Goal: Task Accomplishment & Management: Complete application form

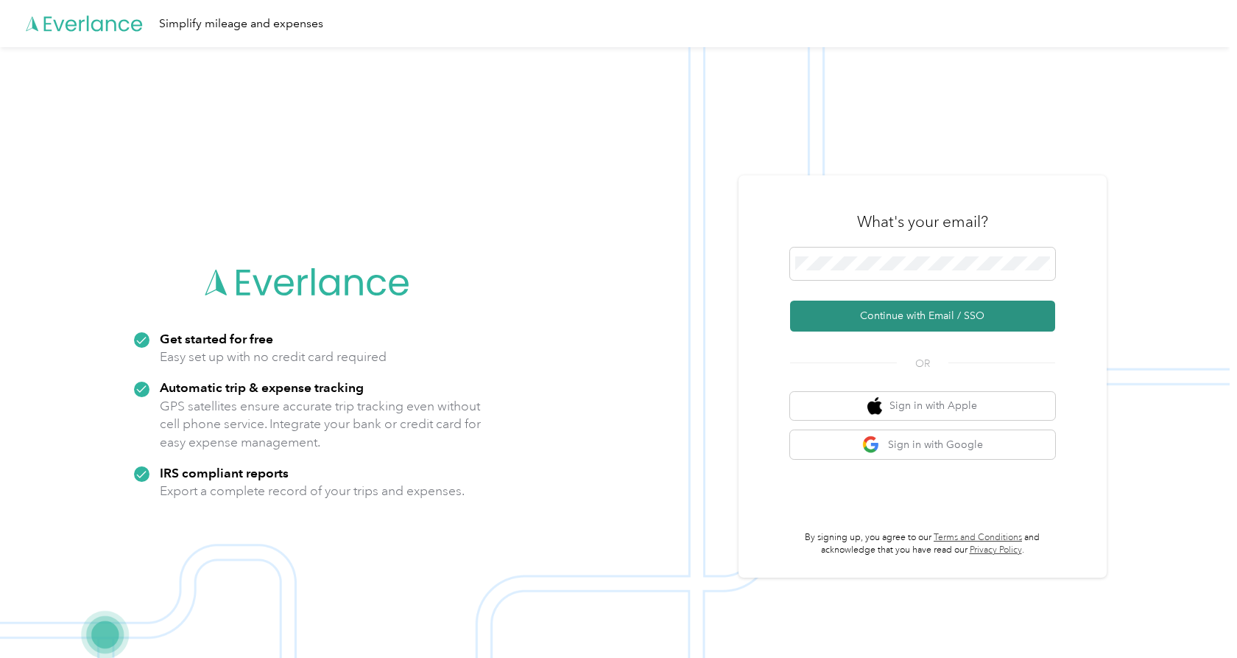
click at [872, 312] on button "Continue with Email / SSO" at bounding box center [922, 316] width 265 height 31
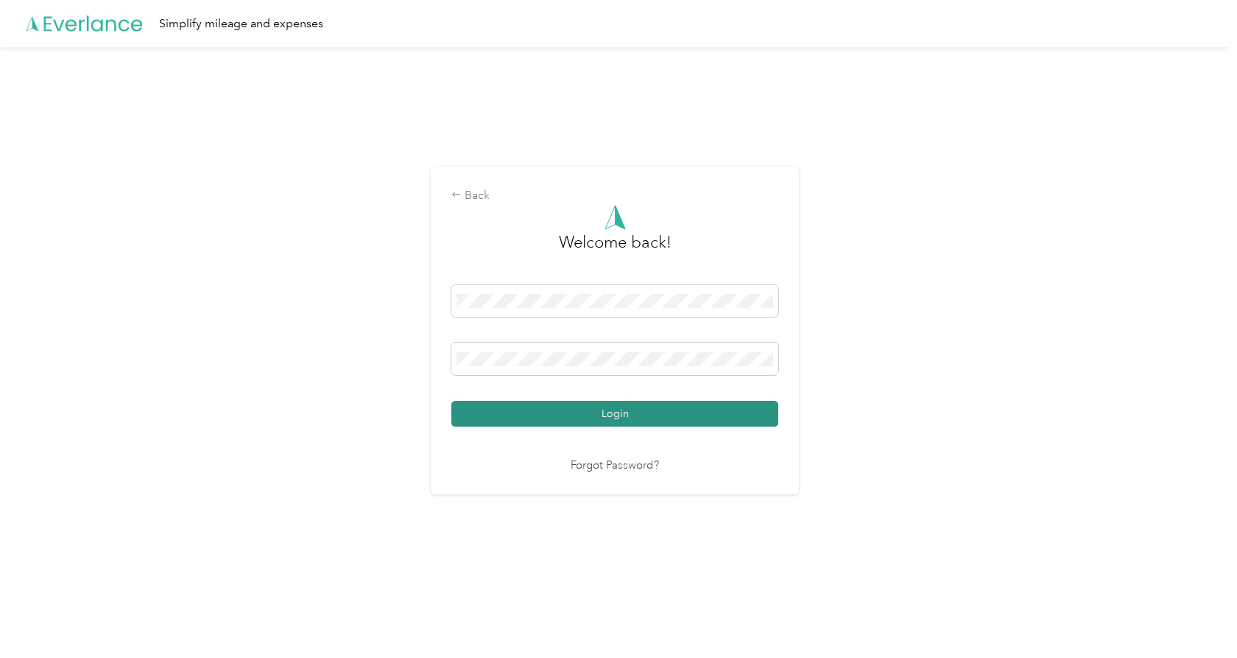
click at [633, 409] on button "Login" at bounding box center [615, 414] width 327 height 26
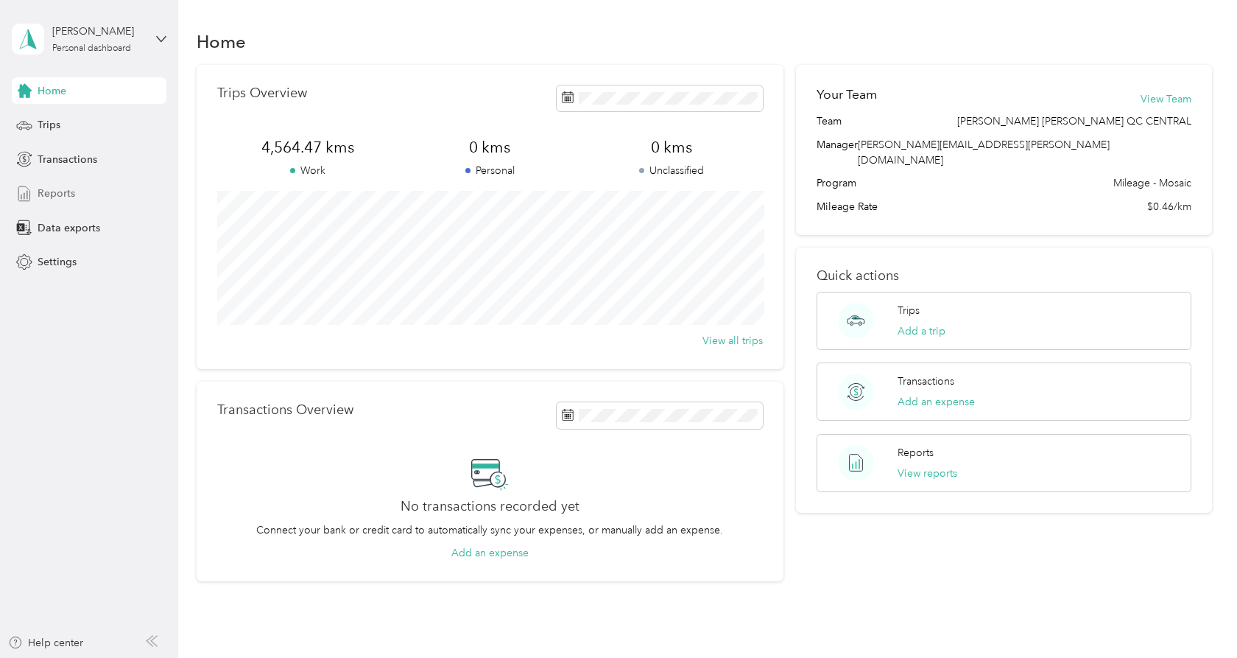
click at [77, 205] on div "Reports" at bounding box center [89, 193] width 155 height 27
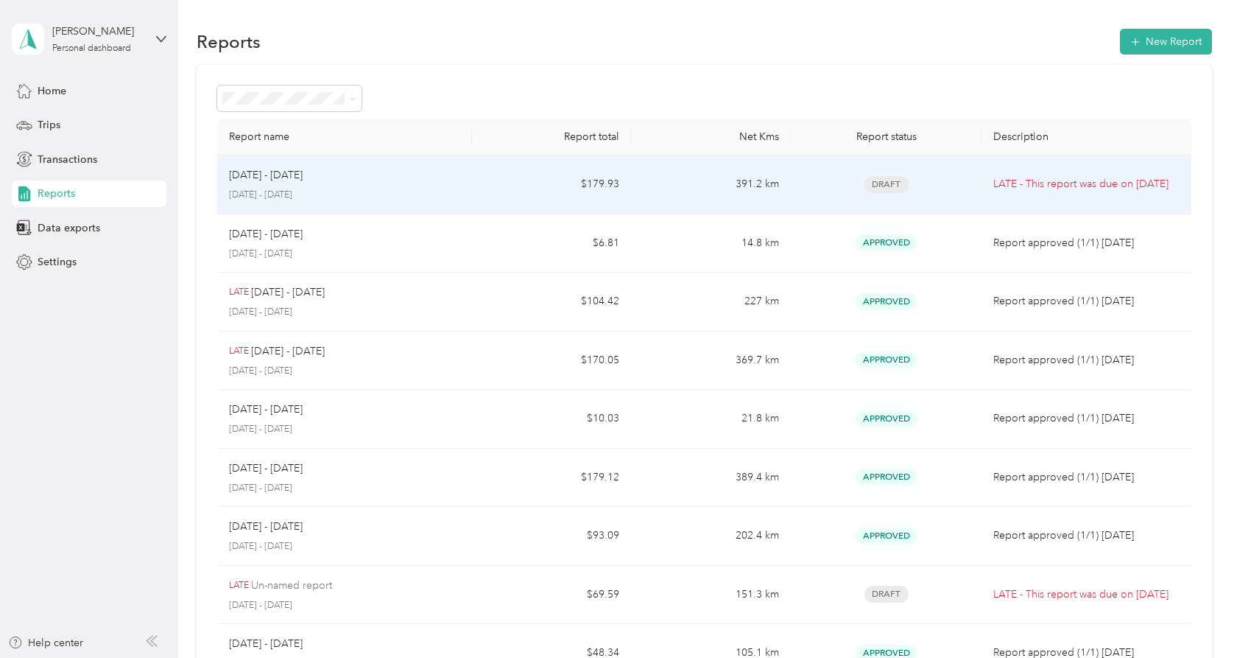
click at [513, 197] on td "$179.93" at bounding box center [551, 184] width 159 height 59
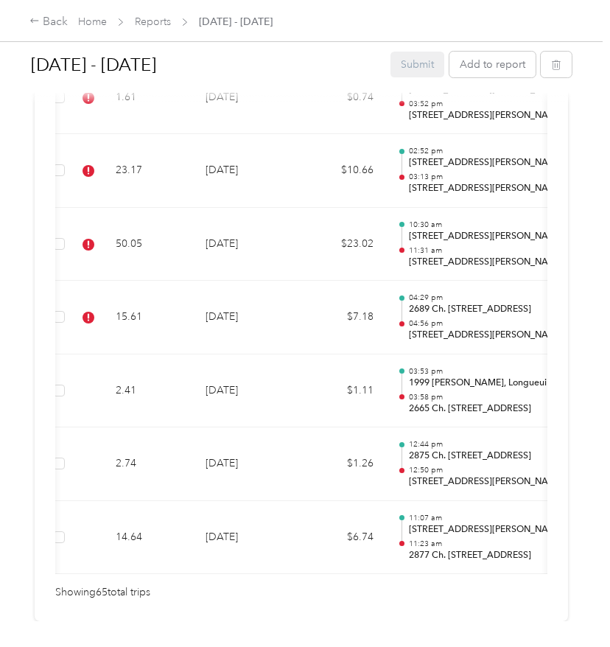
scroll to position [0, 7]
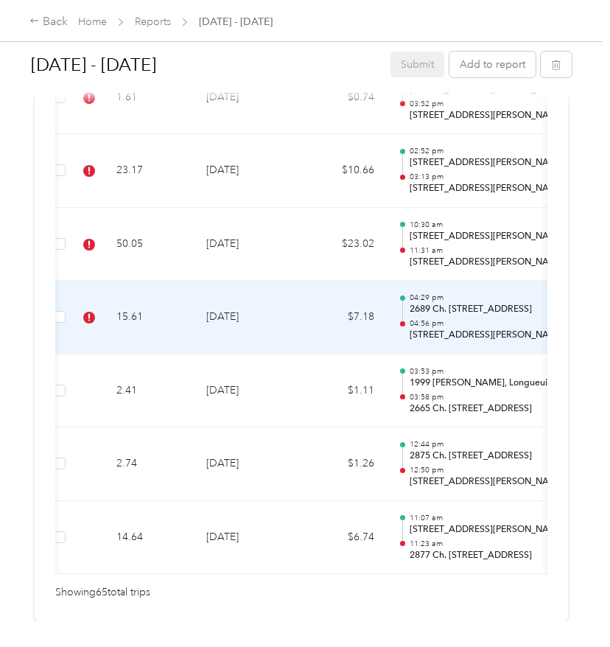
click at [214, 281] on td "[DATE]" at bounding box center [245, 318] width 103 height 74
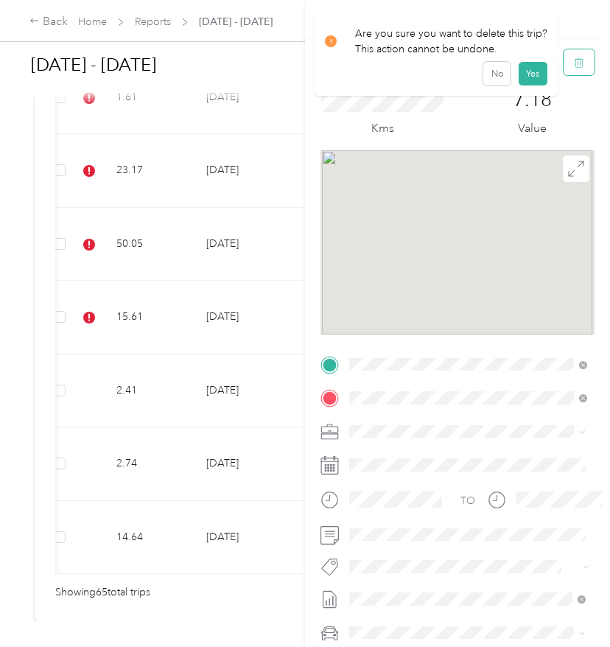
click at [579, 72] on button "button" at bounding box center [578, 62] width 31 height 26
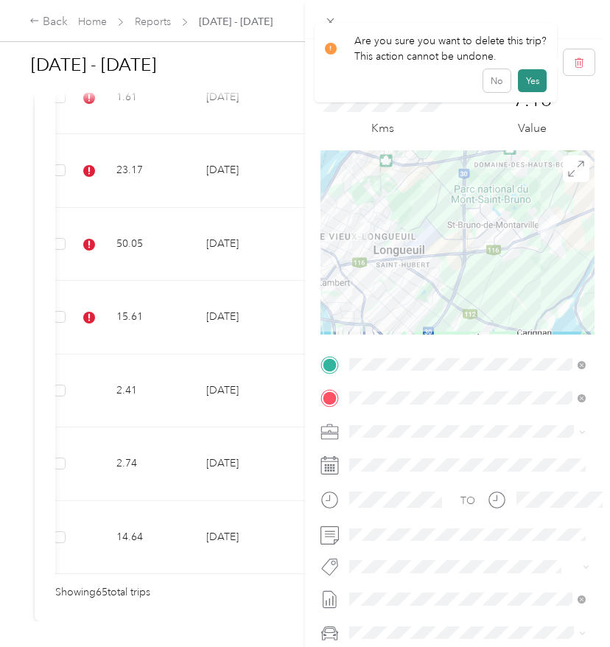
click at [525, 79] on button "Yes" at bounding box center [532, 81] width 29 height 24
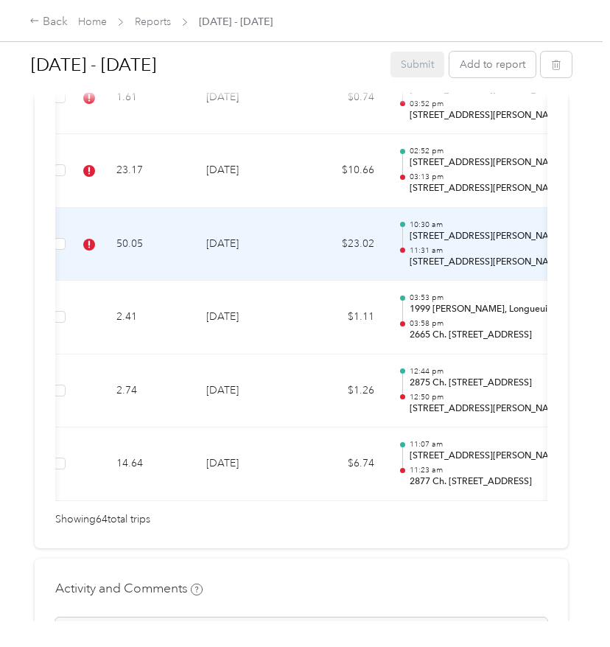
click at [304, 220] on td "$23.02" at bounding box center [342, 245] width 88 height 74
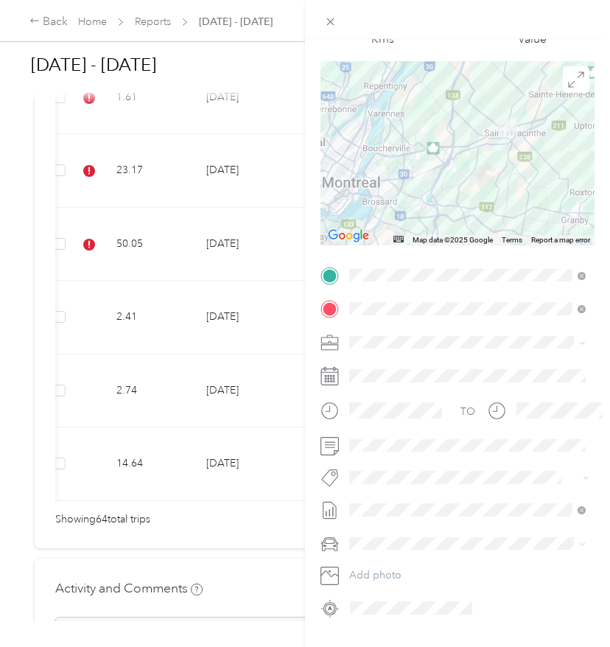
scroll to position [94, 0]
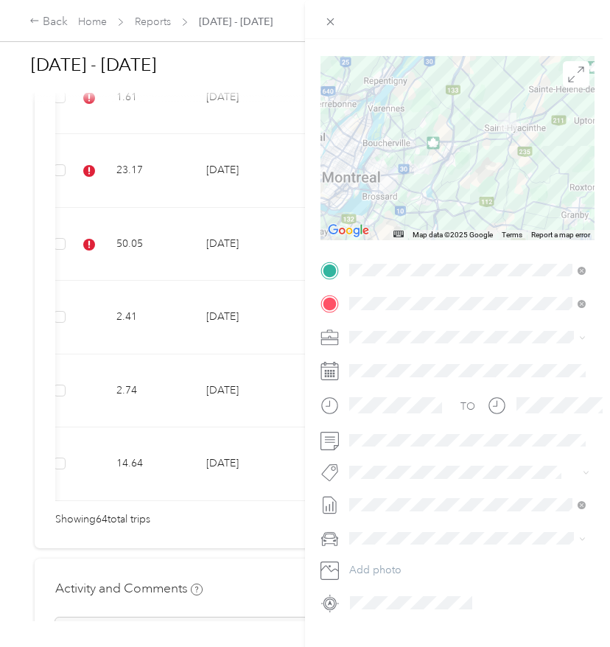
click at [399, 551] on span "Wt Walmart Signage" at bounding box center [408, 554] width 86 height 13
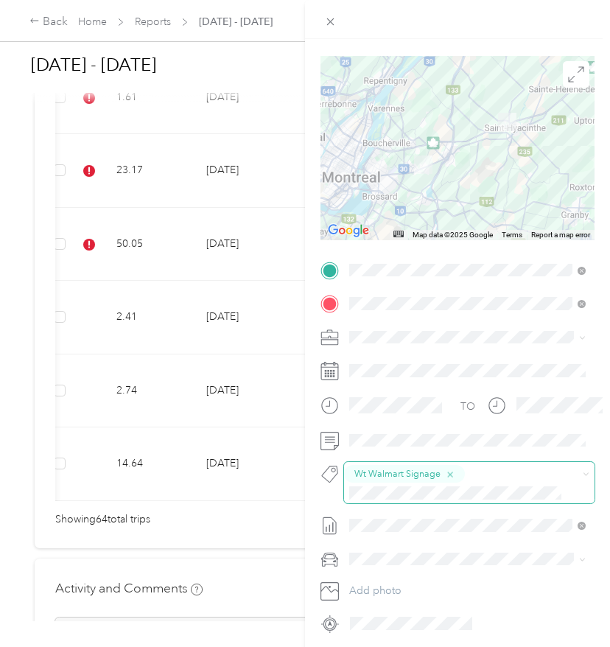
click at [454, 474] on button "Wt Walmart Signage" at bounding box center [404, 474] width 121 height 18
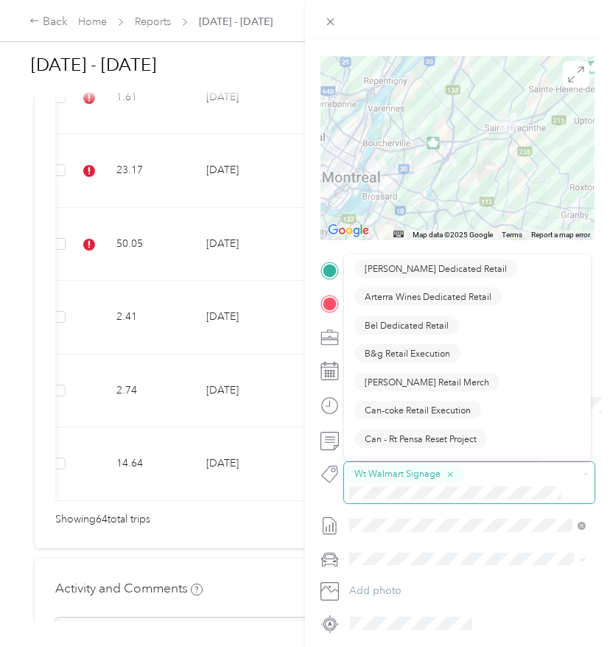
click at [473, 476] on div "Wt Walmart Signage" at bounding box center [457, 483] width 226 height 36
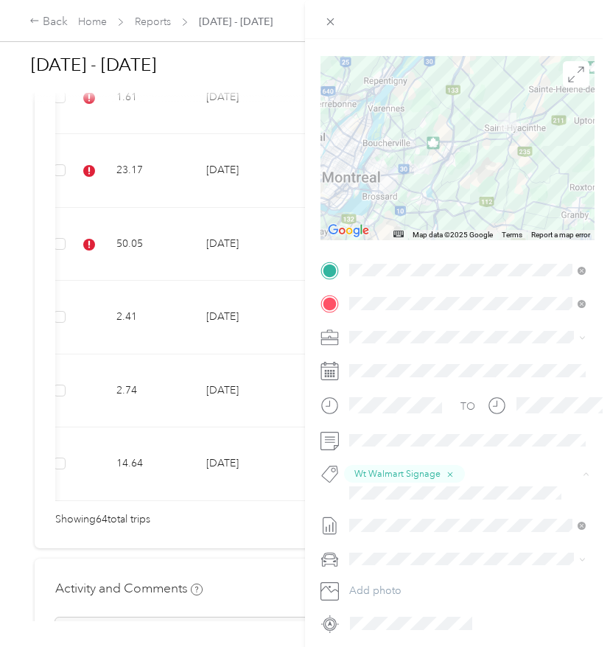
click at [417, 647] on div "Trip details Save This trip cannot be edited because it is either under review,…" at bounding box center [301, 647] width 602 height 0
click at [392, 647] on div "Trip details Save This trip cannot be edited because it is either under review,…" at bounding box center [301, 647] width 602 height 0
click at [387, 516] on span "Wt Multi-studio Cost Capture" at bounding box center [424, 518] width 119 height 13
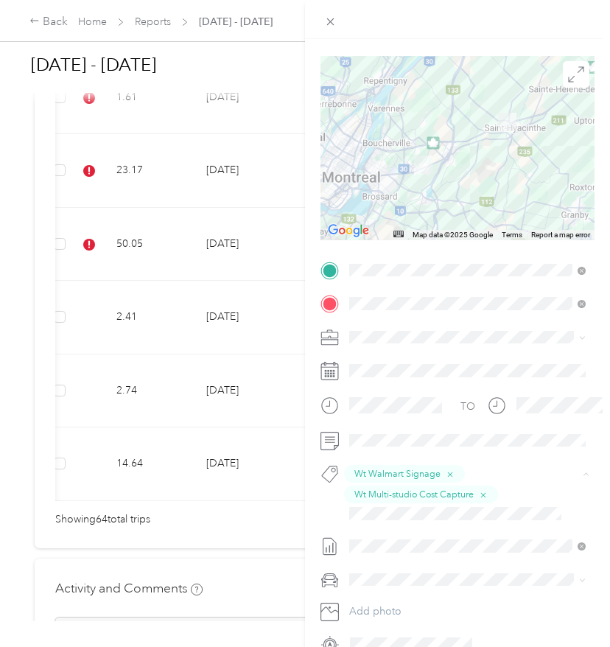
click at [396, 542] on li "Wt - Outlook Execution" at bounding box center [467, 538] width 247 height 29
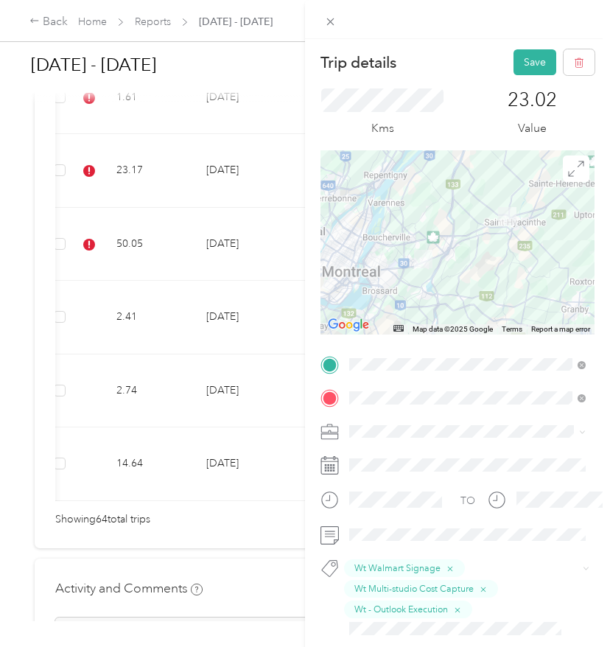
scroll to position [0, 0]
click at [524, 65] on button "Save" at bounding box center [534, 62] width 43 height 26
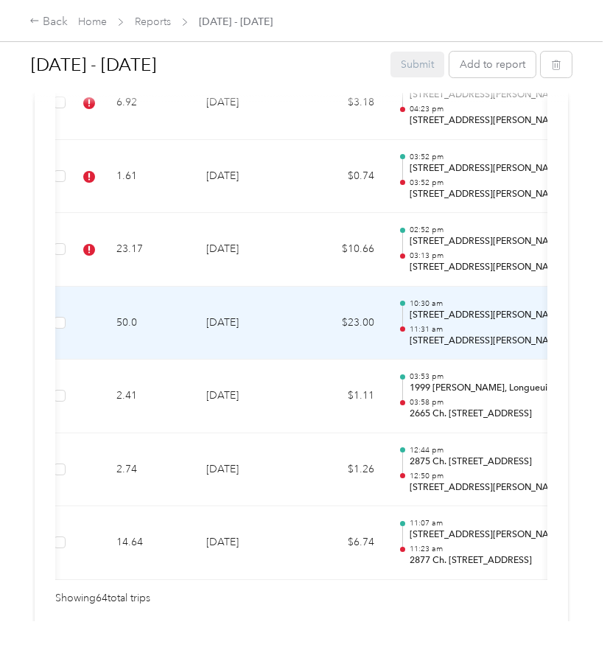
scroll to position [4654, 0]
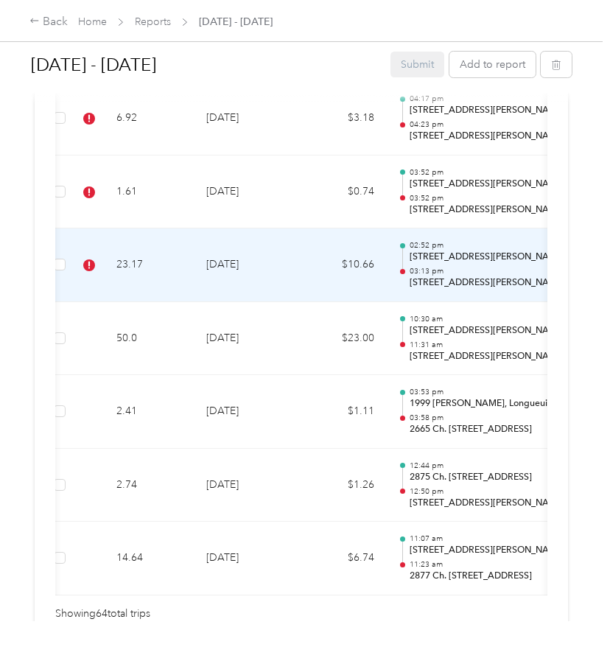
click at [264, 228] on td "[DATE]" at bounding box center [245, 265] width 103 height 74
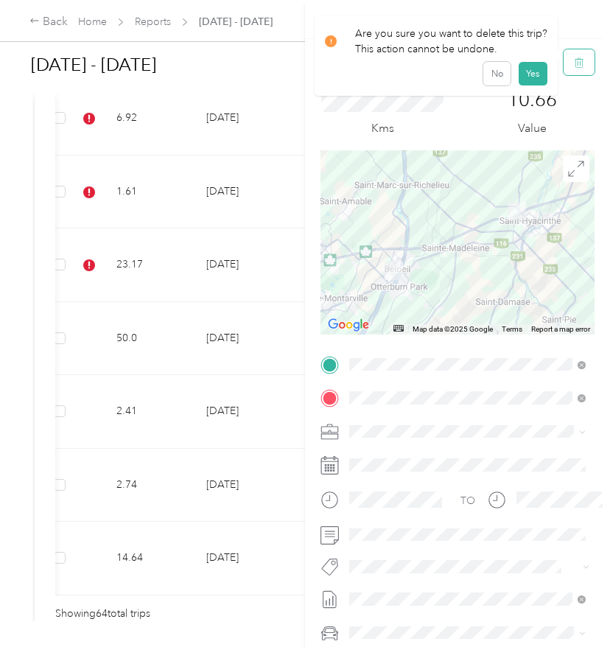
click at [574, 59] on icon "button" at bounding box center [579, 62] width 10 height 10
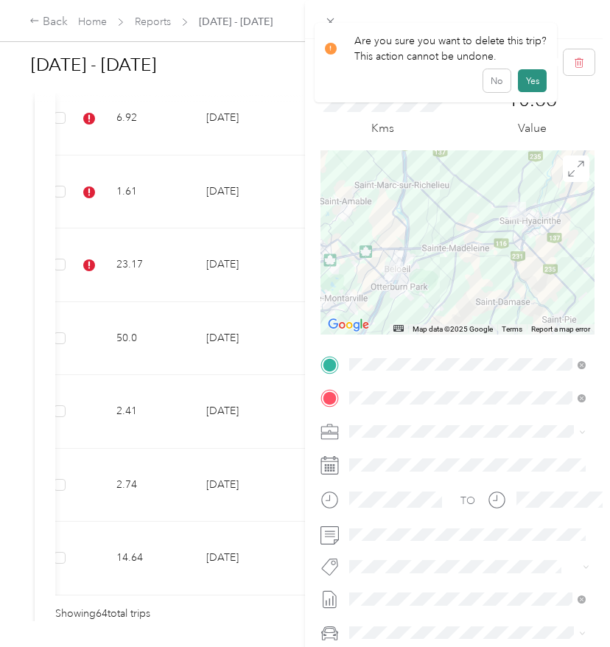
click at [542, 78] on button "Yes" at bounding box center [532, 81] width 29 height 24
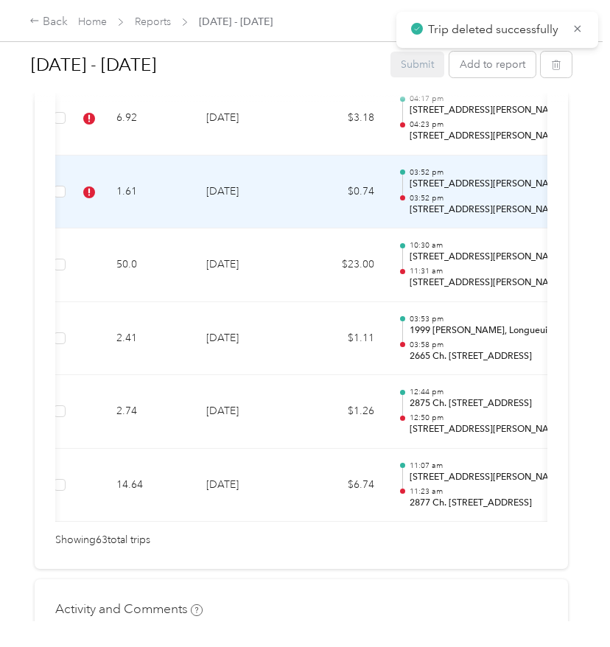
click at [300, 170] on td "$0.74" at bounding box center [342, 192] width 88 height 74
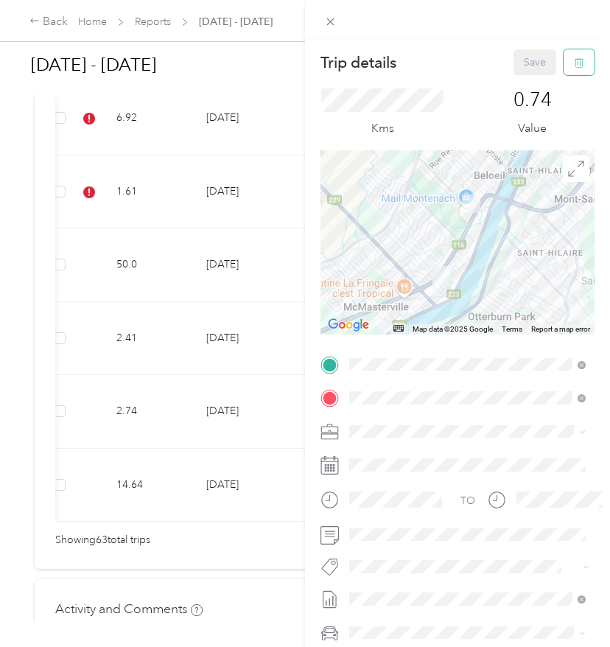
click at [581, 57] on button "button" at bounding box center [578, 62] width 31 height 26
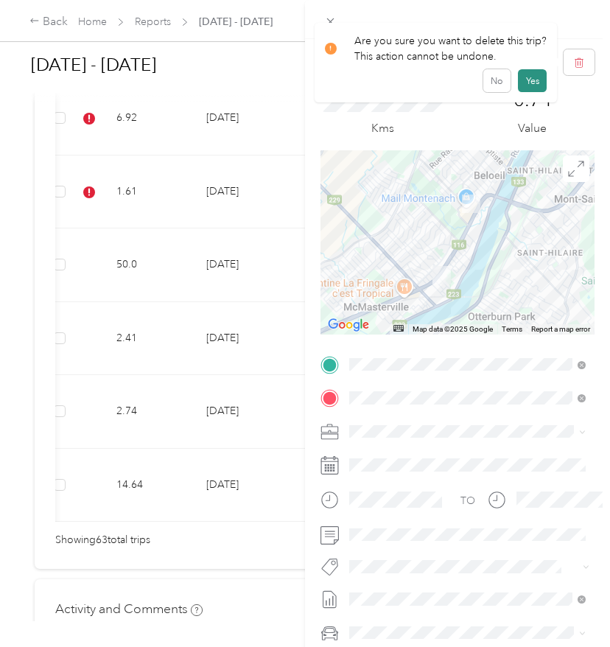
click at [530, 85] on button "Yes" at bounding box center [532, 81] width 29 height 24
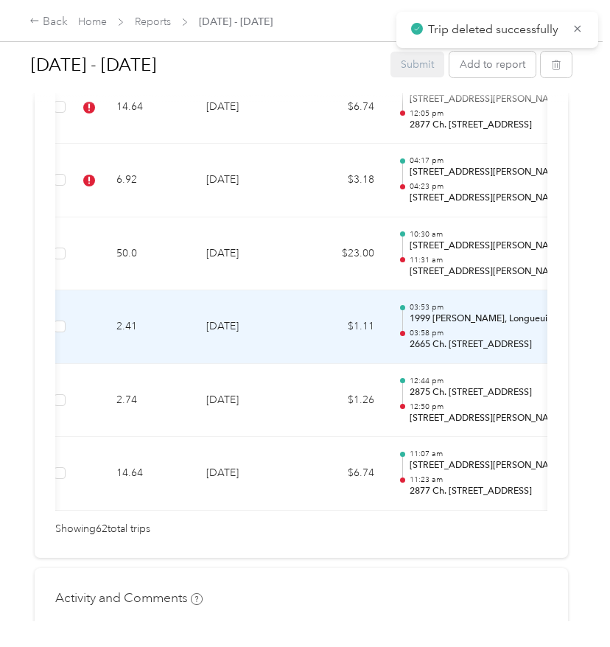
scroll to position [4584, 0]
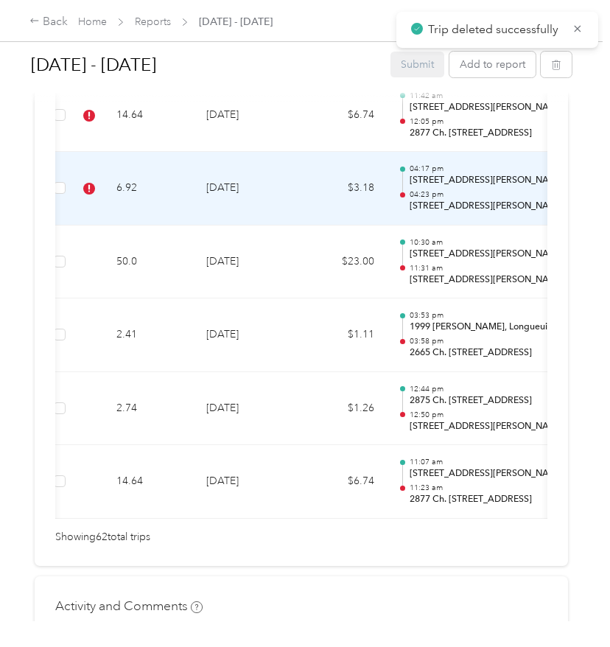
click at [286, 161] on td "[DATE]" at bounding box center [245, 189] width 103 height 74
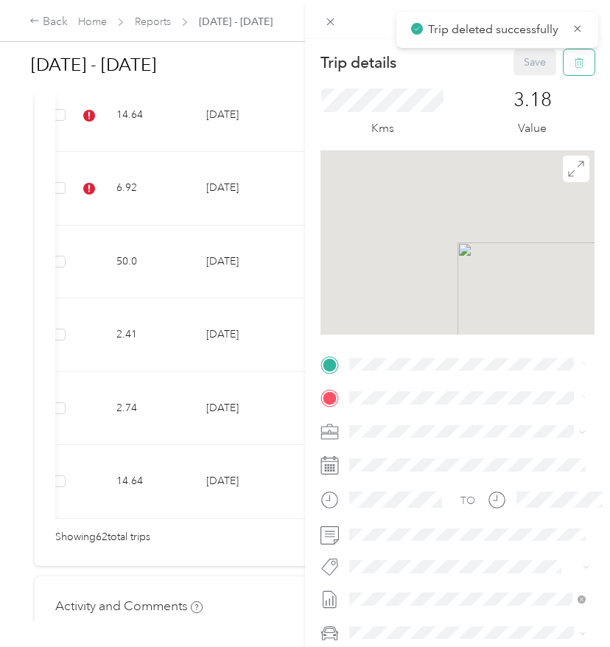
click at [577, 64] on icon "button" at bounding box center [577, 63] width 0 height 4
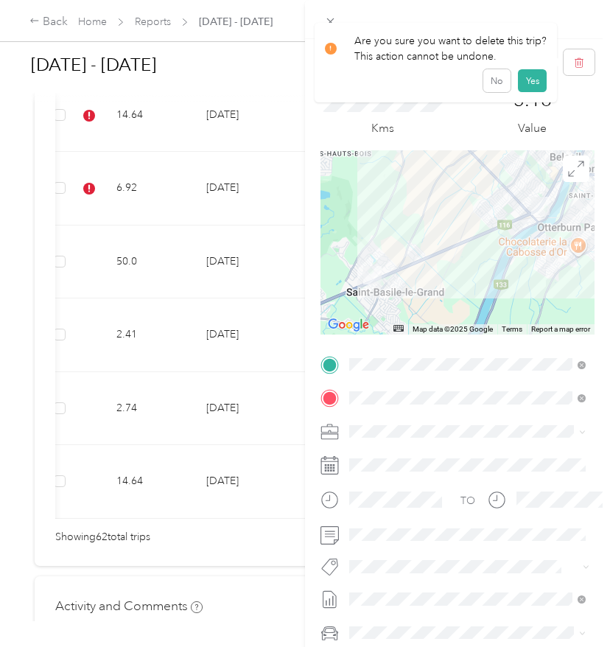
click at [530, 93] on div "Are you sure you want to delete this trip? This action cannot be undone. No Yes" at bounding box center [436, 63] width 243 height 80
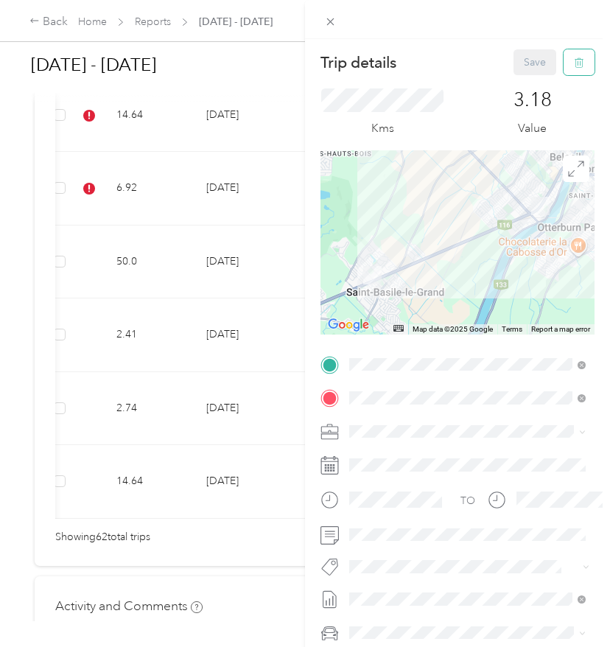
click at [567, 62] on button "button" at bounding box center [578, 62] width 31 height 26
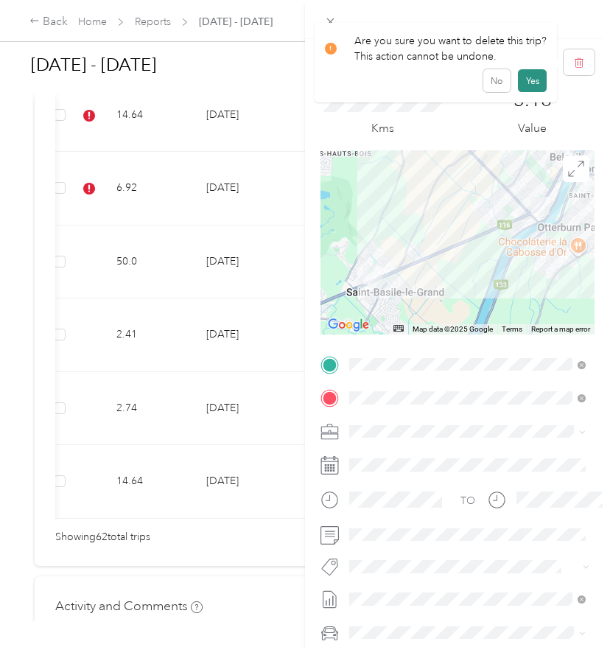
click at [538, 77] on button "Yes" at bounding box center [532, 81] width 29 height 24
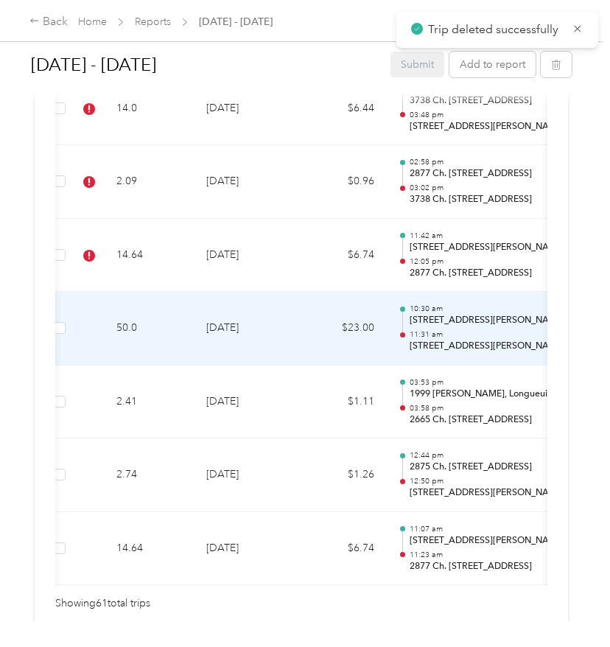
scroll to position [4380, 0]
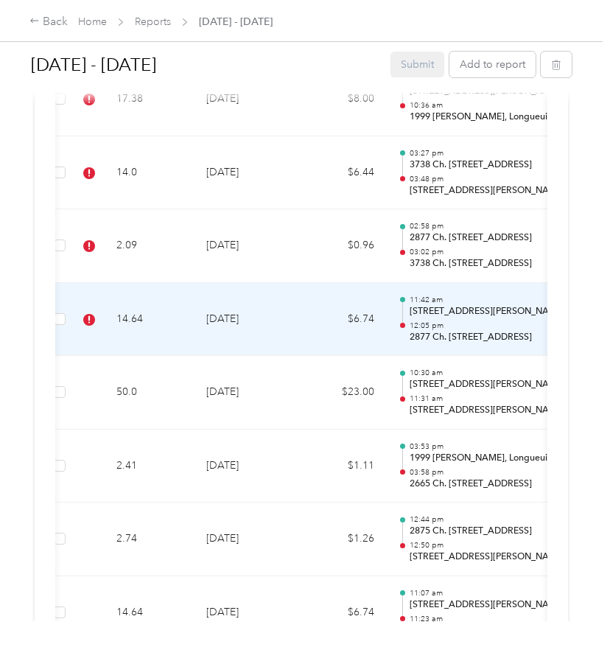
click at [295, 299] on td "[DATE]" at bounding box center [245, 320] width 103 height 74
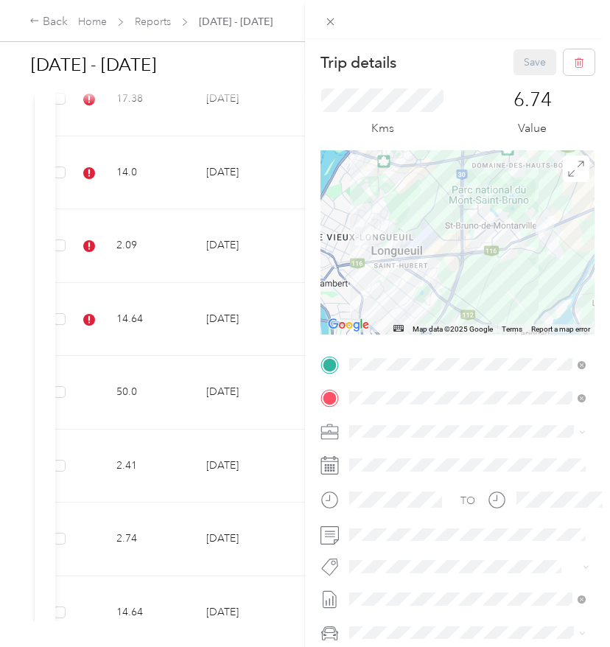
click at [400, 535] on span "Wt Walmart Signage" at bounding box center [408, 537] width 86 height 13
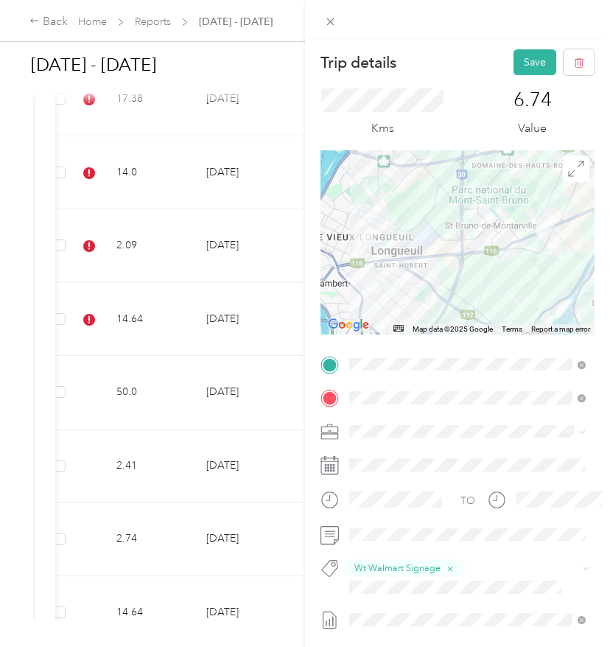
click at [410, 521] on ol "Fit P&g Team P&g Continuity P&g Projects & Blitzes" at bounding box center [467, 513] width 247 height 85
click at [370, 593] on span at bounding box center [457, 587] width 226 height 15
click at [392, 510] on span "P&g Continuity" at bounding box center [396, 505] width 62 height 13
click at [393, 617] on li "Wt Multi-studio Cost Capture" at bounding box center [467, 612] width 247 height 29
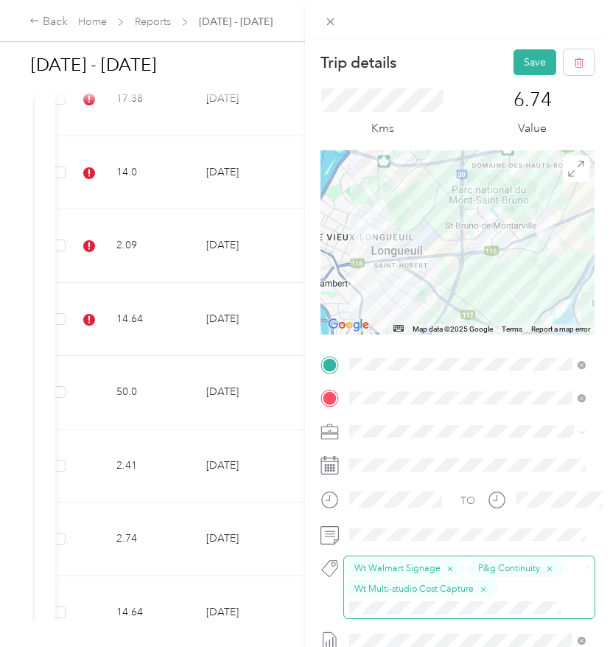
click at [417, 632] on div "Loading..." at bounding box center [467, 646] width 247 height 55
click at [406, 620] on div "TO Wt Walmart Signage P&g Continuity Wt Multi-studio Cost Capture Add photo" at bounding box center [457, 551] width 274 height 397
drag, startPoint x: 403, startPoint y: 616, endPoint x: 410, endPoint y: 633, distance: 18.9
click at [410, 633] on span "Wt - Outlook Execution" at bounding box center [412, 632] width 94 height 13
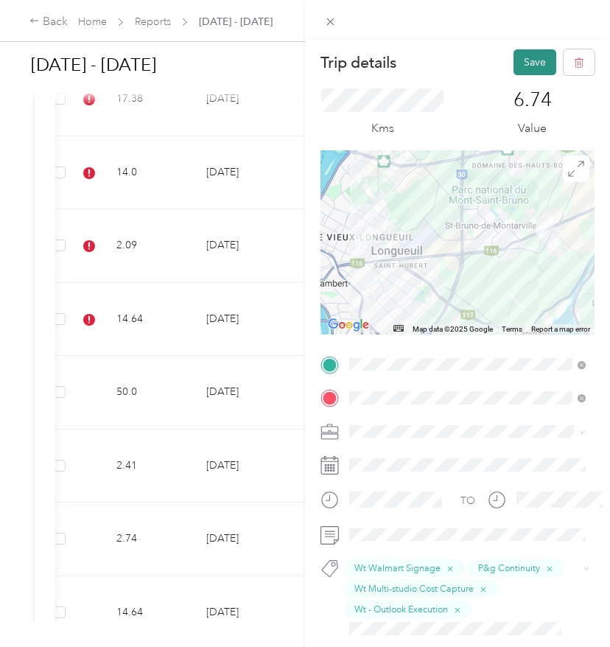
click at [531, 72] on button "Save" at bounding box center [534, 62] width 43 height 26
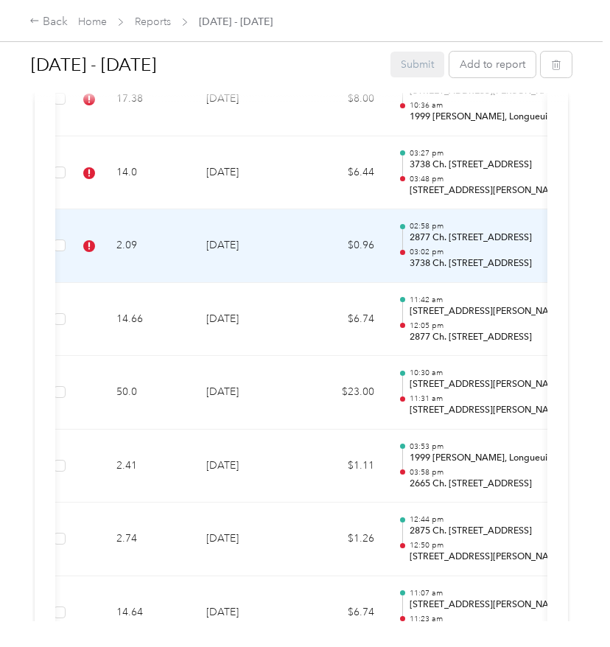
click at [348, 228] on td "$0.96" at bounding box center [342, 246] width 88 height 74
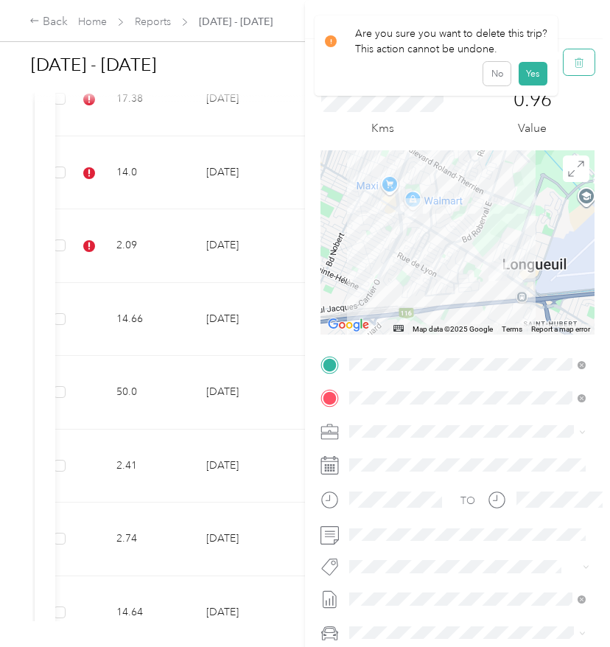
click at [579, 71] on button "button" at bounding box center [578, 62] width 31 height 26
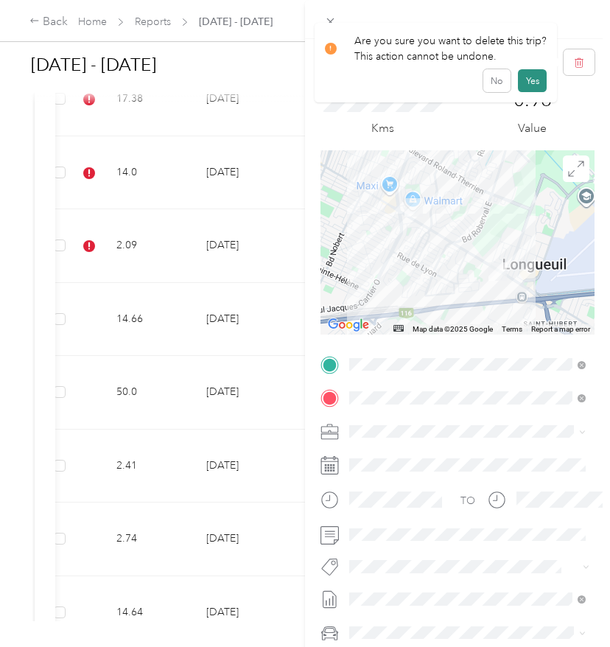
click at [537, 81] on button "Yes" at bounding box center [532, 81] width 29 height 24
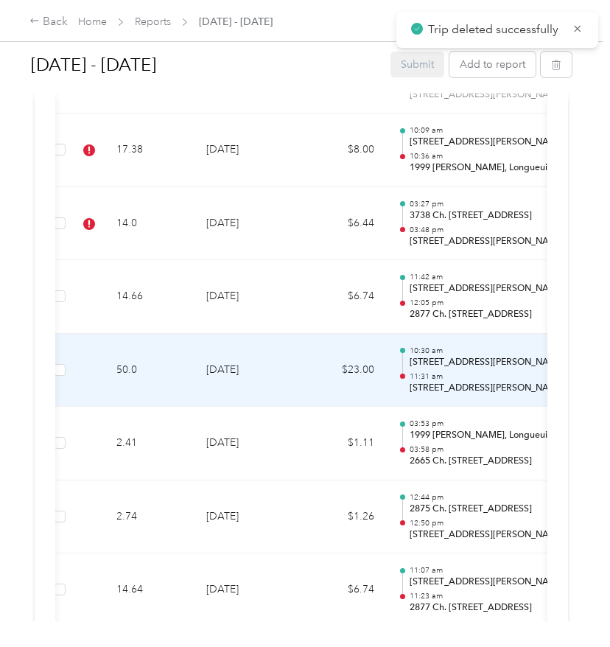
scroll to position [4318, 0]
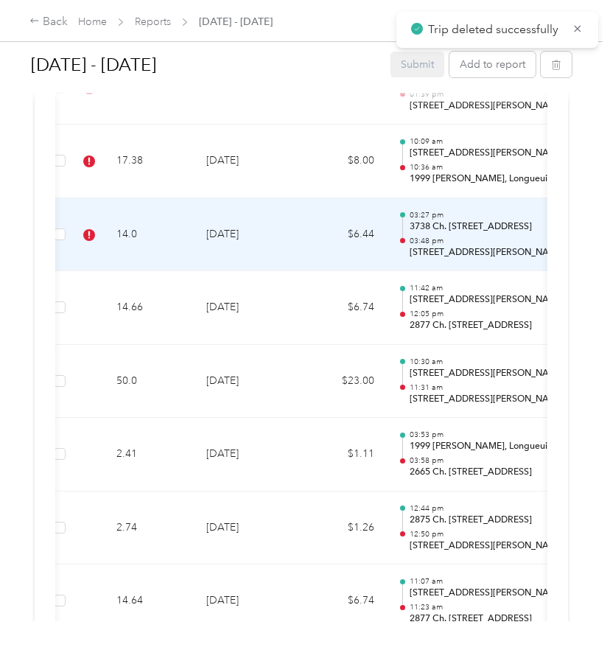
click at [322, 209] on td "$6.44" at bounding box center [342, 235] width 88 height 74
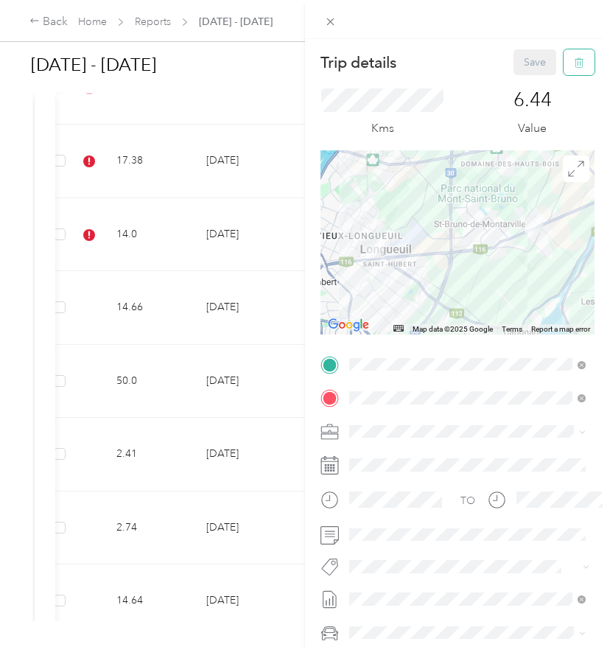
click at [577, 68] on button "button" at bounding box center [578, 62] width 31 height 26
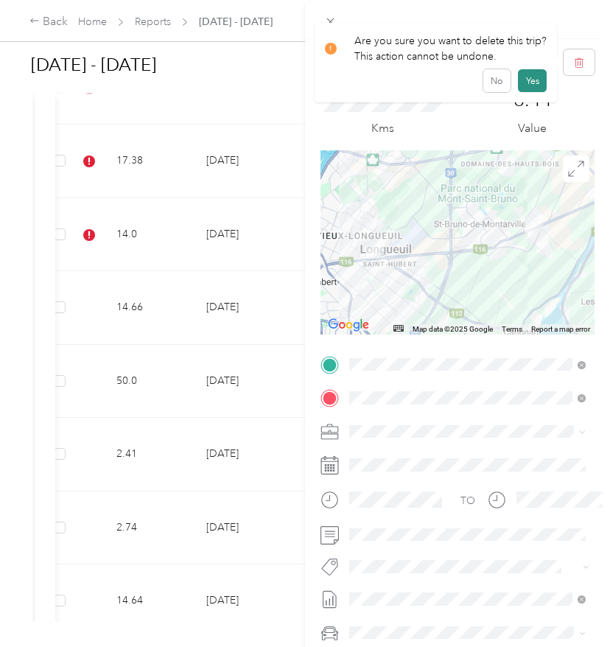
click at [531, 85] on button "Yes" at bounding box center [532, 81] width 29 height 24
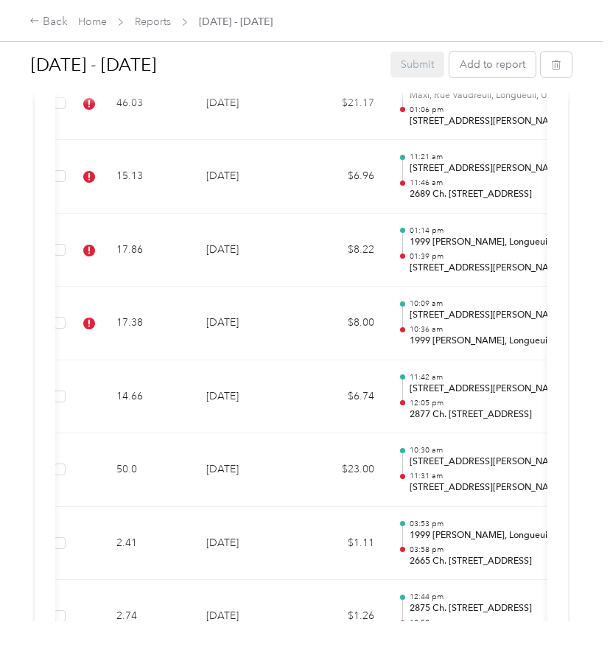
scroll to position [4150, 0]
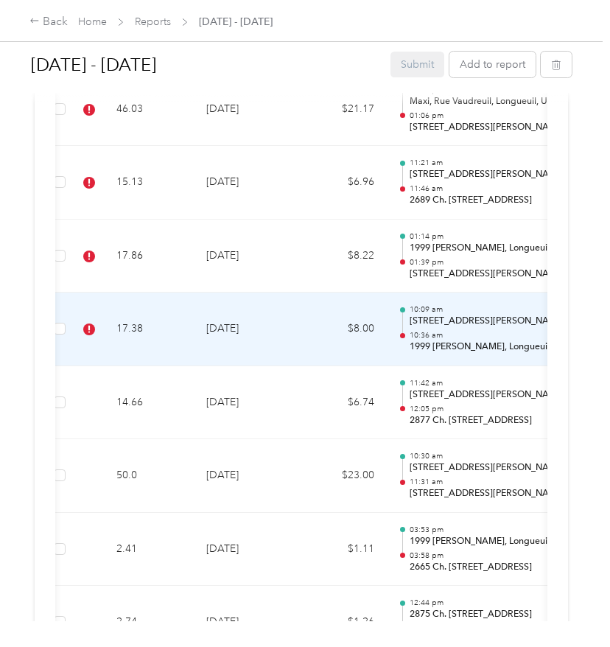
click at [281, 301] on td "[DATE]" at bounding box center [245, 329] width 103 height 74
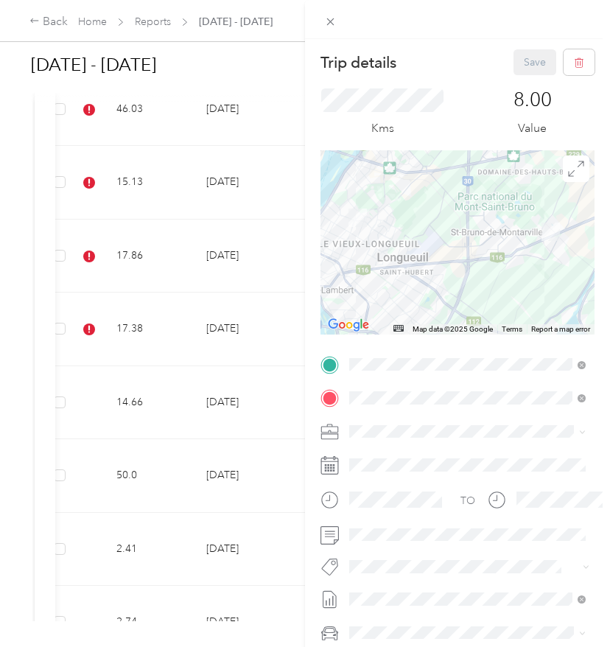
click at [443, 538] on span "Wt Walmart Signage" at bounding box center [408, 541] width 86 height 13
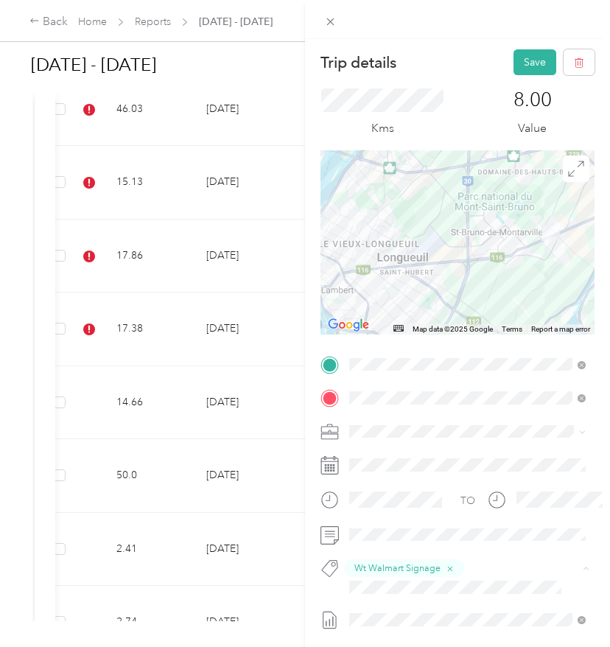
click at [386, 519] on li "P&g Continuity" at bounding box center [467, 513] width 247 height 29
click at [380, 611] on span "Wt Multi-studio Cost Capture" at bounding box center [424, 612] width 119 height 13
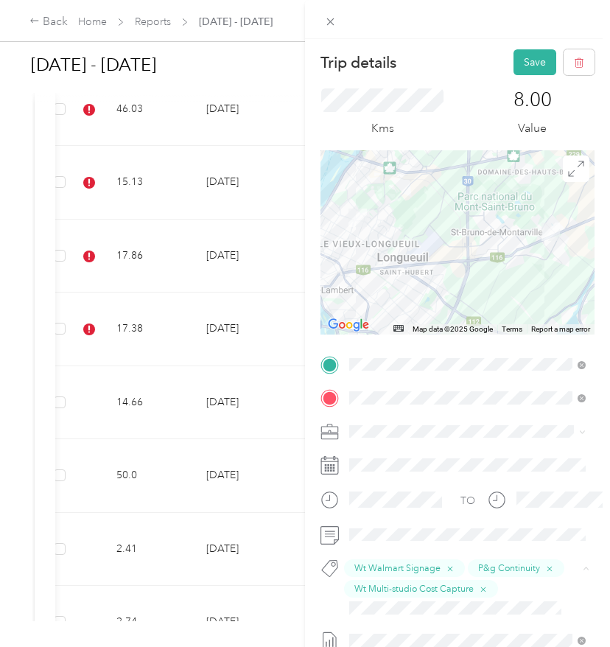
click at [431, 636] on button "Wt - Outlook Execution" at bounding box center [411, 633] width 114 height 18
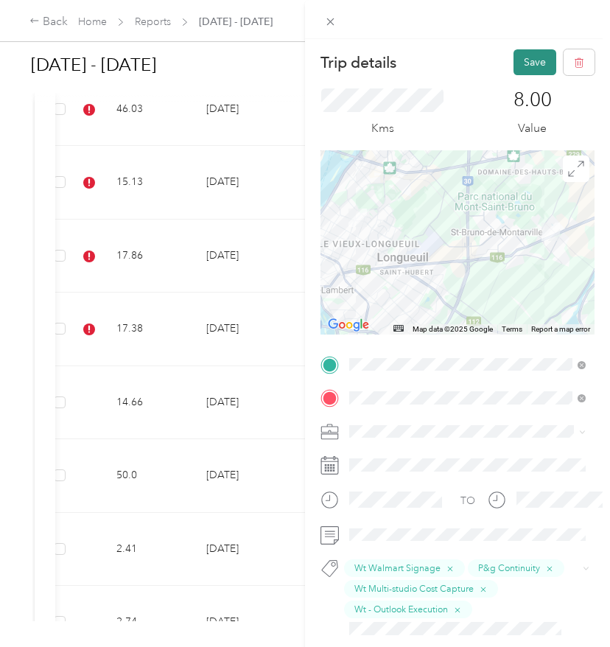
click at [530, 70] on button "Save" at bounding box center [534, 62] width 43 height 26
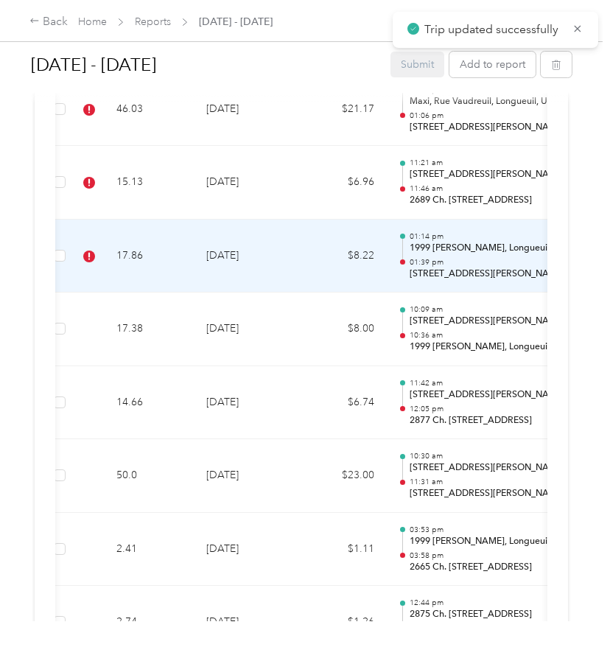
click at [319, 242] on td "$8.22" at bounding box center [342, 256] width 88 height 74
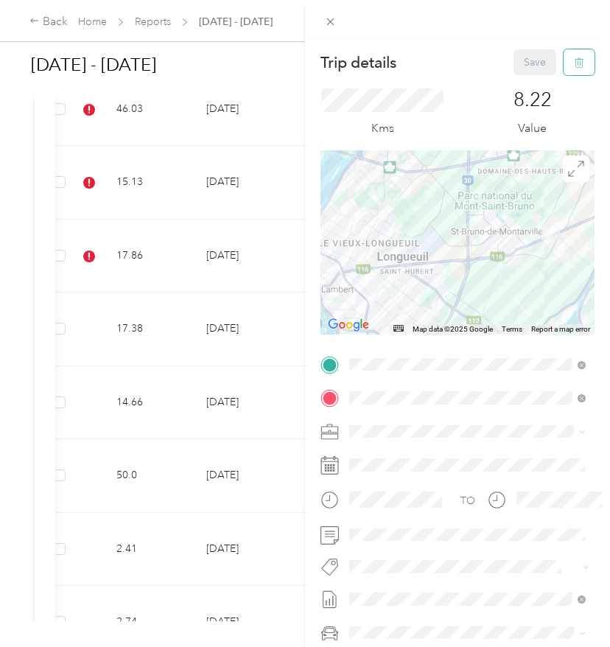
click at [573, 72] on button "button" at bounding box center [578, 62] width 31 height 26
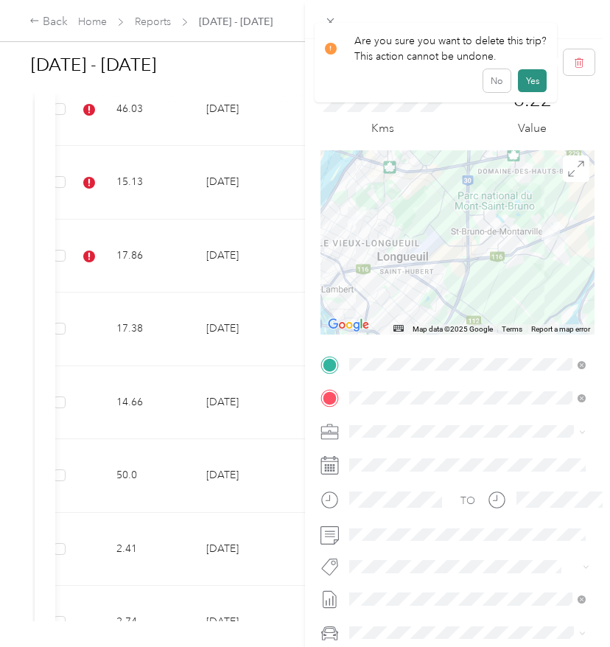
click at [527, 89] on button "Yes" at bounding box center [532, 81] width 29 height 24
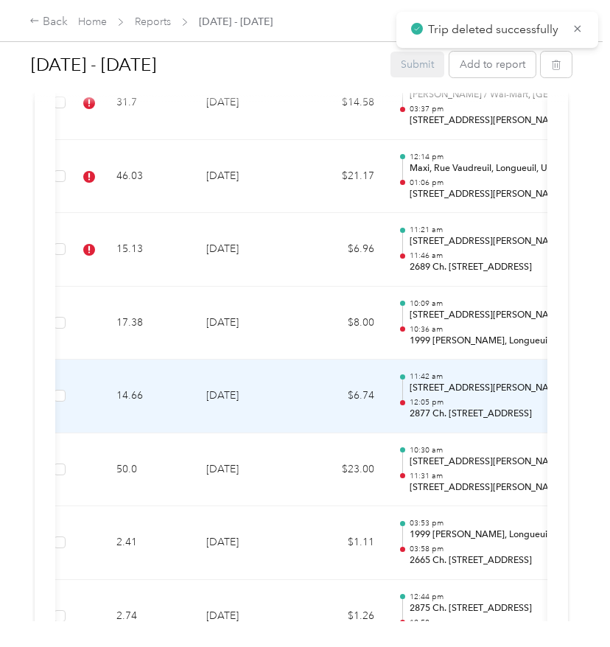
scroll to position [4067, 0]
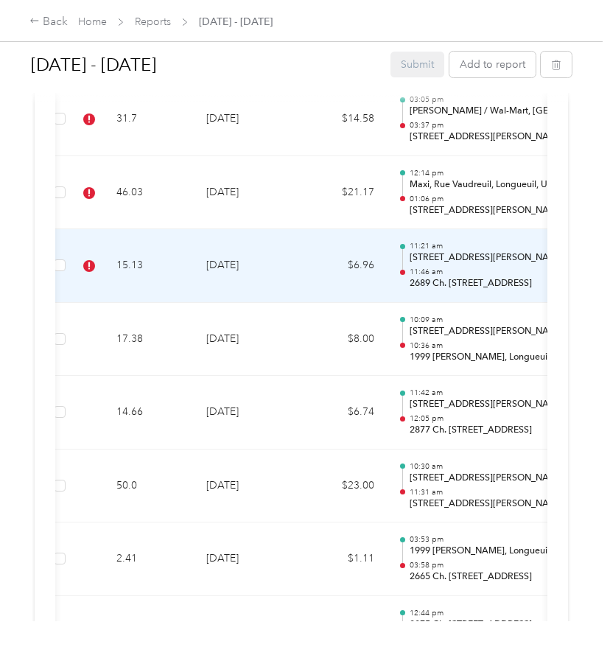
click at [176, 242] on td "15.13" at bounding box center [150, 266] width 90 height 74
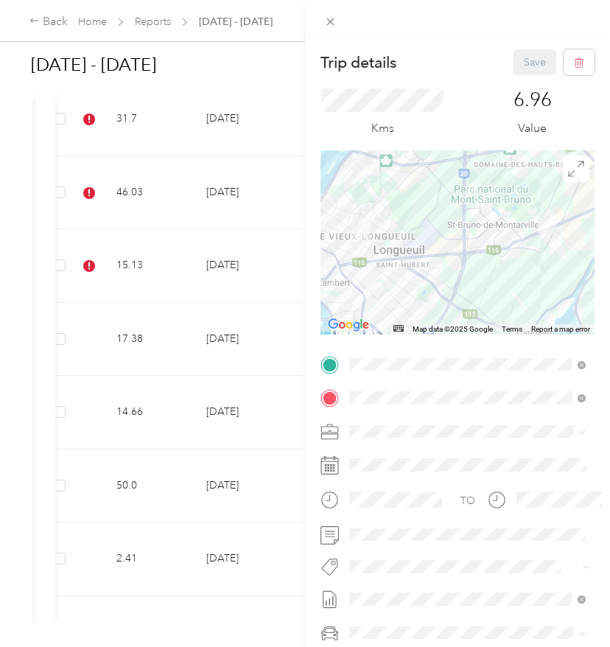
click at [403, 509] on span "P&g Continuity" at bounding box center [396, 513] width 62 height 13
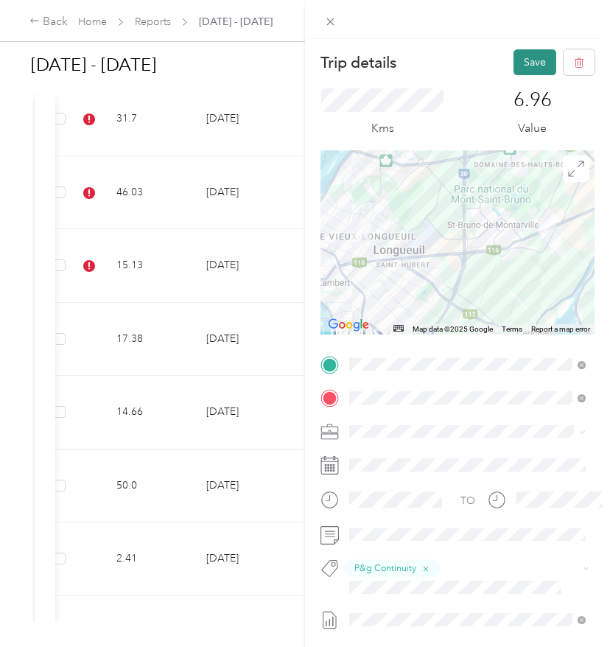
click at [541, 71] on button "Save" at bounding box center [534, 62] width 43 height 26
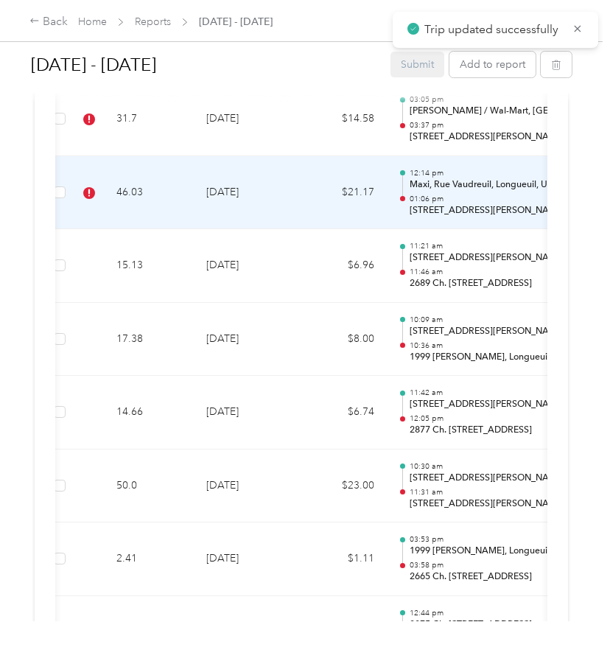
click at [175, 179] on td "46.03" at bounding box center [150, 193] width 90 height 74
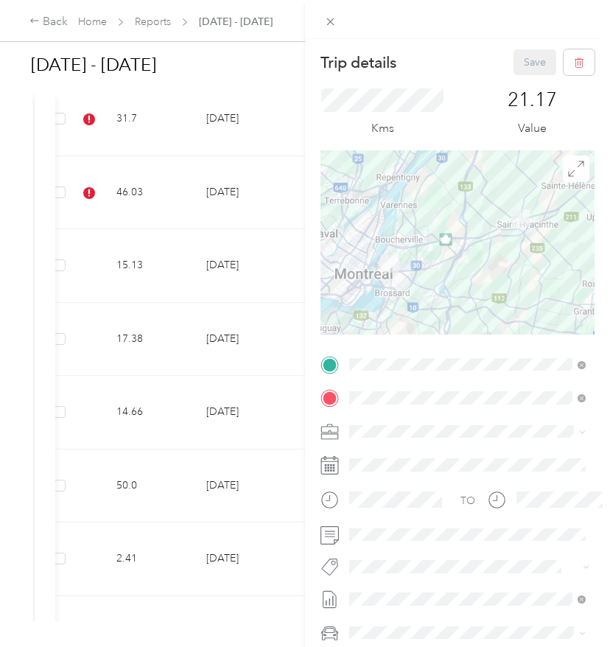
click at [368, 552] on div "TO Add photo" at bounding box center [457, 531] width 274 height 356
click at [438, 511] on div "P&g Continuity" at bounding box center [467, 513] width 226 height 18
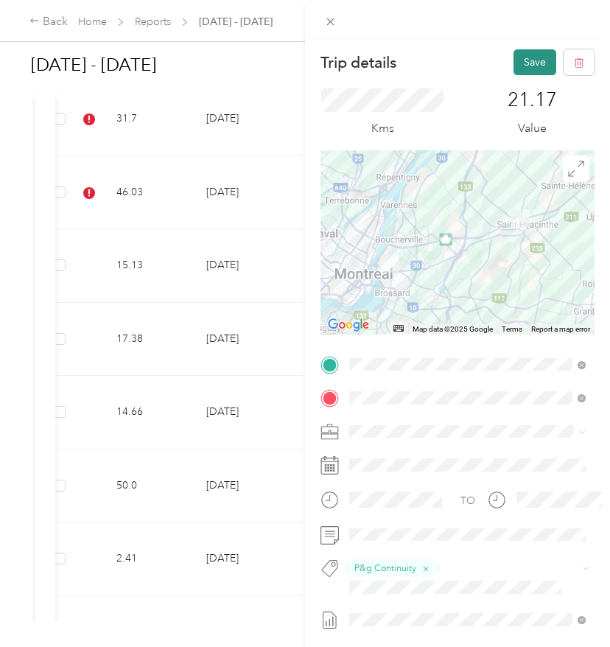
click at [533, 64] on button "Save" at bounding box center [534, 62] width 43 height 26
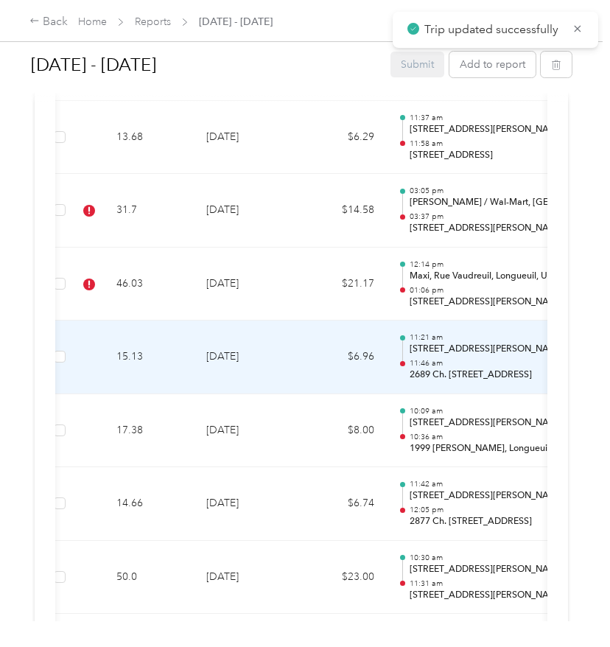
scroll to position [3974, 0]
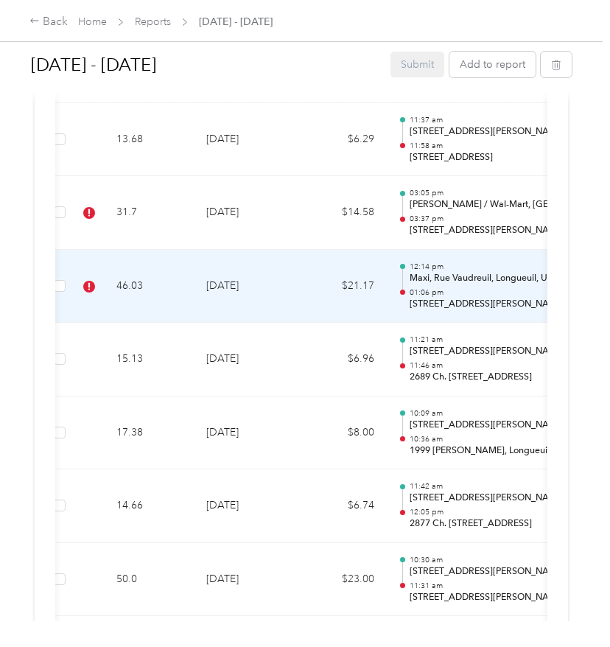
click at [300, 287] on td "$21.17" at bounding box center [342, 287] width 88 height 74
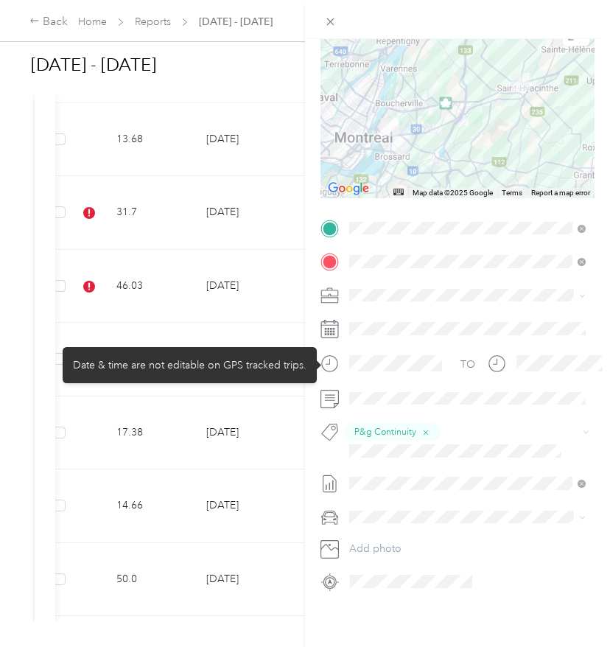
scroll to position [139, 0]
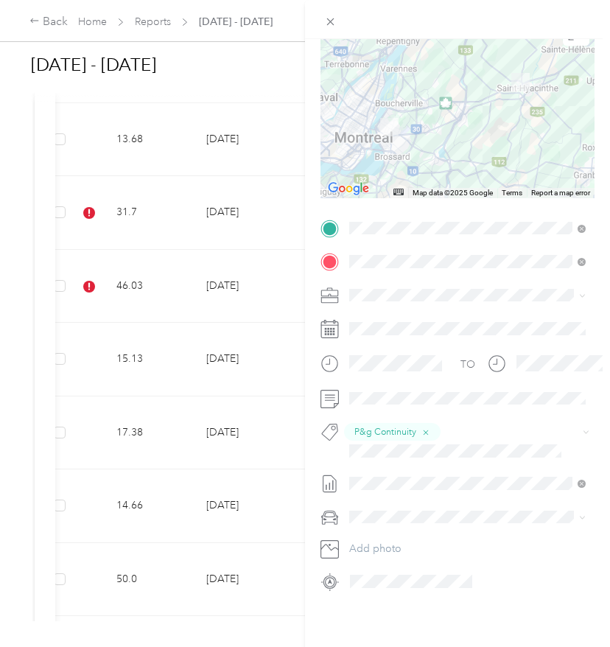
click at [86, 264] on div "Trip details Save This trip cannot be edited because it is either under review,…" at bounding box center [305, 323] width 610 height 647
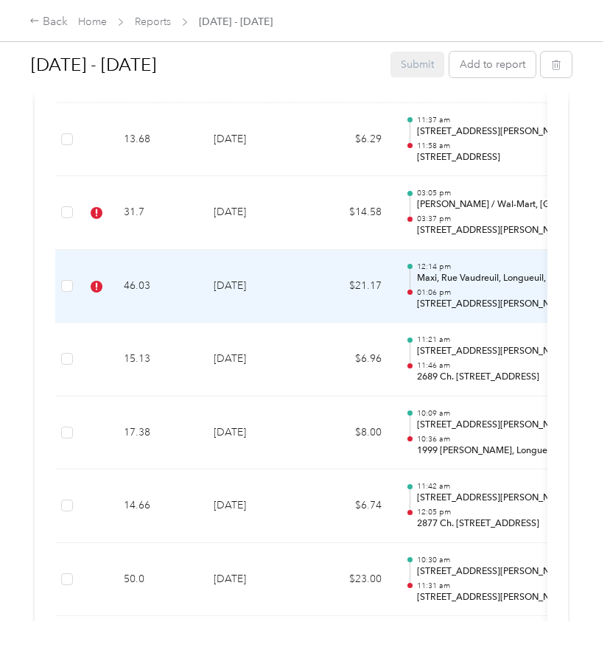
scroll to position [0, 0]
click at [289, 268] on td "[DATE]" at bounding box center [253, 287] width 103 height 74
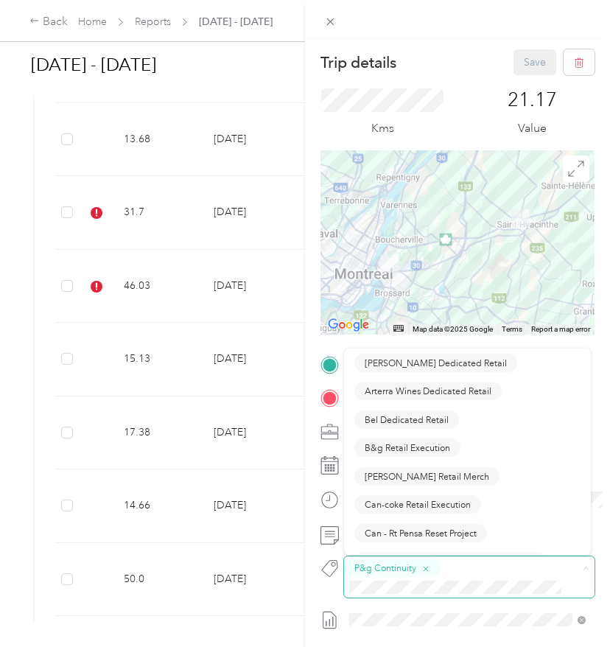
click at [431, 569] on button "P&g Continuity" at bounding box center [392, 568] width 96 height 18
click at [426, 569] on icon "button" at bounding box center [426, 569] width 6 height 6
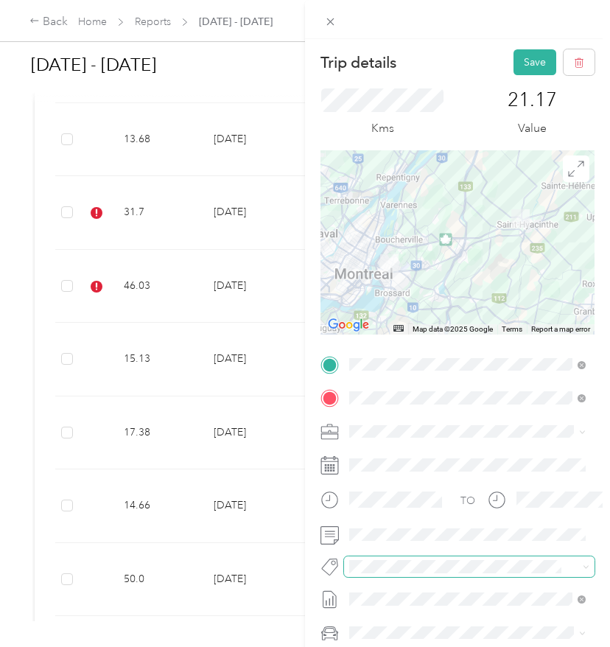
scroll to position [112, 1]
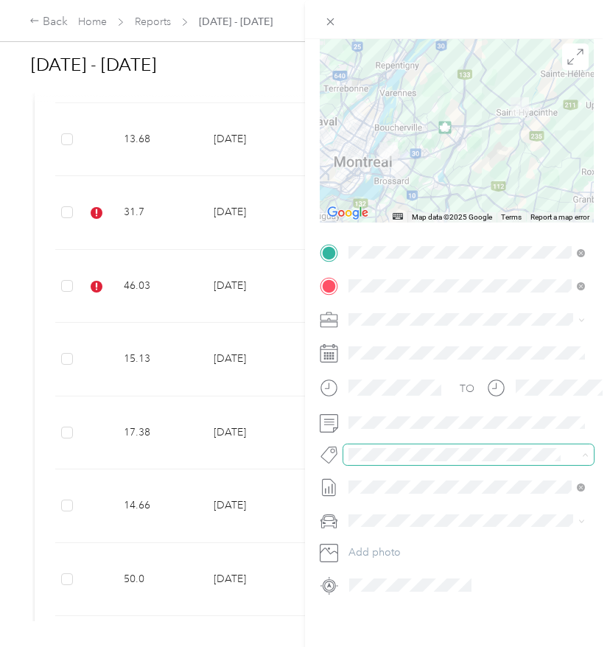
click at [362, 467] on div "TO Add photo" at bounding box center [457, 419] width 274 height 356
click at [383, 505] on span "P&g Continuity" at bounding box center [395, 508] width 62 height 13
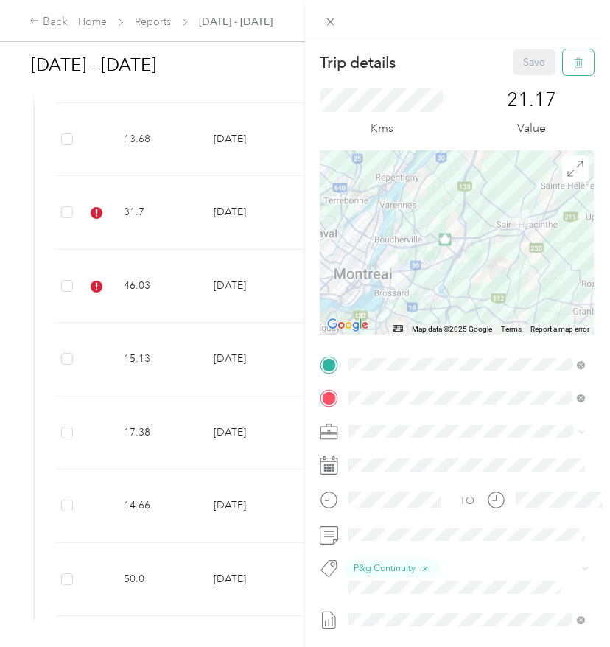
scroll to position [0, 1]
click at [536, 63] on div "Save" at bounding box center [554, 62] width 82 height 26
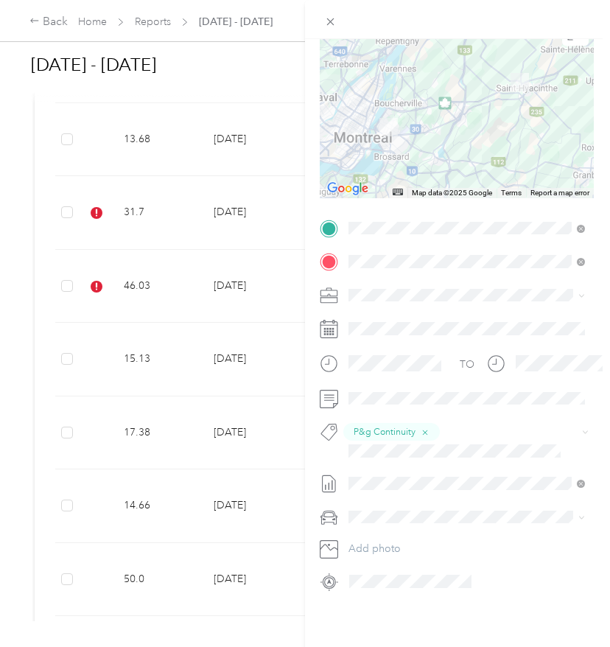
scroll to position [139, 1]
click at [439, 533] on li "P&g Projects & Blitzes" at bounding box center [466, 530] width 247 height 29
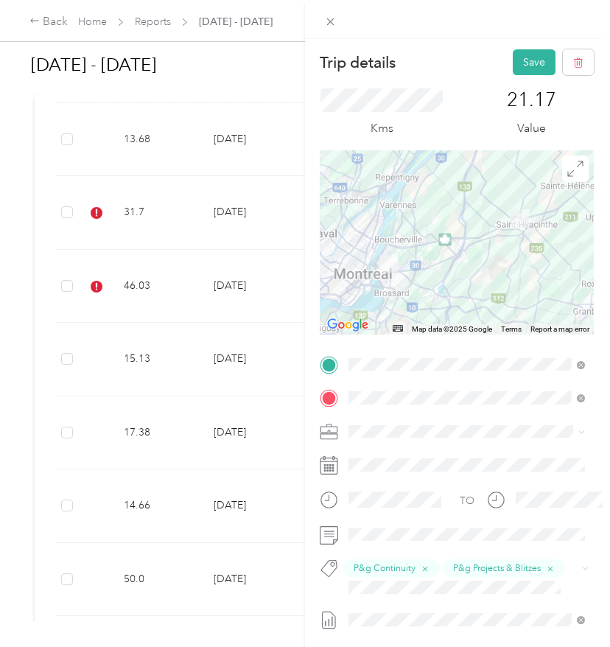
scroll to position [0, 1]
click at [533, 67] on button "Save" at bounding box center [534, 62] width 43 height 26
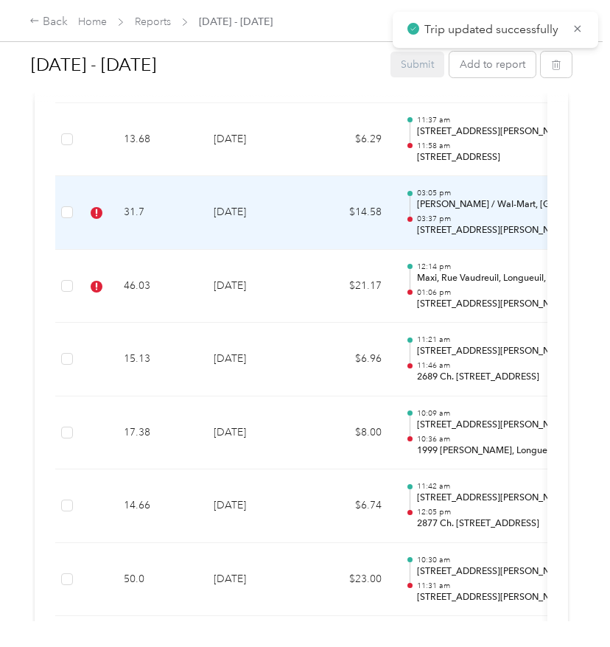
click at [311, 193] on td "$14.58" at bounding box center [349, 213] width 88 height 74
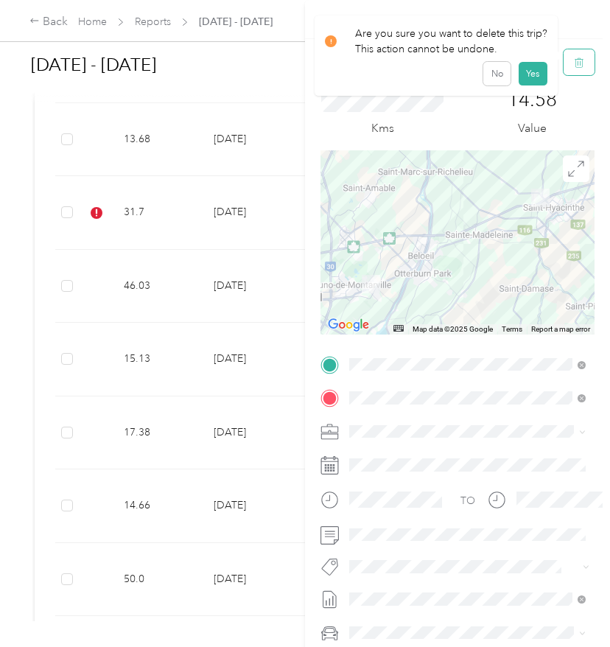
click at [585, 66] on button "button" at bounding box center [578, 62] width 31 height 26
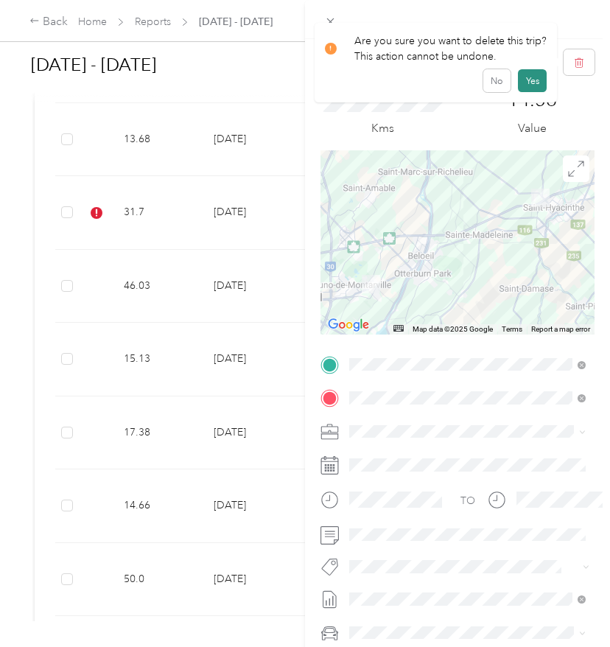
click at [519, 78] on button "Yes" at bounding box center [532, 81] width 29 height 24
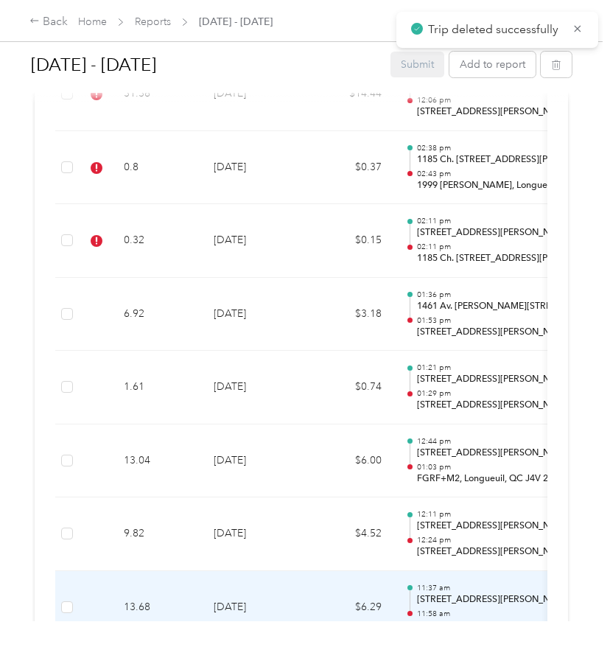
scroll to position [3465, 0]
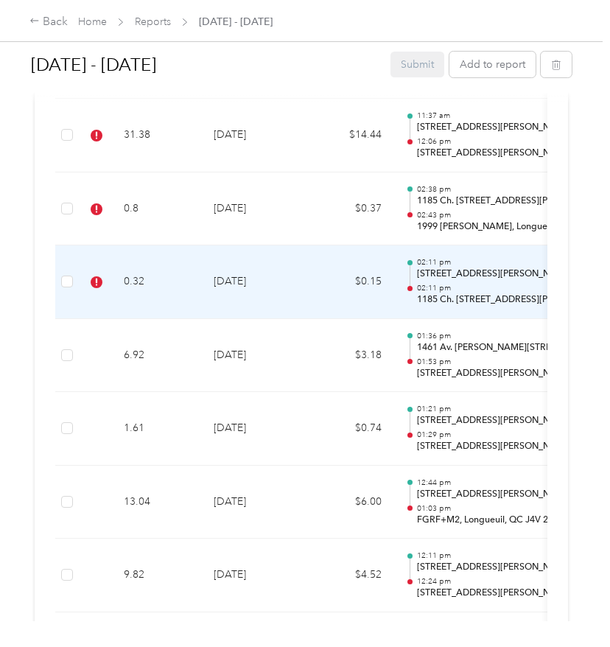
click at [186, 270] on td "0.32" at bounding box center [157, 282] width 90 height 74
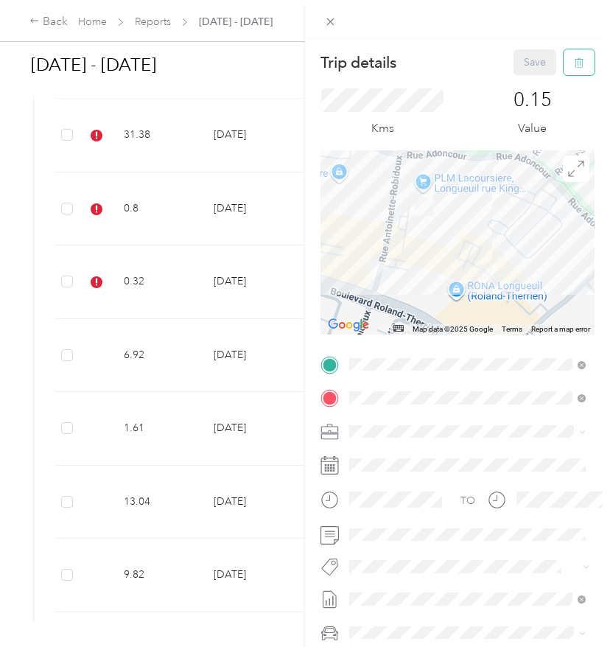
click at [588, 63] on button "button" at bounding box center [578, 62] width 31 height 26
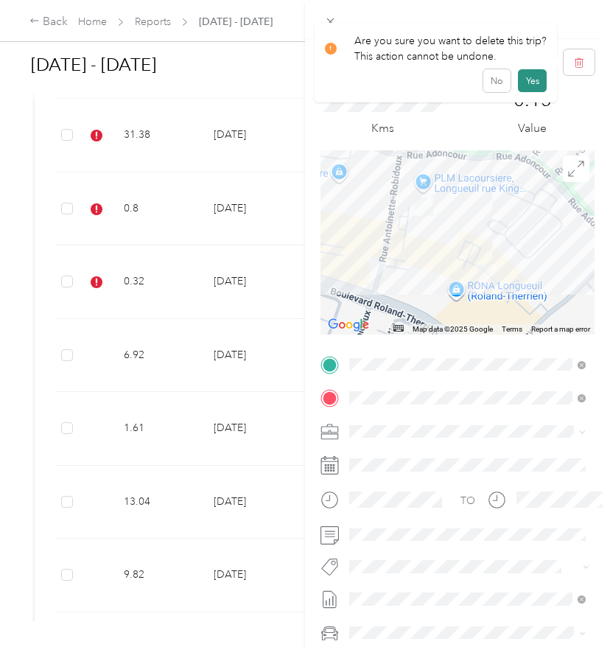
click at [530, 85] on button "Yes" at bounding box center [532, 81] width 29 height 24
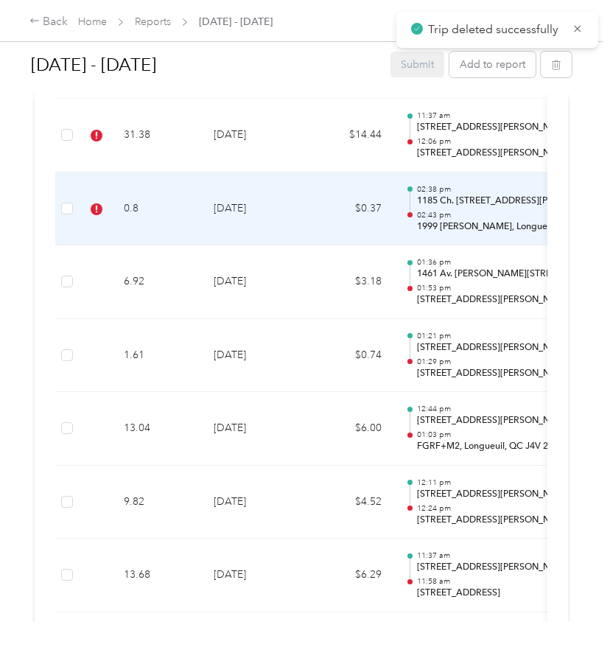
click at [198, 199] on td "0.8" at bounding box center [157, 209] width 90 height 74
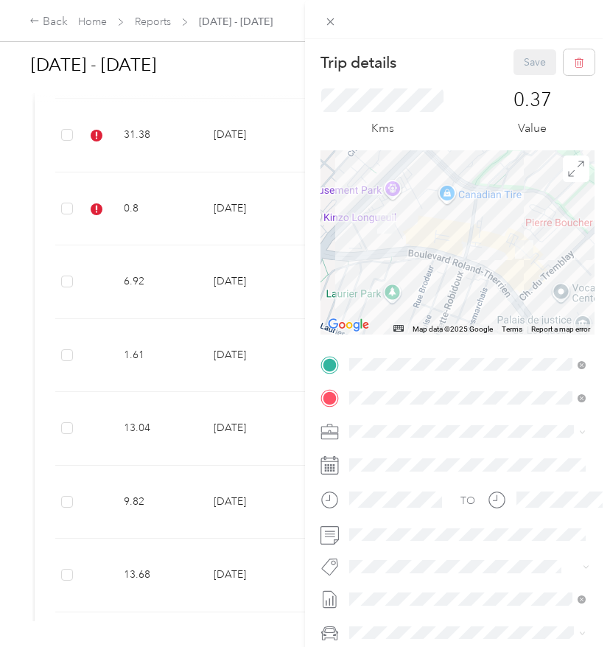
click at [384, 588] on span "Wt Multi-studio Cost Capture" at bounding box center [424, 592] width 119 height 13
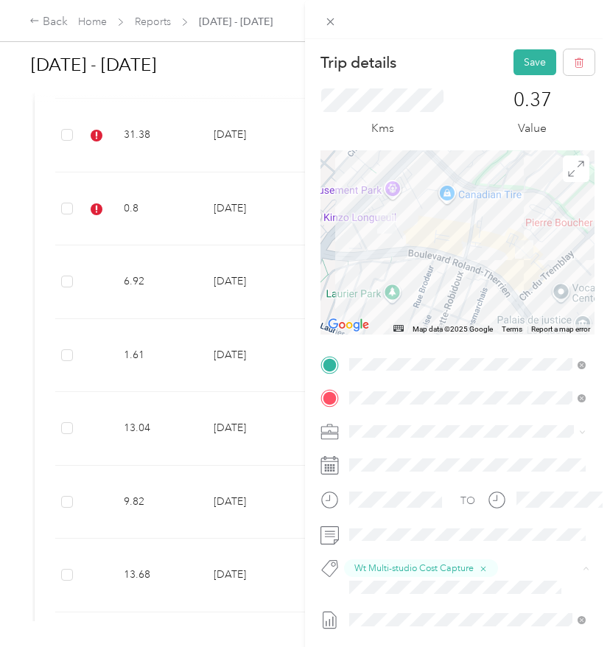
click at [394, 602] on li "Wt - Walmart Corporate Project" at bounding box center [467, 612] width 247 height 29
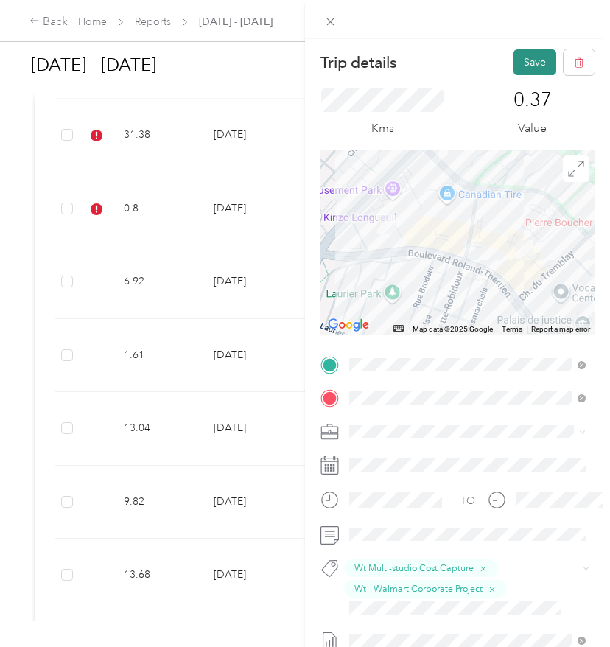
click at [533, 57] on button "Save" at bounding box center [534, 62] width 43 height 26
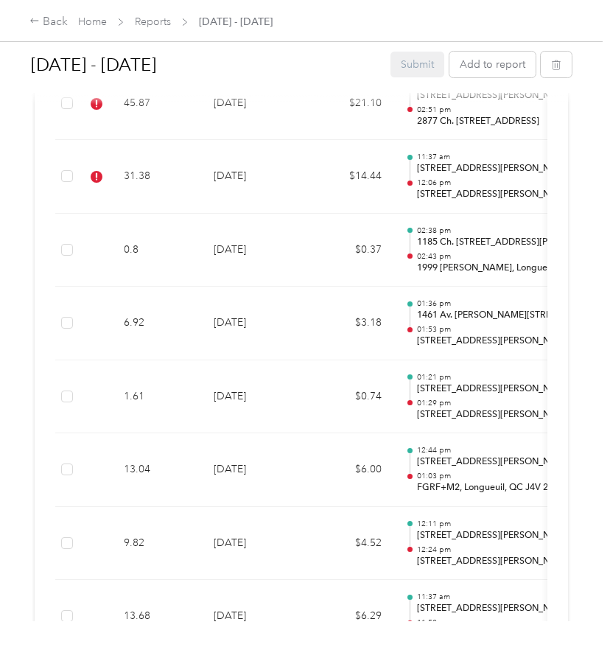
scroll to position [3408, 0]
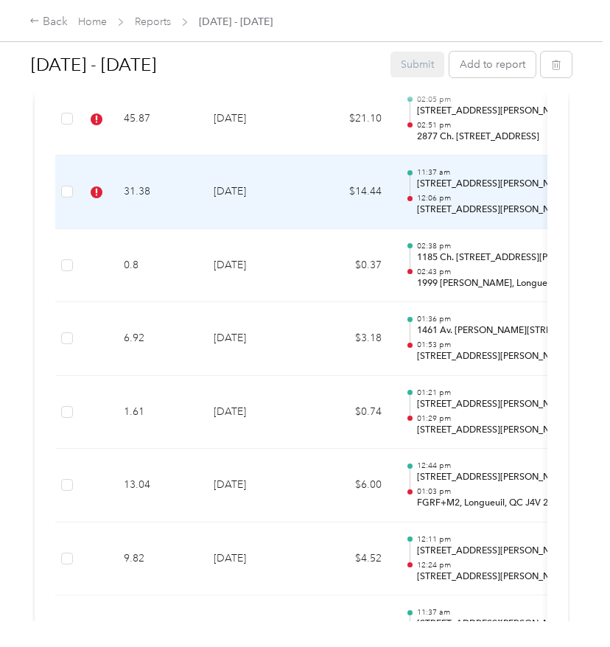
click at [294, 169] on td "[DATE]" at bounding box center [253, 192] width 103 height 74
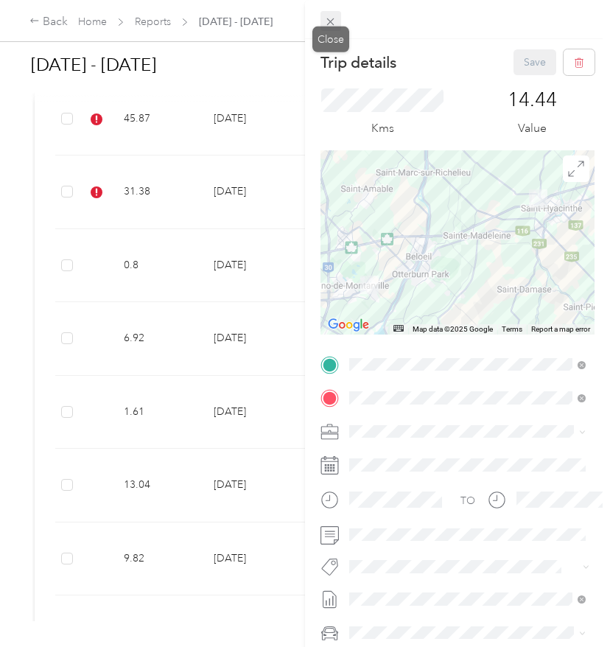
click at [334, 21] on icon at bounding box center [330, 21] width 13 height 13
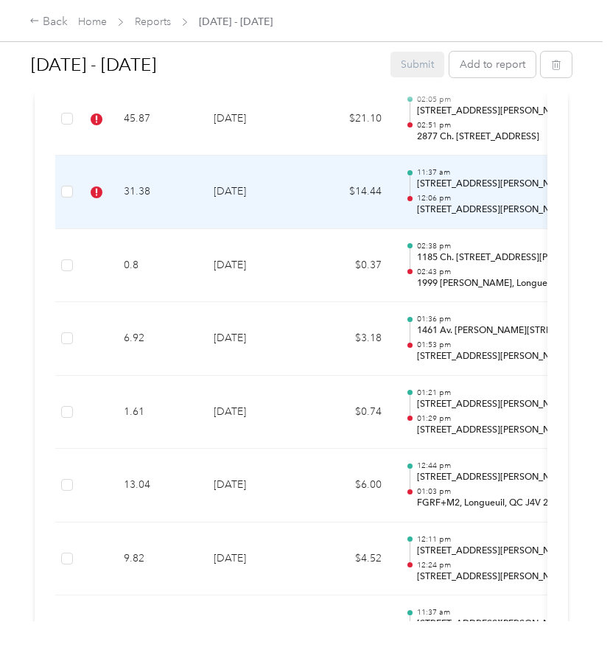
click at [290, 192] on td "[DATE]" at bounding box center [253, 192] width 103 height 74
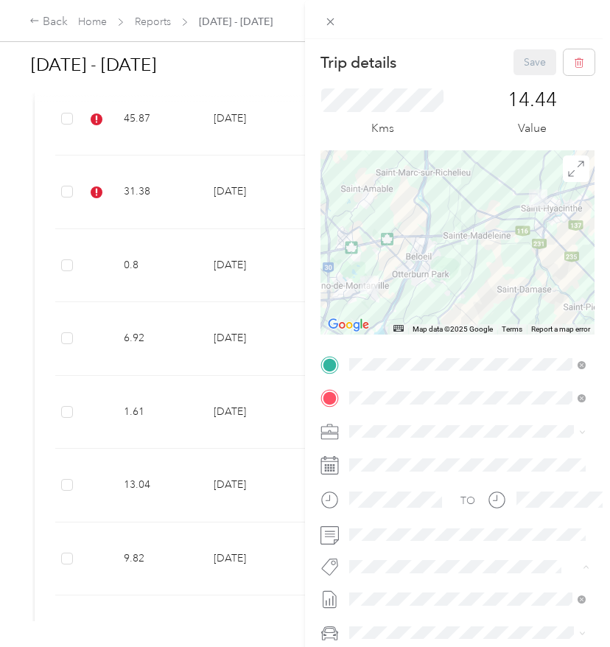
click at [390, 647] on div "Trip details Save This trip cannot be edited because it is either under review,…" at bounding box center [301, 647] width 602 height 0
click at [393, 542] on button "Wt Walmart Signage" at bounding box center [407, 537] width 107 height 18
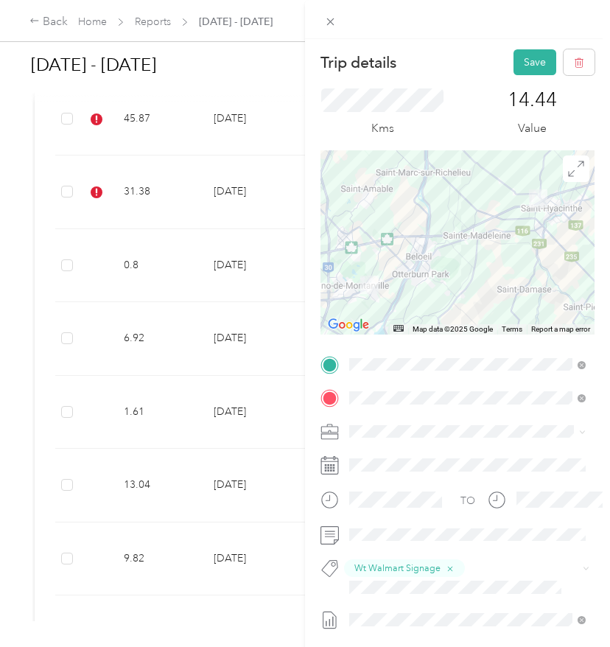
click at [385, 608] on span "Wt Multi-studio Cost Capture" at bounding box center [424, 605] width 119 height 13
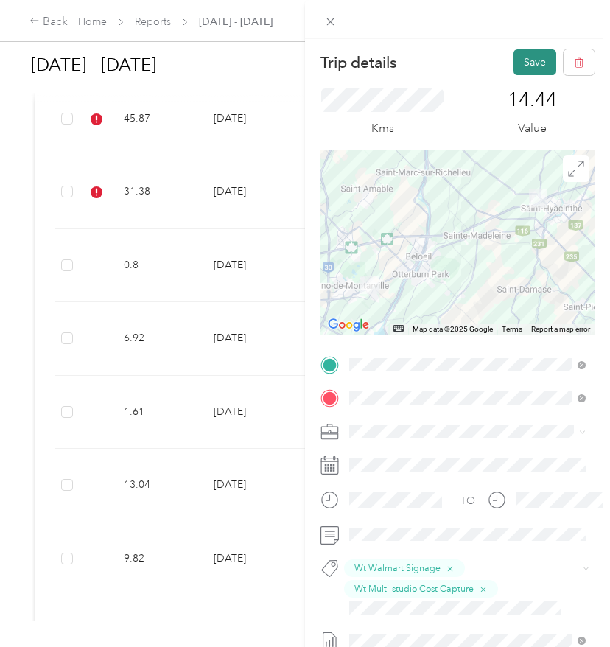
click at [529, 66] on button "Save" at bounding box center [534, 62] width 43 height 26
click at [537, 66] on button "Save" at bounding box center [534, 62] width 43 height 26
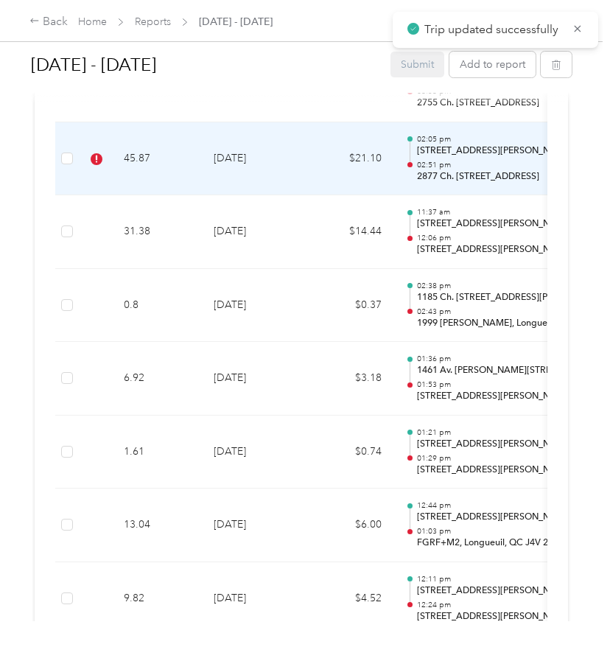
scroll to position [3346, 0]
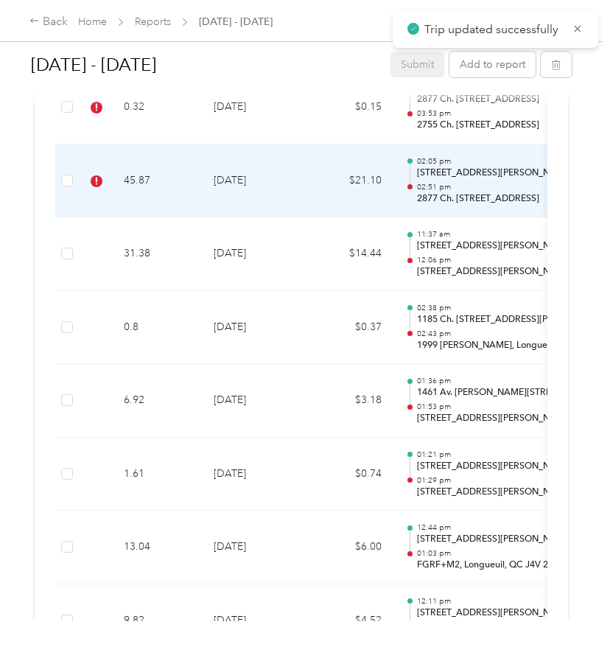
click at [313, 164] on td "$21.10" at bounding box center [349, 181] width 88 height 74
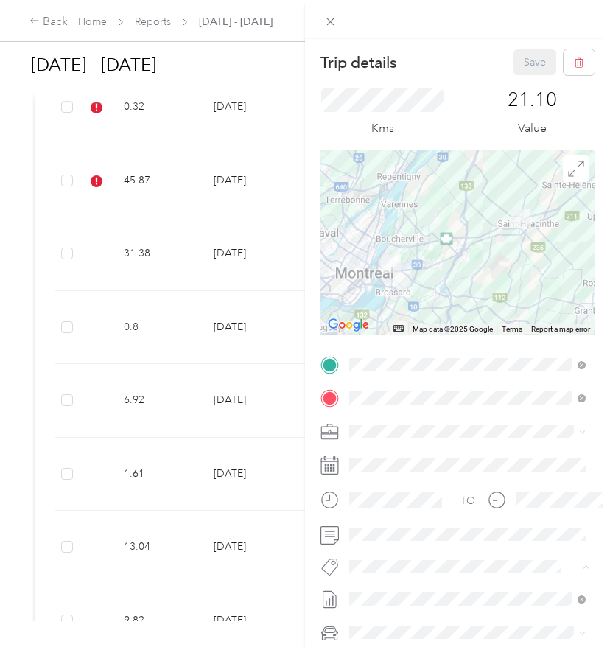
click at [374, 588] on span "Wt Multi-studio Cost Capture" at bounding box center [424, 592] width 119 height 13
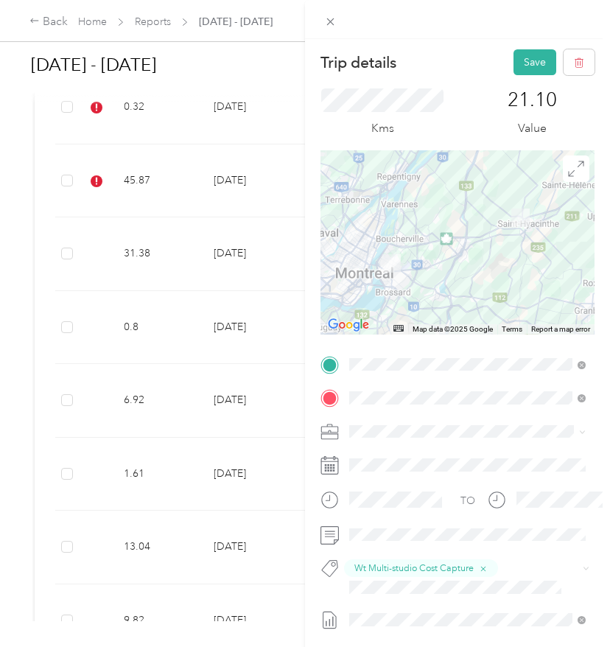
click at [398, 542] on button "Wt Walmart Signage" at bounding box center [407, 542] width 107 height 18
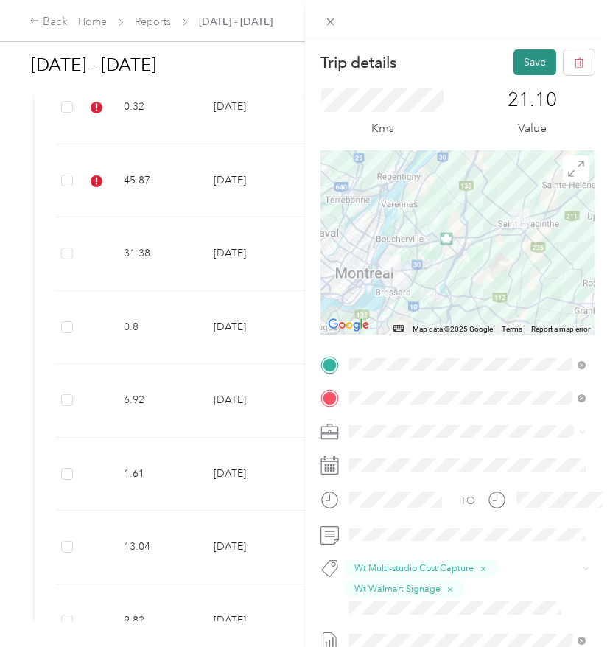
click at [542, 63] on button "Save" at bounding box center [534, 62] width 43 height 26
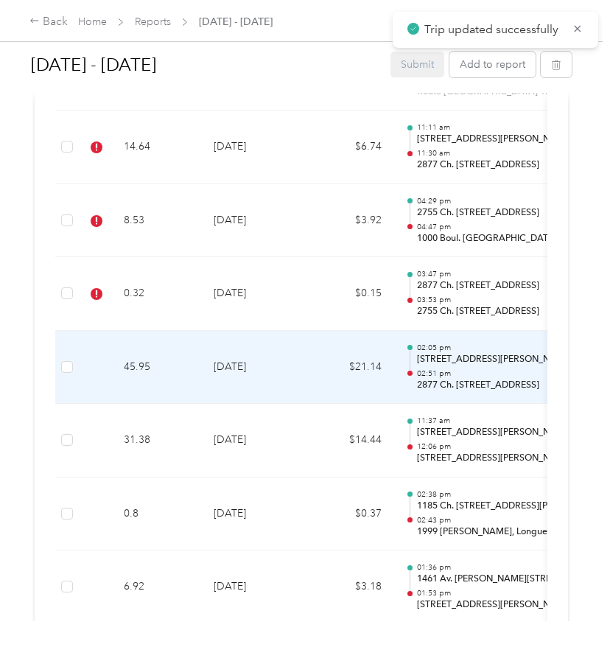
scroll to position [3093, 0]
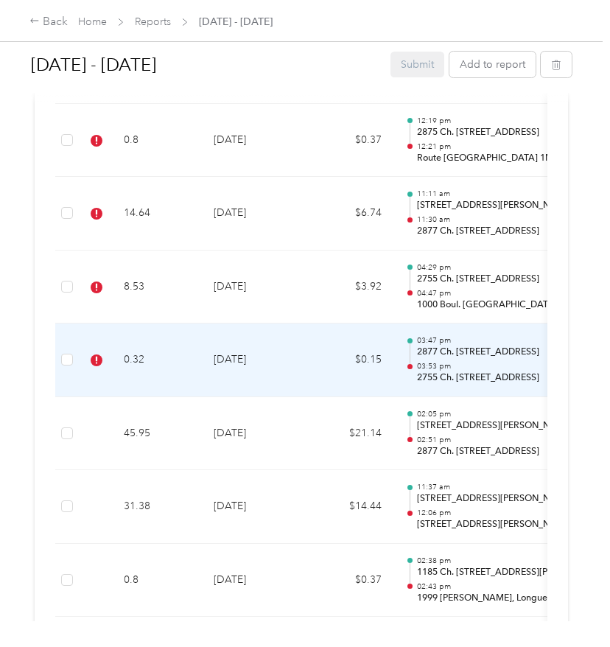
click at [162, 351] on td "0.32" at bounding box center [157, 360] width 90 height 74
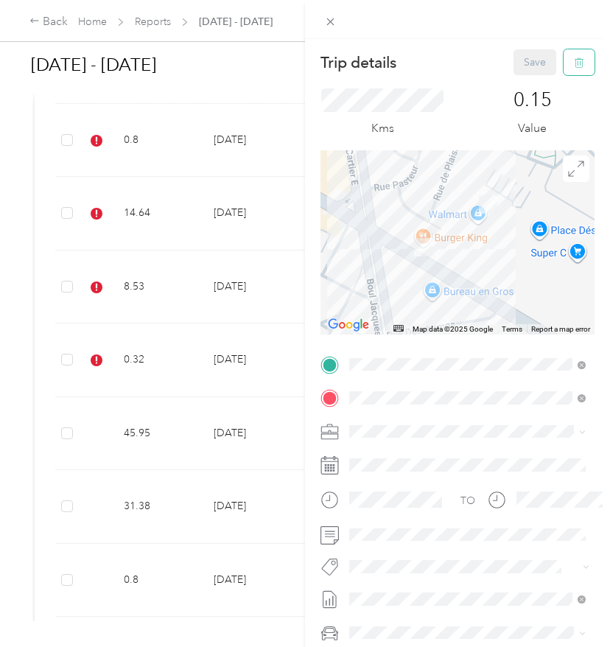
click at [580, 62] on icon "button" at bounding box center [579, 62] width 10 height 10
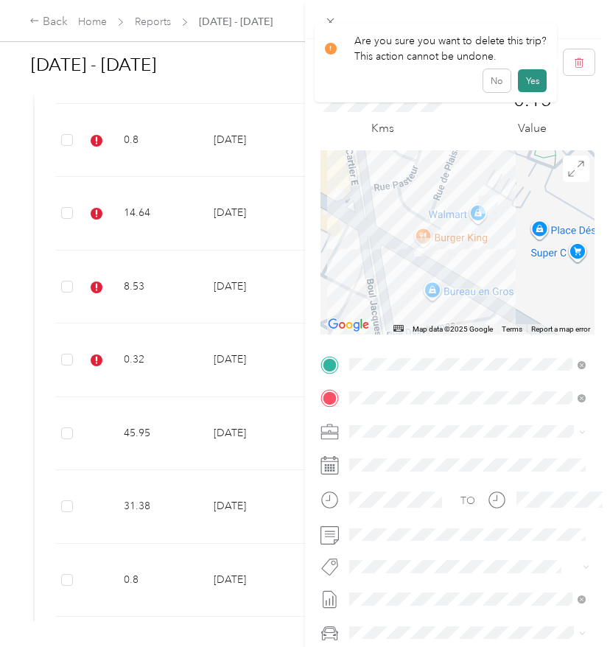
click at [538, 90] on button "Yes" at bounding box center [532, 81] width 29 height 24
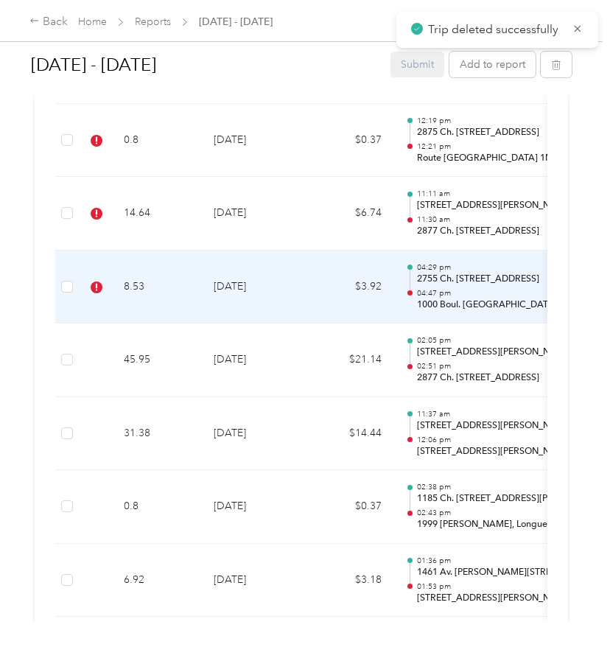
click at [311, 252] on td "$3.92" at bounding box center [349, 287] width 88 height 74
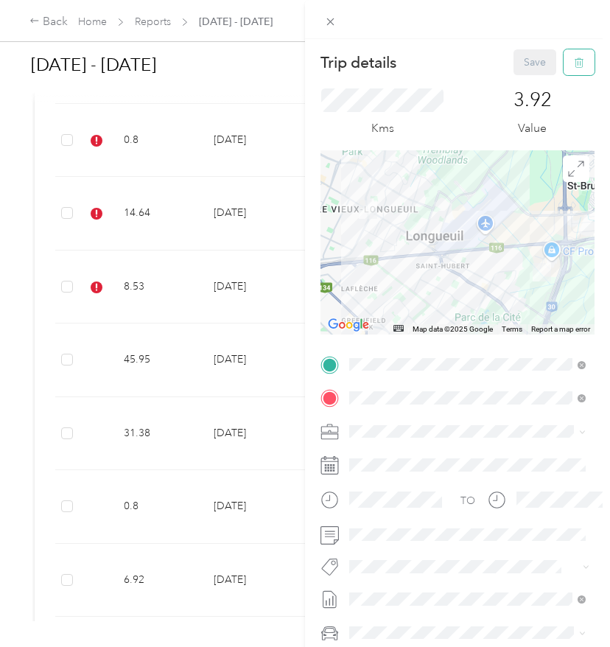
click at [585, 60] on button "button" at bounding box center [578, 62] width 31 height 26
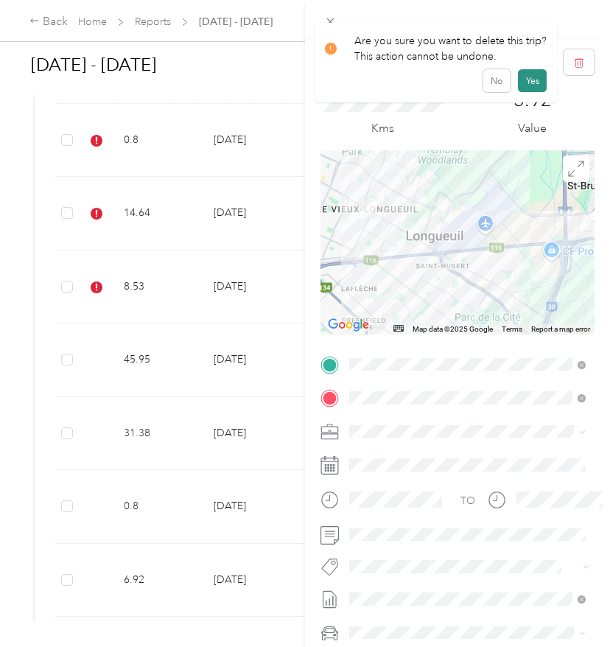
click at [531, 82] on button "Yes" at bounding box center [532, 81] width 29 height 24
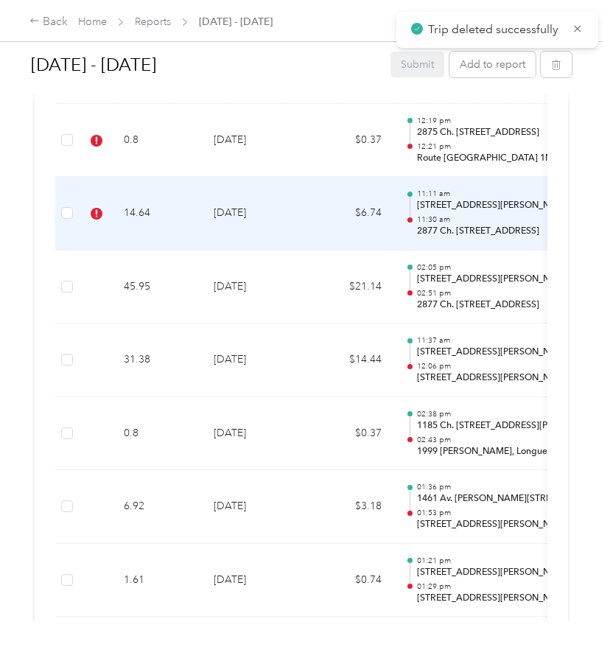
click at [298, 208] on td "[DATE]" at bounding box center [253, 214] width 103 height 74
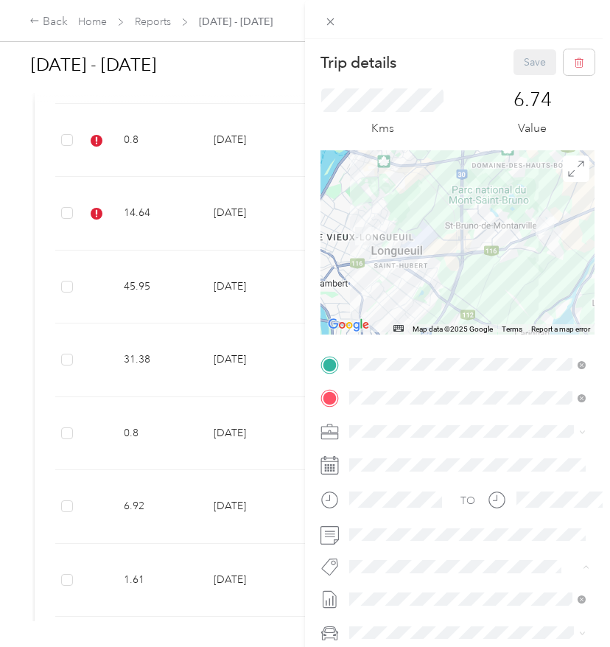
click at [420, 516] on li "P&g Continuity" at bounding box center [467, 513] width 247 height 29
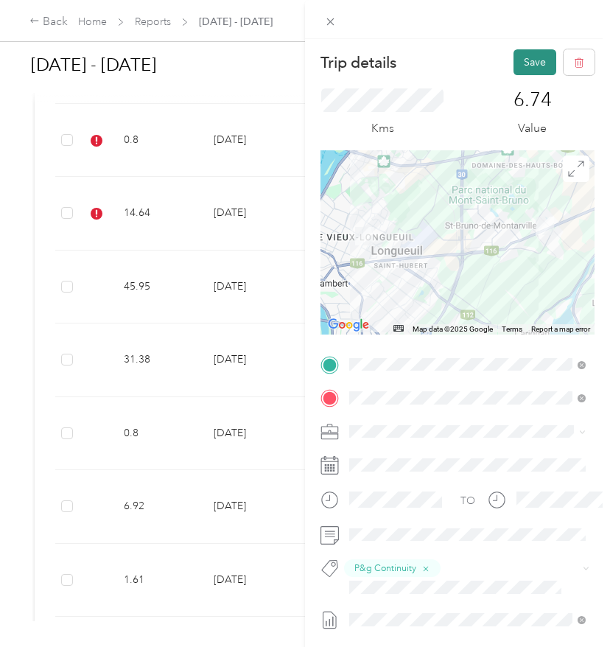
click at [525, 63] on button "Save" at bounding box center [534, 62] width 43 height 26
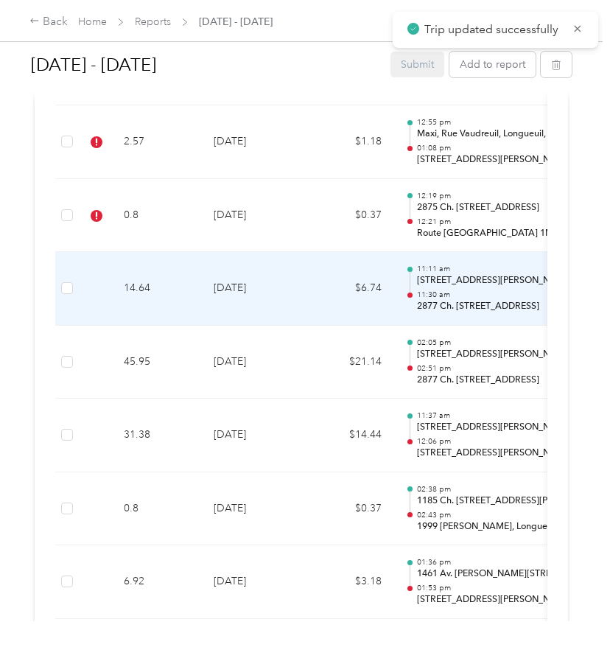
scroll to position [3015, 0]
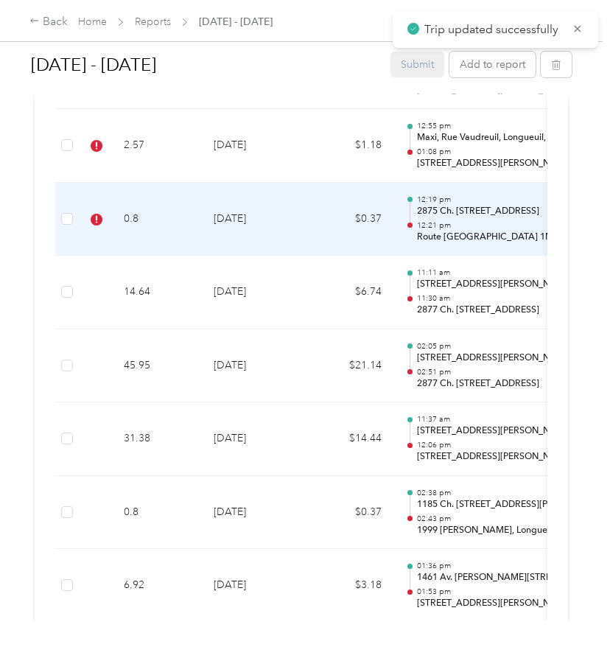
click at [289, 203] on td "[DATE]" at bounding box center [253, 220] width 103 height 74
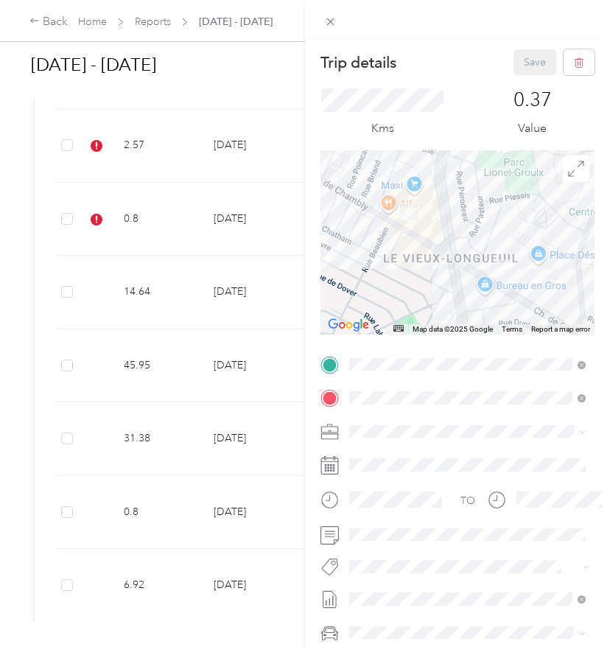
click at [398, 514] on span "P&g Continuity" at bounding box center [396, 513] width 62 height 13
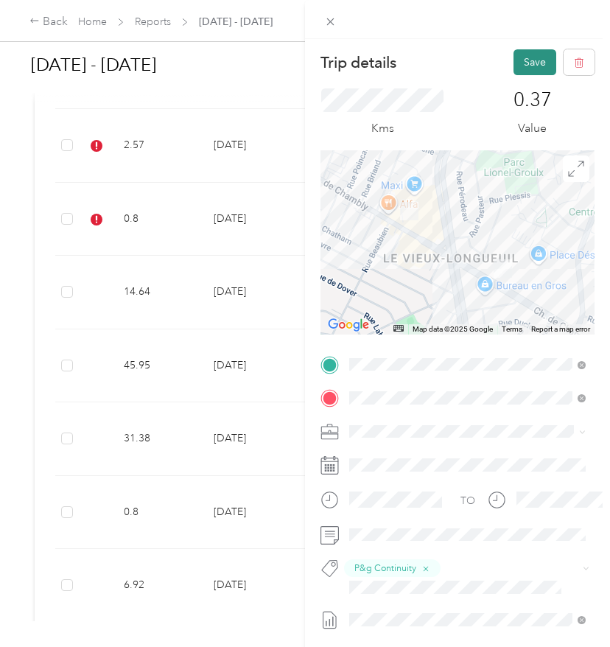
click at [536, 66] on button "Save" at bounding box center [534, 62] width 43 height 26
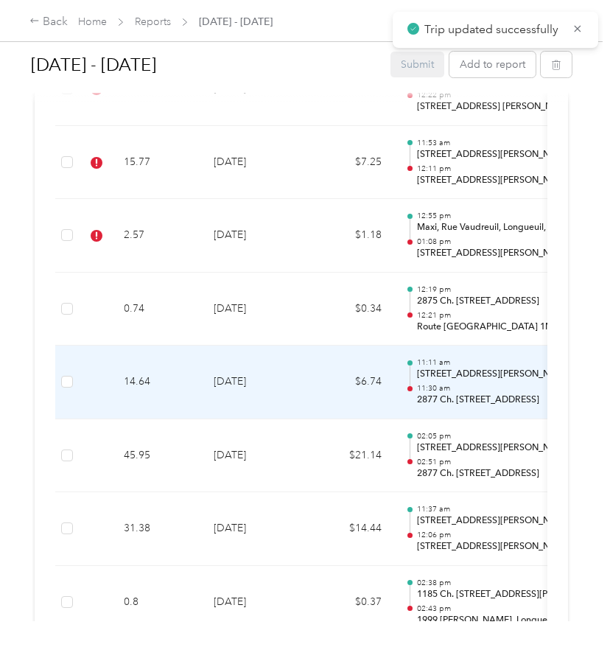
scroll to position [2886, 0]
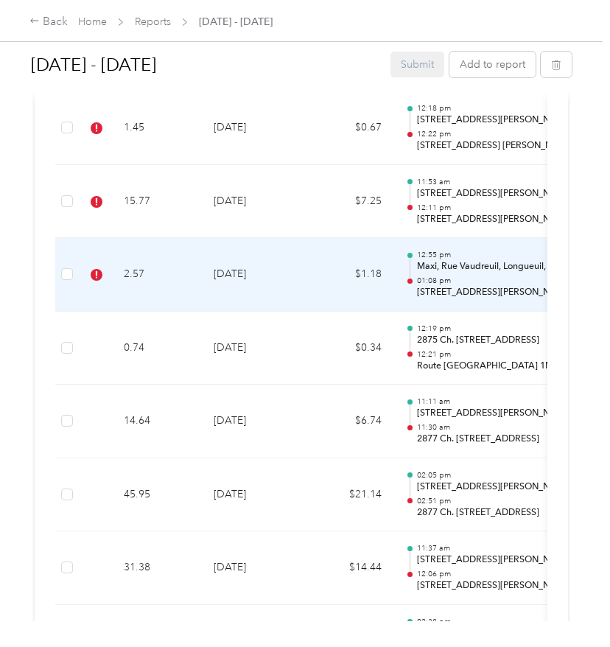
click at [298, 259] on td "[DATE]" at bounding box center [253, 275] width 103 height 74
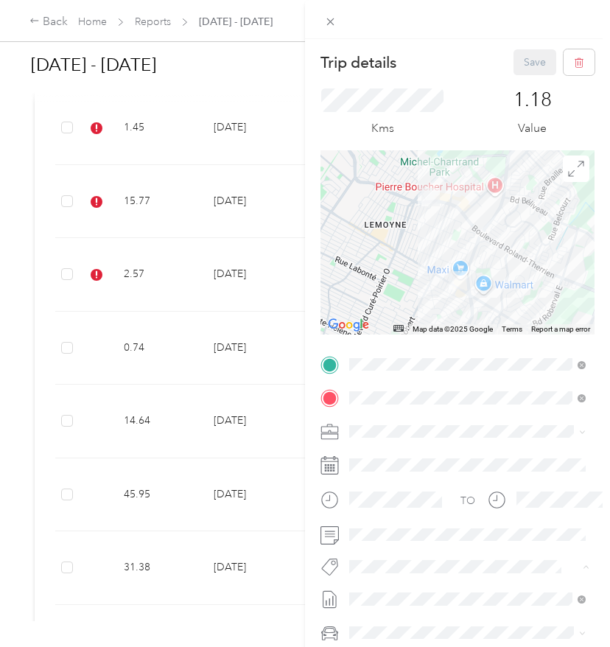
click at [396, 545] on button "Wt Walmart Signage" at bounding box center [407, 542] width 107 height 18
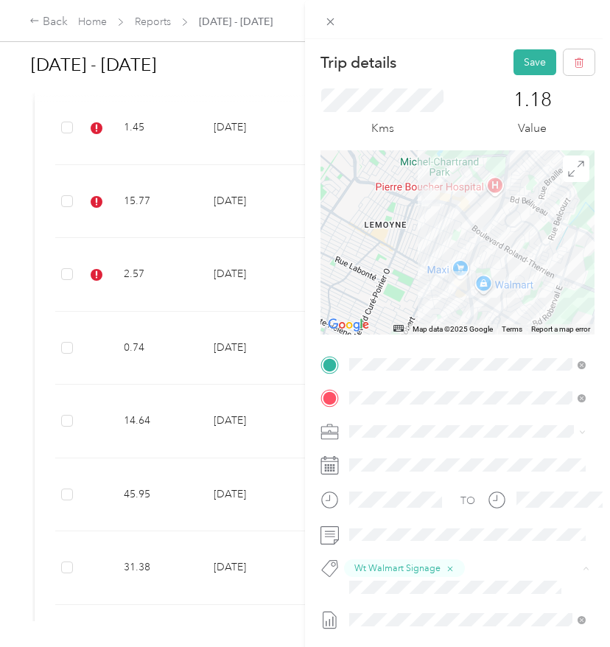
click at [379, 519] on li "P&g Continuity" at bounding box center [467, 513] width 247 height 29
click at [530, 73] on button "Save" at bounding box center [534, 62] width 43 height 26
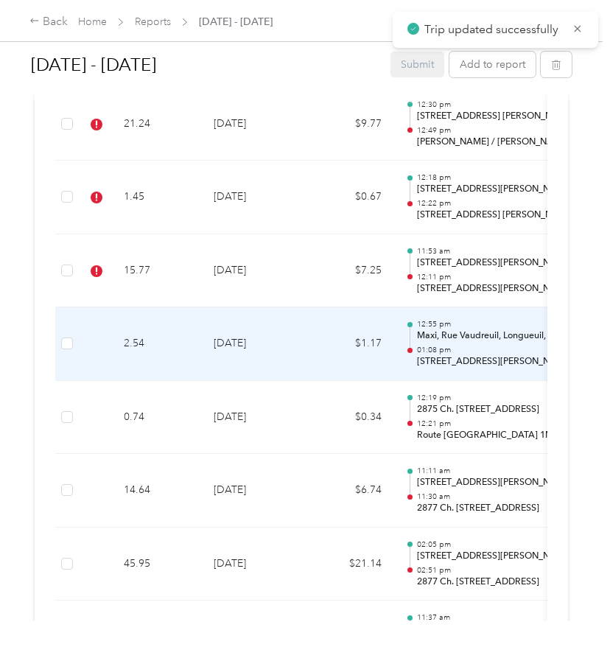
scroll to position [2806, 0]
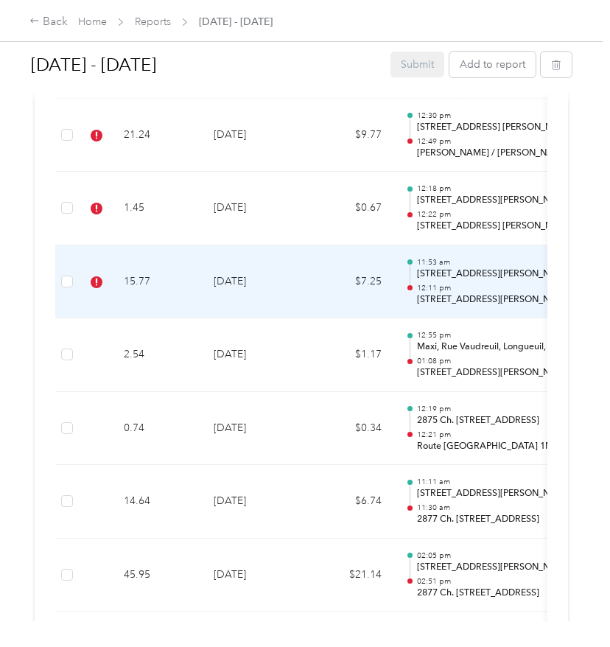
click at [295, 277] on td "[DATE]" at bounding box center [253, 282] width 103 height 74
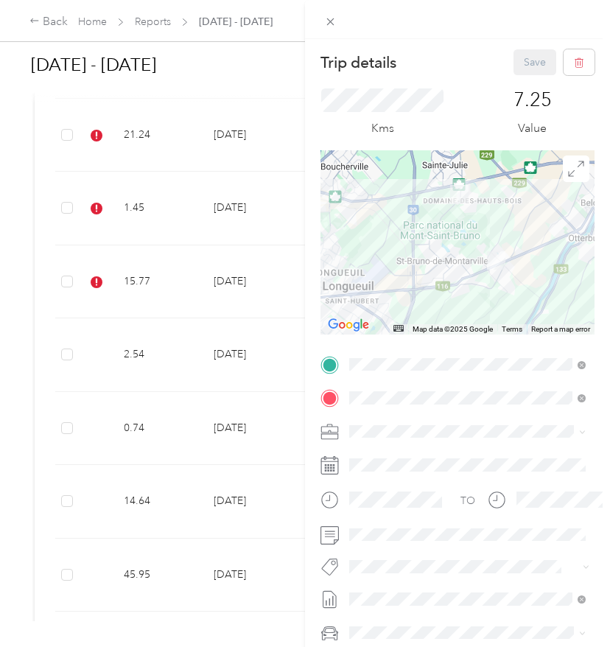
click at [422, 516] on button "P&g Continuity" at bounding box center [395, 513] width 82 height 18
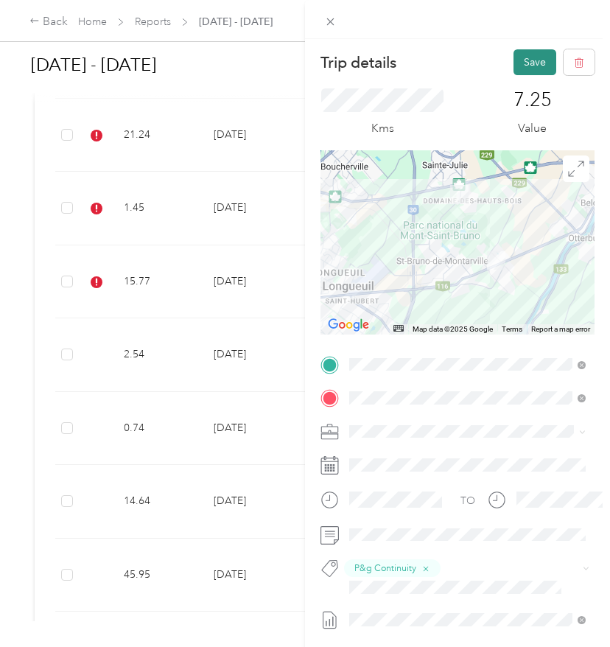
click at [535, 66] on button "Save" at bounding box center [534, 62] width 43 height 26
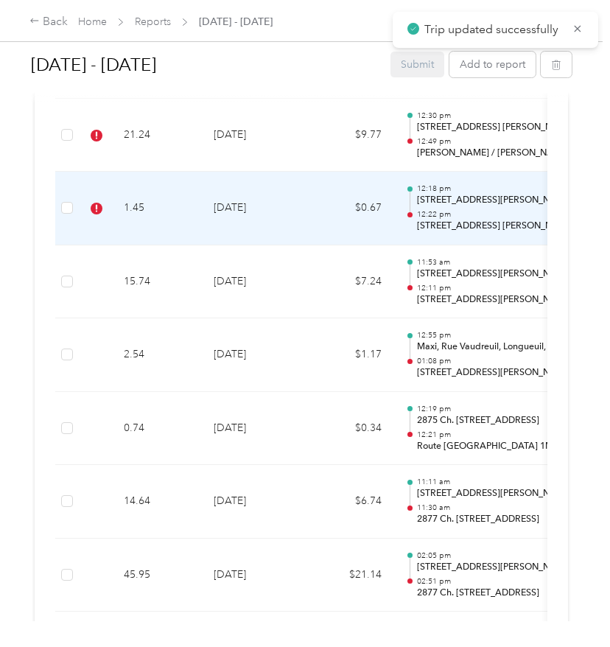
click at [321, 212] on td "$0.67" at bounding box center [349, 209] width 88 height 74
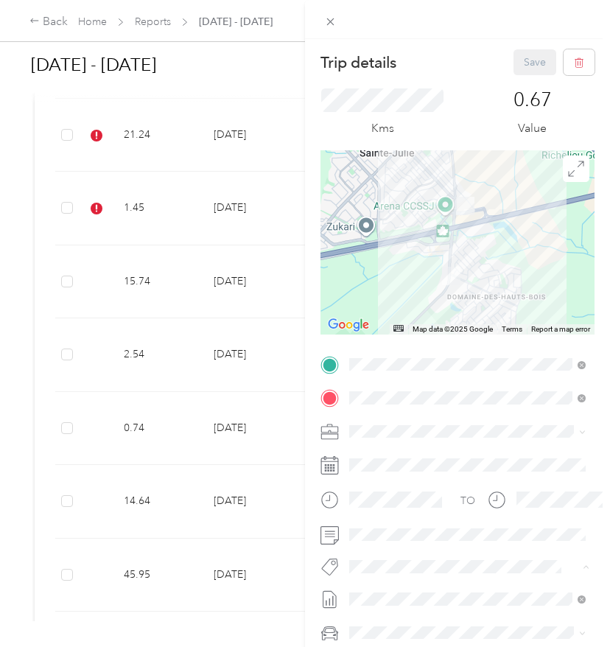
click at [391, 518] on li "P&g Continuity" at bounding box center [467, 513] width 247 height 29
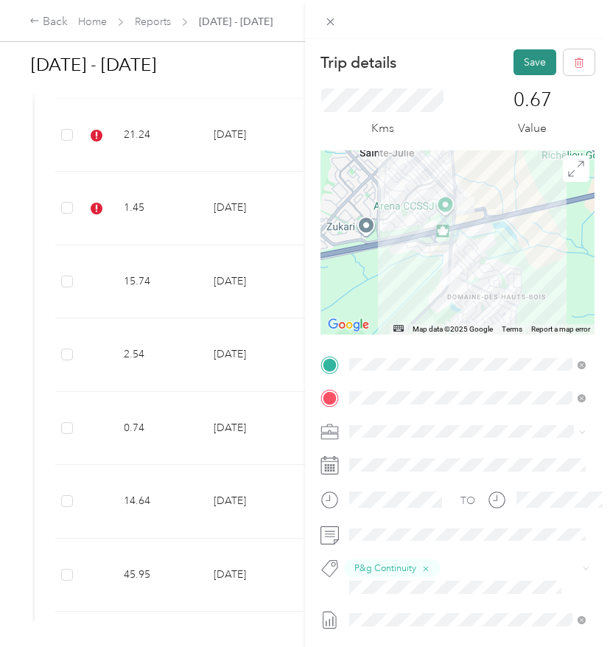
click at [519, 57] on button "Save" at bounding box center [534, 62] width 43 height 26
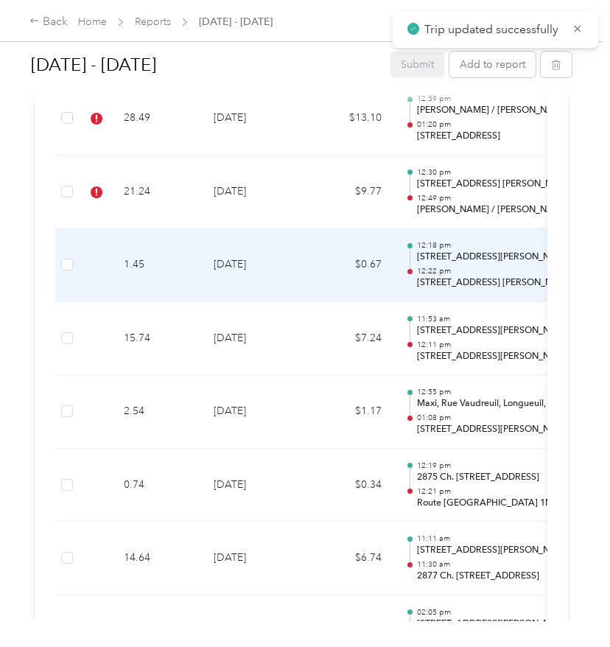
scroll to position [2741, 0]
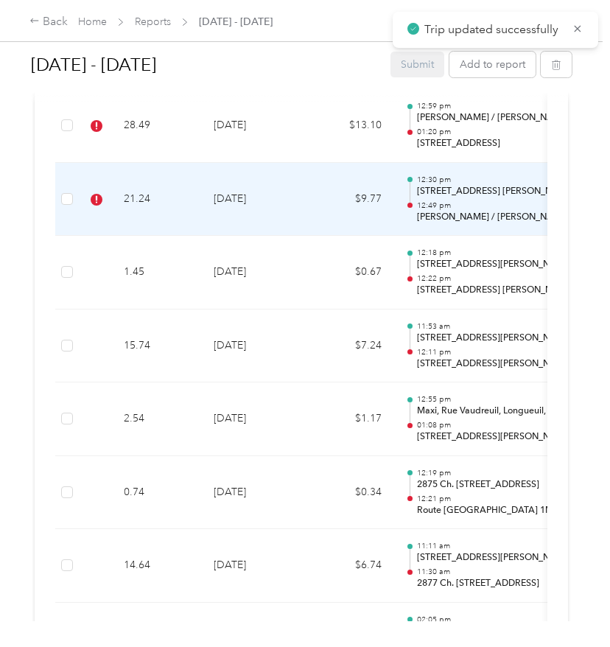
click at [324, 186] on td "$9.77" at bounding box center [349, 200] width 88 height 74
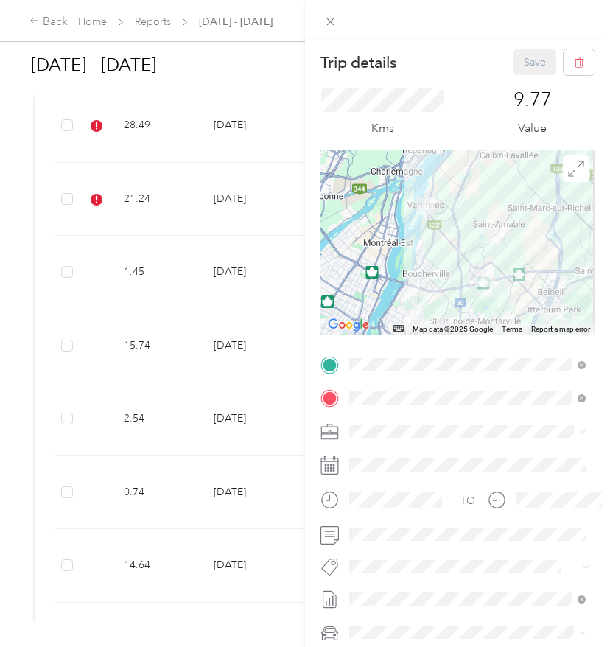
click at [382, 512] on span "P&g Continuity" at bounding box center [396, 513] width 62 height 13
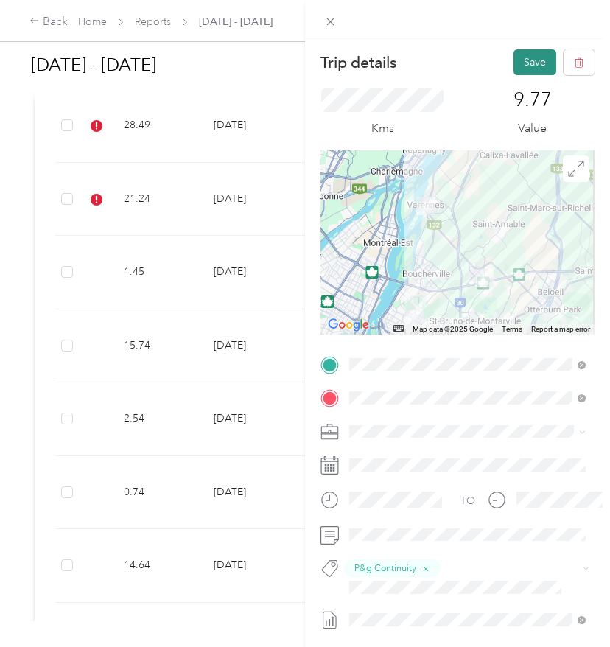
click at [535, 63] on button "Save" at bounding box center [534, 62] width 43 height 26
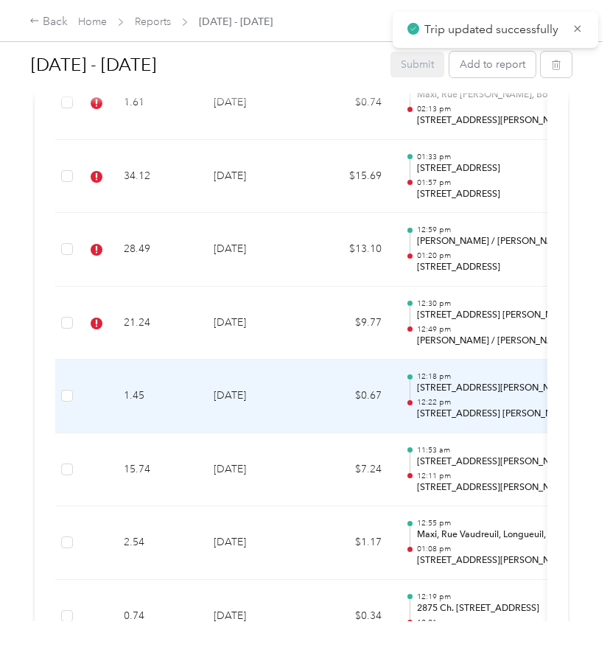
scroll to position [2534, 0]
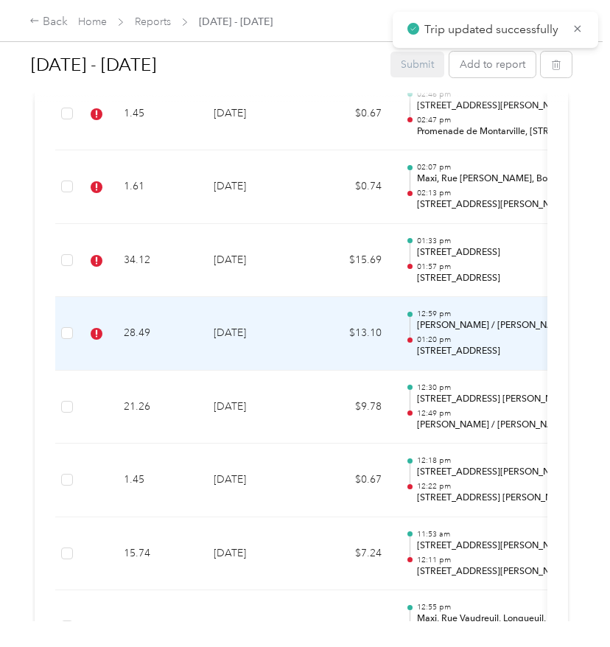
click at [183, 344] on td "28.49" at bounding box center [157, 334] width 90 height 74
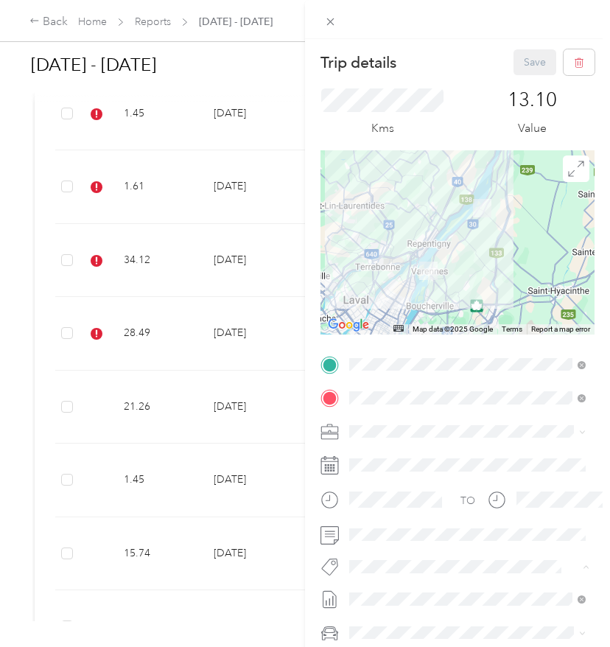
click at [396, 515] on span "P&g Continuity" at bounding box center [396, 513] width 62 height 13
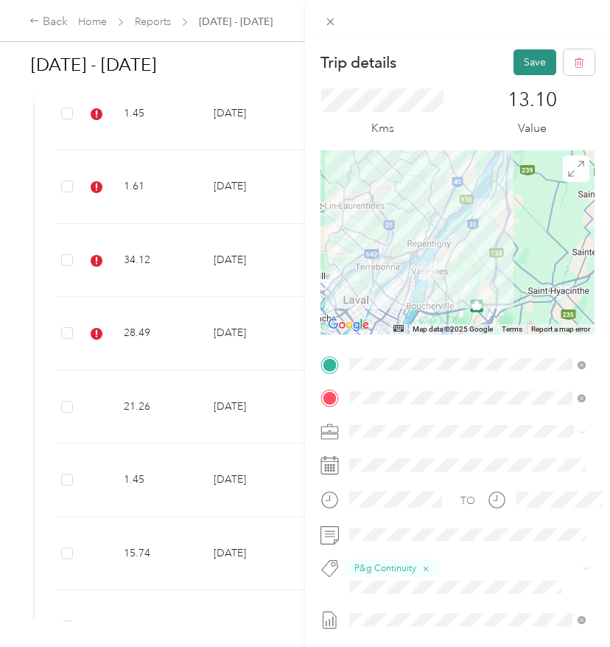
click at [538, 68] on button "Save" at bounding box center [534, 62] width 43 height 26
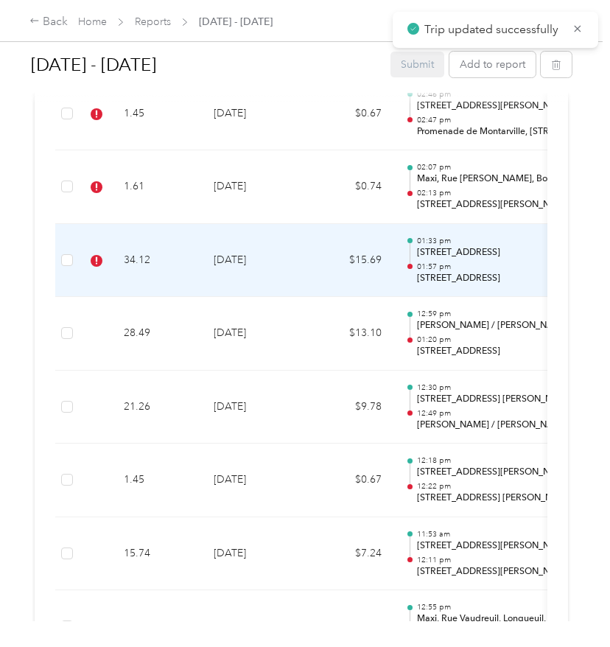
click at [271, 258] on td "[DATE]" at bounding box center [253, 261] width 103 height 74
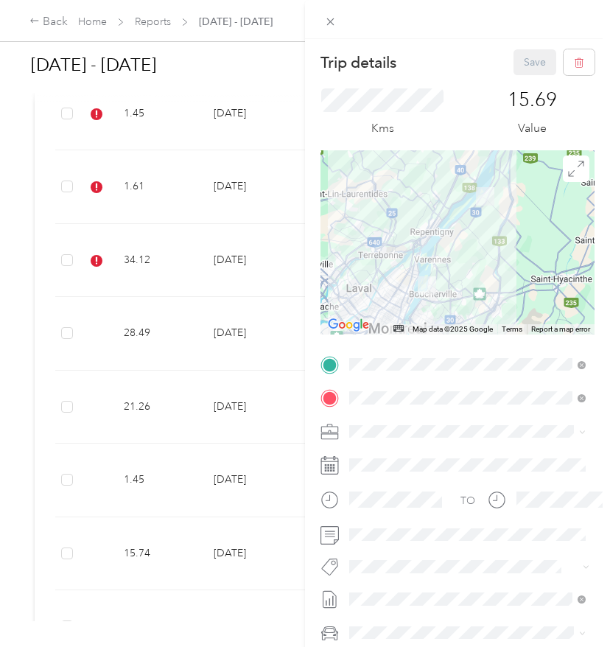
click at [373, 515] on span "P&g Continuity" at bounding box center [396, 512] width 62 height 13
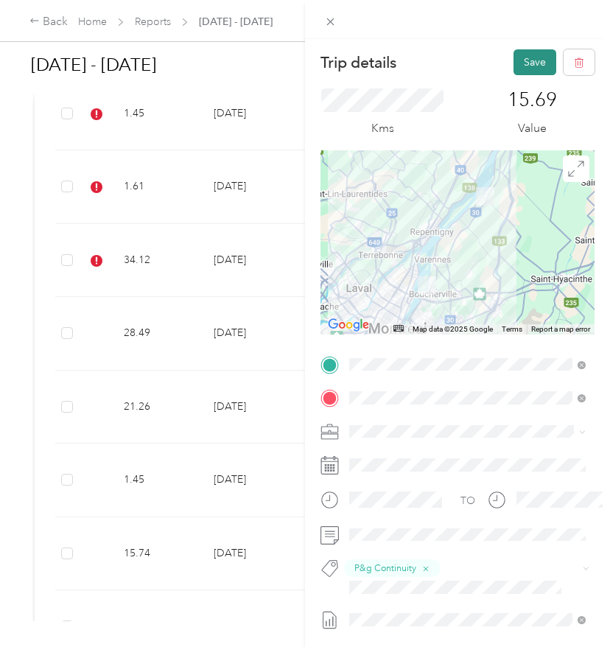
click at [521, 59] on button "Save" at bounding box center [534, 62] width 43 height 26
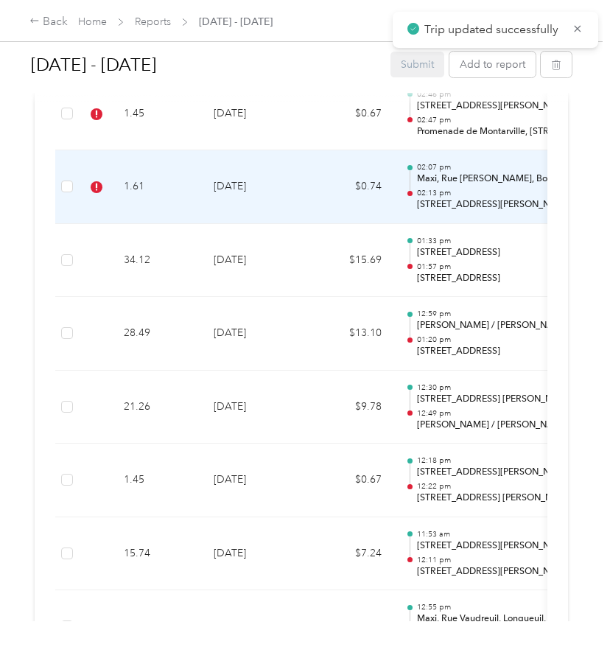
click at [294, 179] on td "[DATE]" at bounding box center [253, 187] width 103 height 74
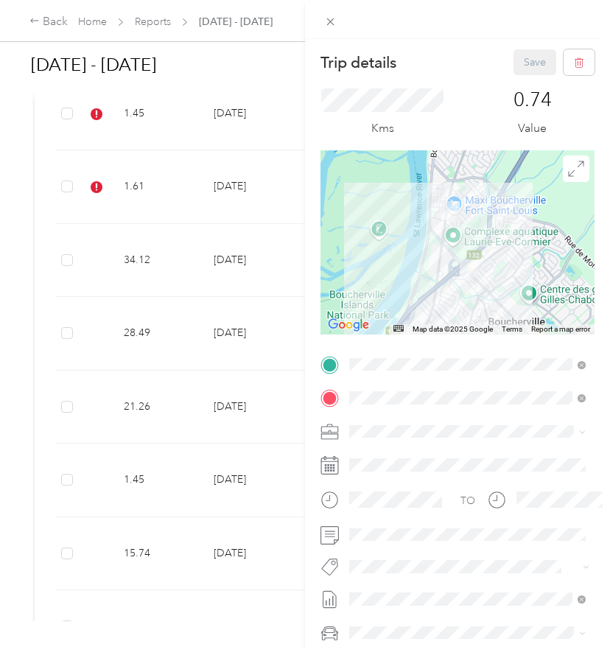
click at [398, 507] on span "P&g Continuity" at bounding box center [396, 512] width 62 height 13
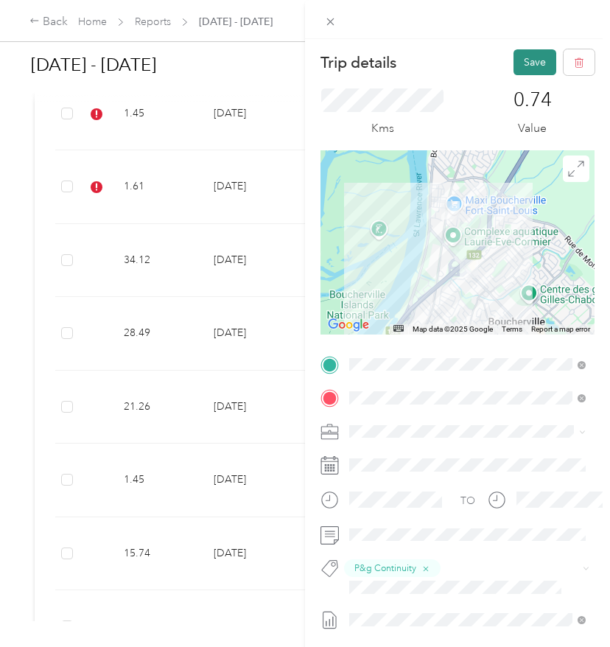
click at [530, 57] on button "Save" at bounding box center [534, 62] width 43 height 26
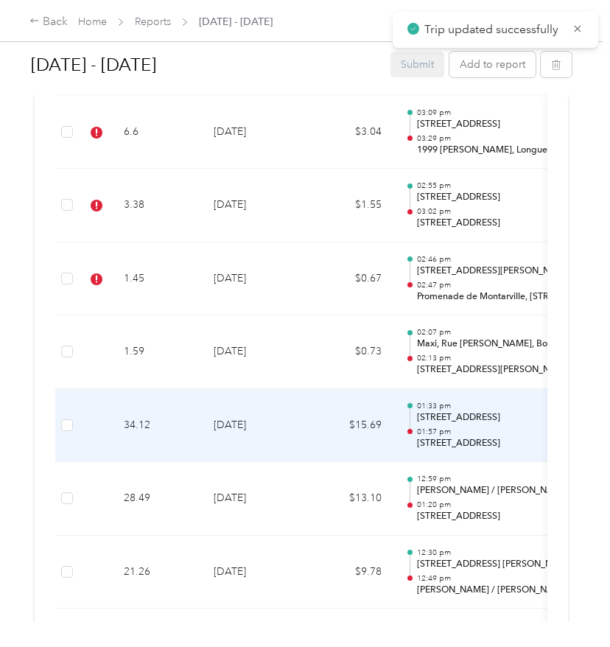
scroll to position [2319, 0]
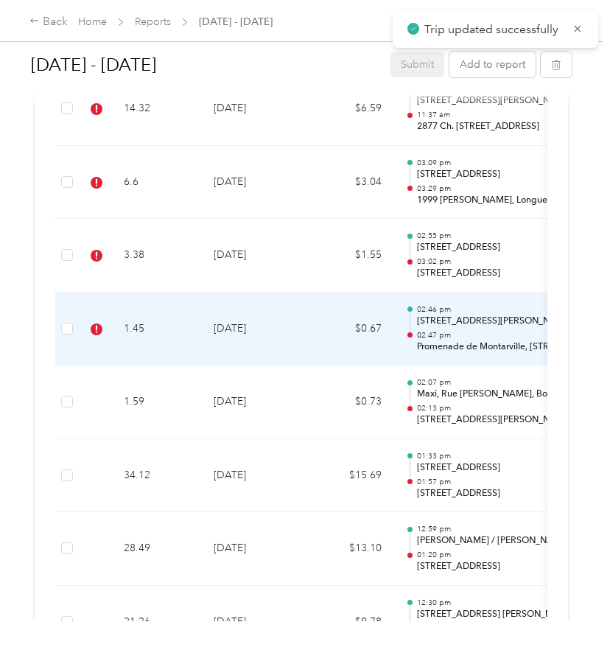
click at [286, 339] on td "[DATE]" at bounding box center [253, 329] width 103 height 74
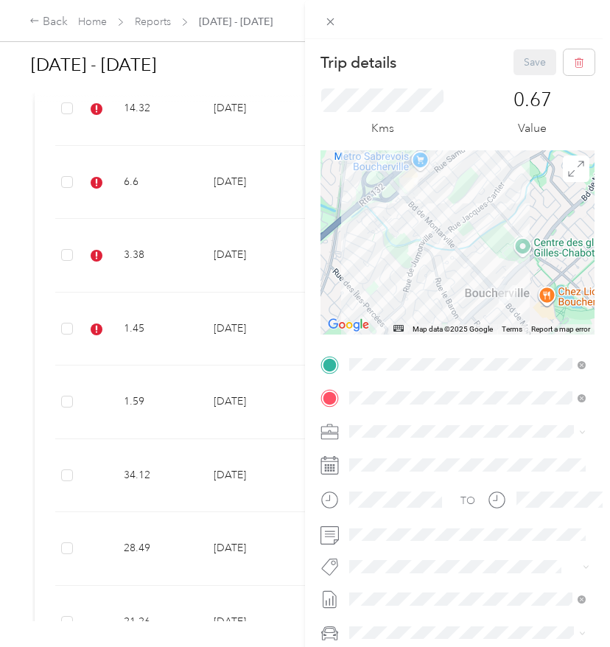
click at [412, 516] on button "P&g Continuity" at bounding box center [395, 513] width 82 height 18
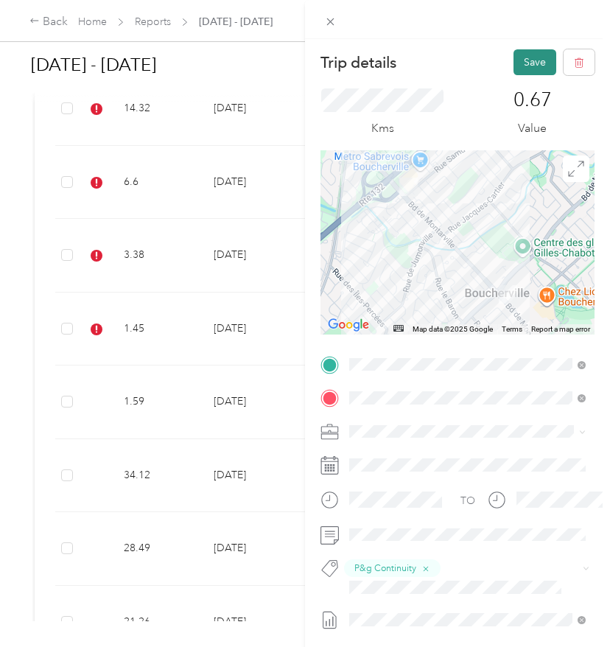
click at [529, 63] on button "Save" at bounding box center [534, 62] width 43 height 26
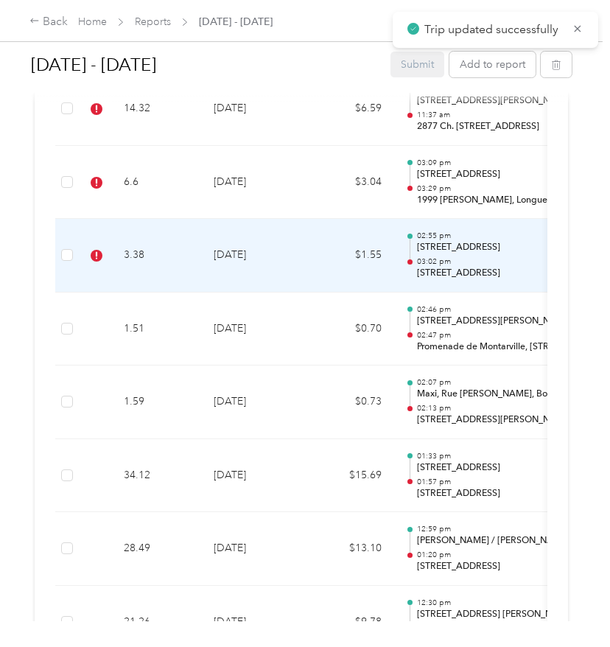
click at [303, 277] on td "[DATE]" at bounding box center [253, 256] width 103 height 74
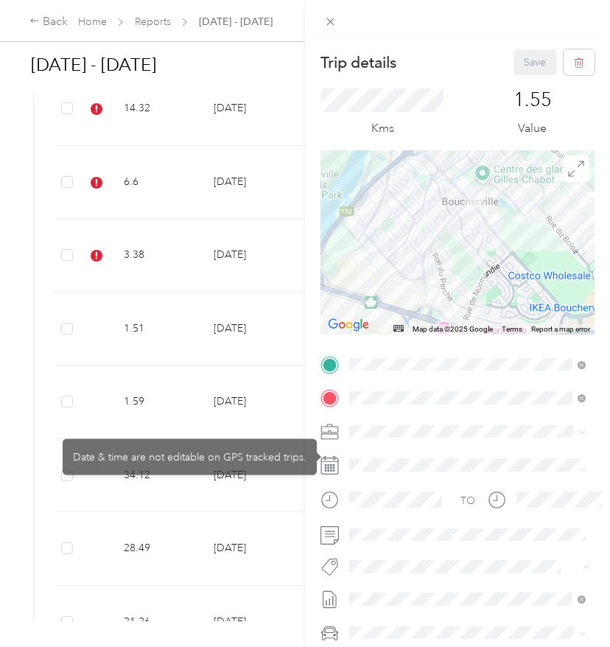
click at [397, 505] on button "P&g Continuity" at bounding box center [395, 513] width 82 height 18
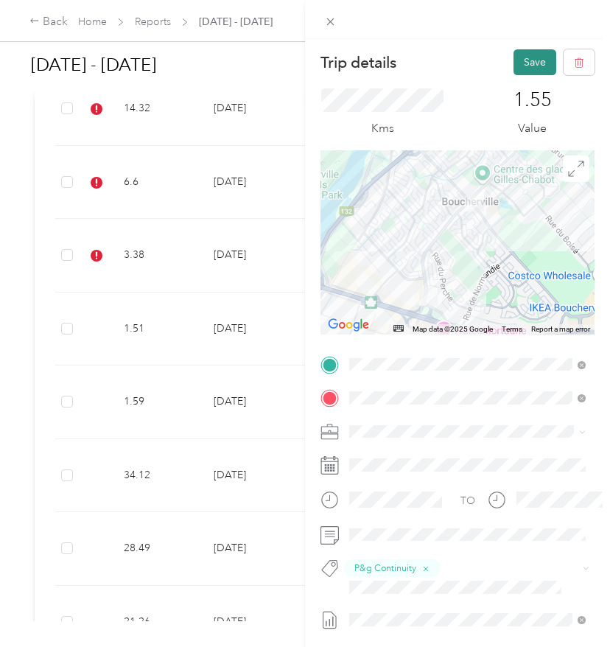
click at [547, 55] on button "Save" at bounding box center [534, 62] width 43 height 26
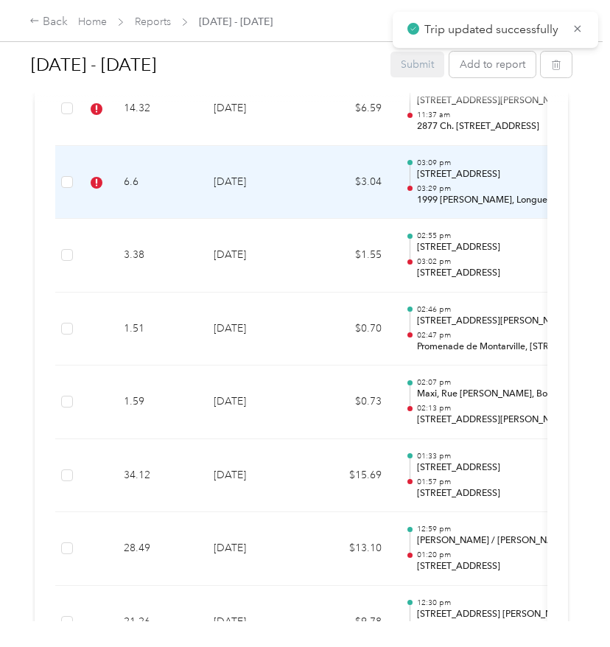
click at [347, 178] on td "$3.04" at bounding box center [349, 183] width 88 height 74
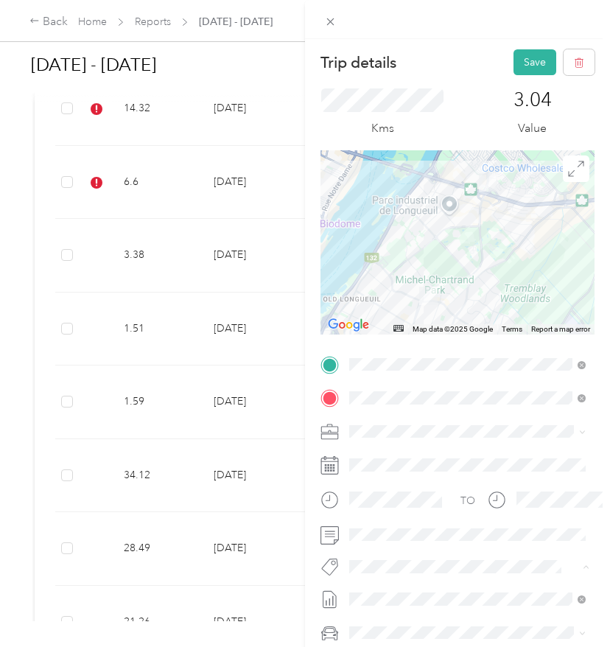
click at [410, 516] on button "P&g Continuity" at bounding box center [395, 513] width 82 height 18
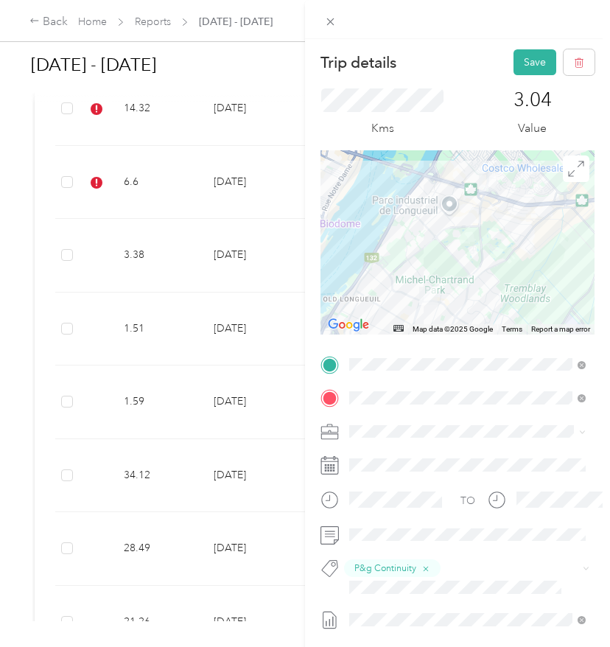
click at [397, 621] on li "Wt Multi-studio Cost Capture" at bounding box center [467, 612] width 247 height 29
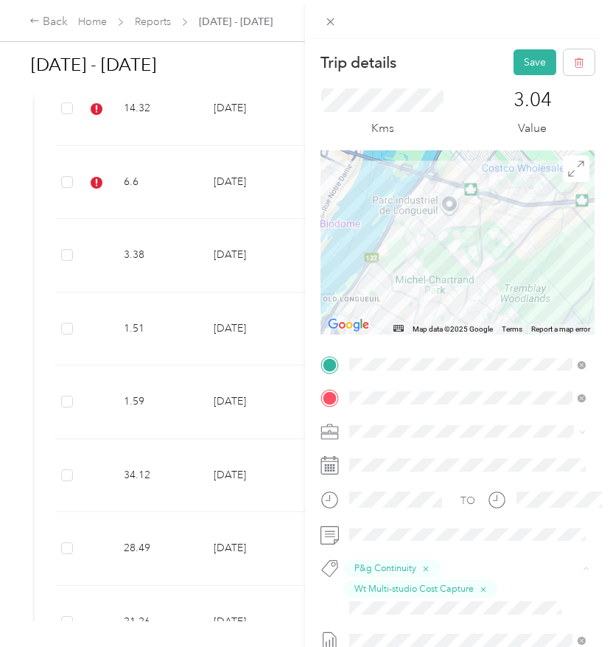
click at [385, 636] on button "Wt - Outlook Execution" at bounding box center [411, 633] width 114 height 18
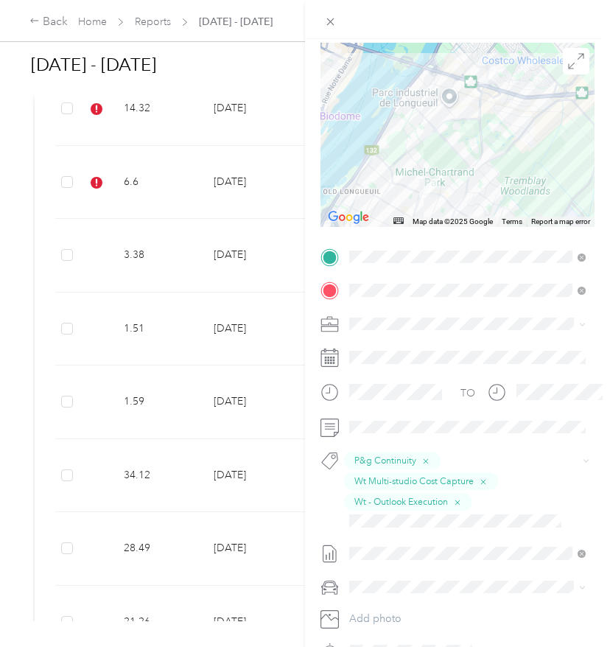
scroll to position [108, 0]
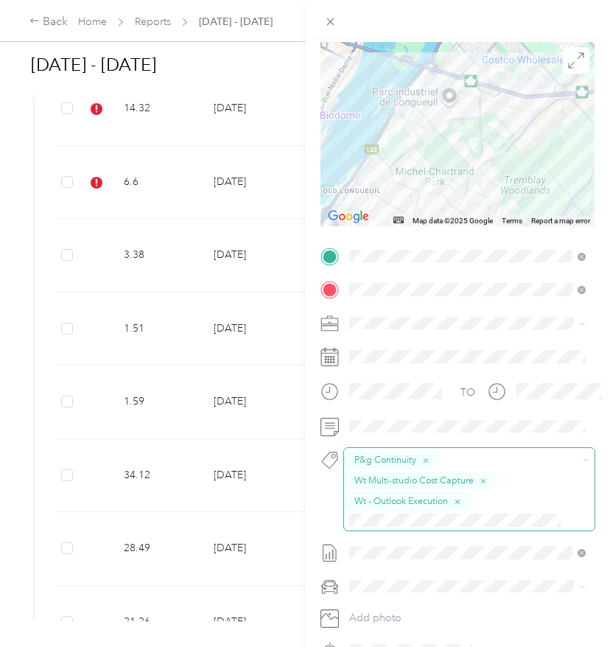
click at [424, 499] on span "Wt - Outlook Execution" at bounding box center [401, 500] width 94 height 13
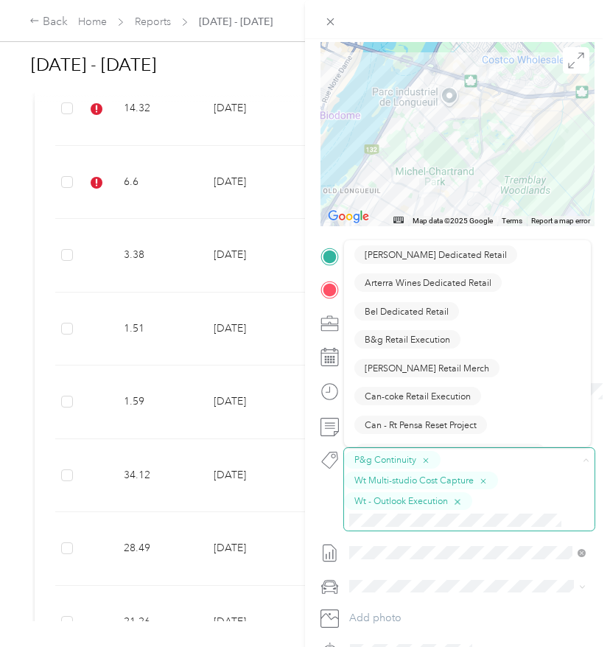
click at [460, 499] on icon "button" at bounding box center [457, 502] width 10 height 10
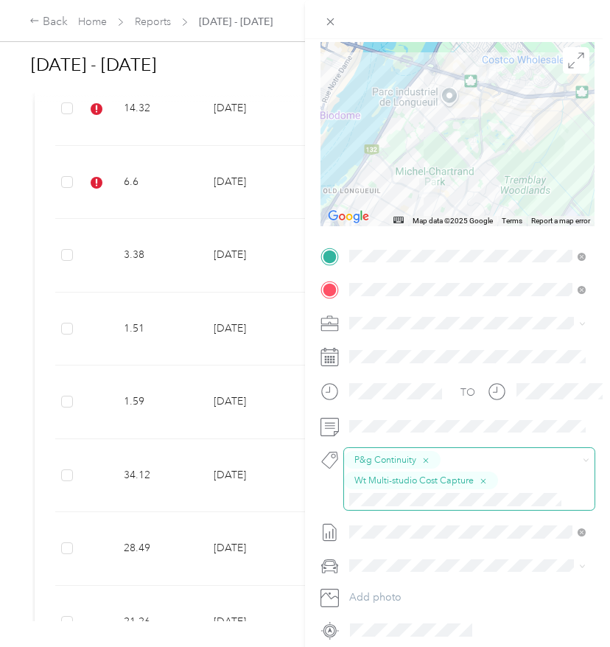
click at [436, 508] on span "P&g Continuity Wt Multi-studio Cost Capture" at bounding box center [469, 479] width 250 height 62
click at [418, 532] on li "Wt - Outlook Execution" at bounding box center [467, 524] width 247 height 29
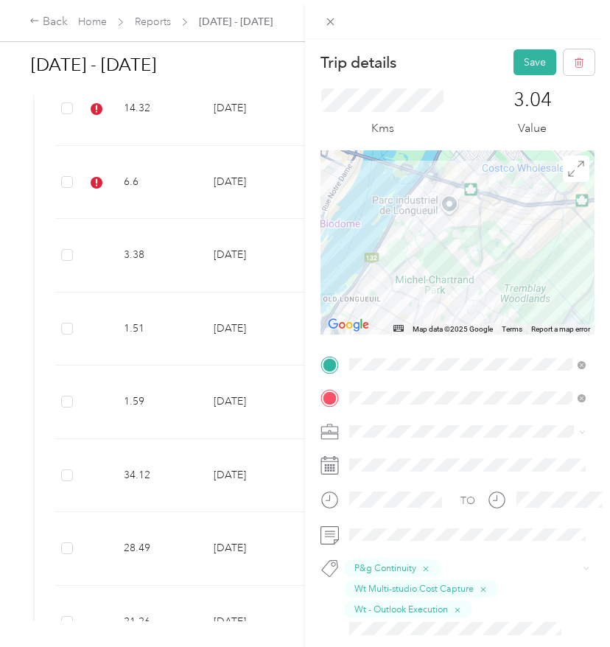
scroll to position [0, 0]
click at [524, 63] on button "Save" at bounding box center [534, 62] width 43 height 26
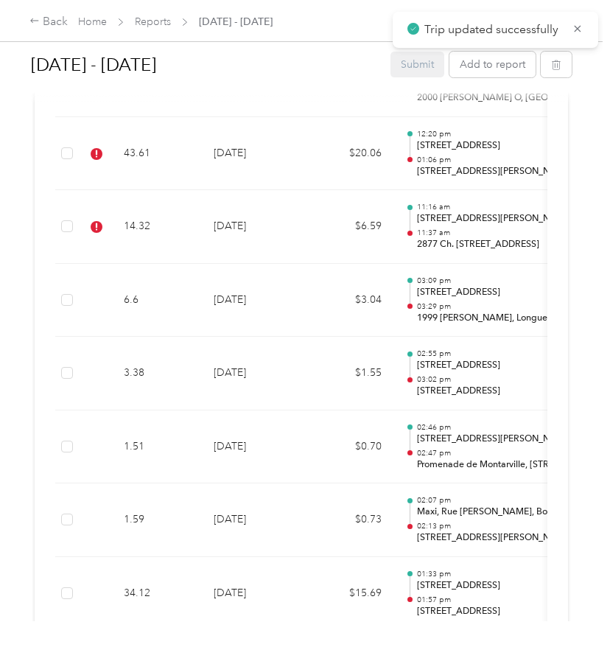
scroll to position [2160, 0]
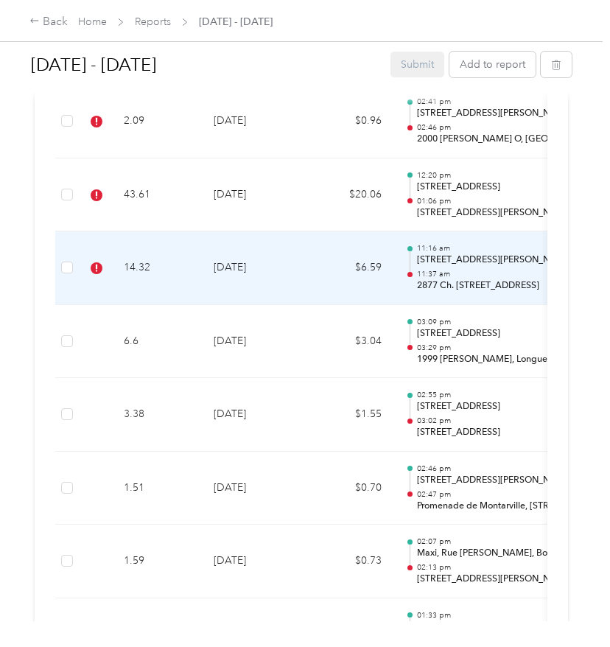
click at [189, 259] on td "14.32" at bounding box center [157, 268] width 90 height 74
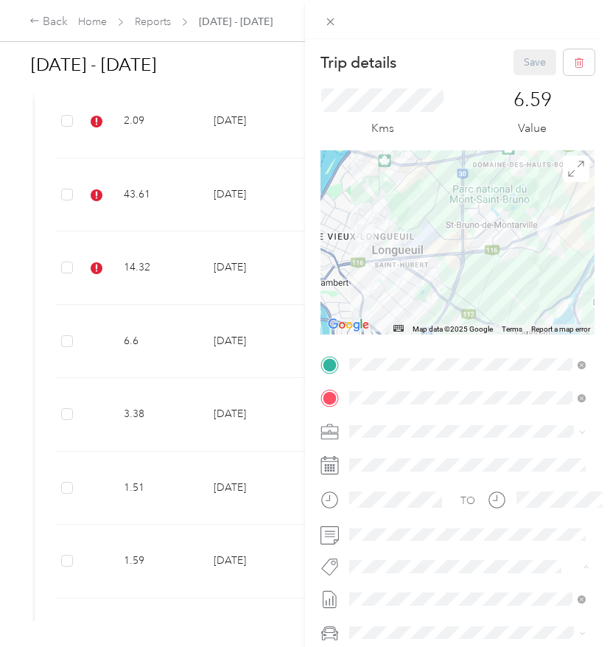
click at [376, 586] on span "Wt Multi-studio Cost Capture" at bounding box center [424, 592] width 119 height 13
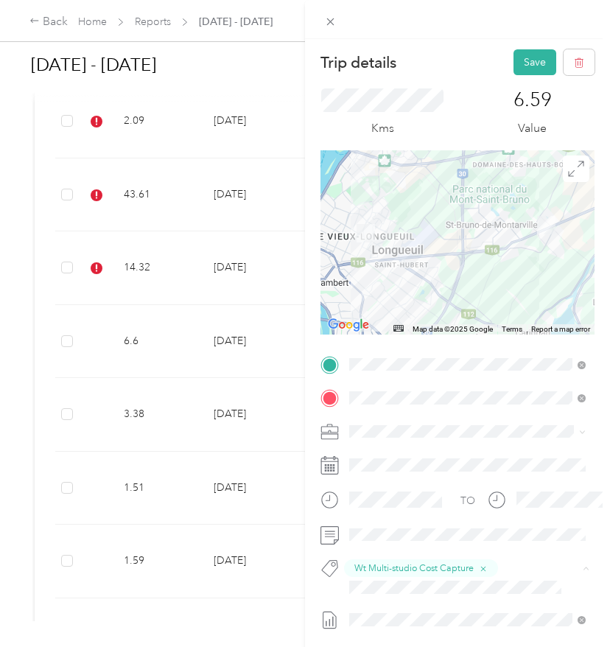
click at [382, 611] on span "Wt - Outlook Execution" at bounding box center [412, 612] width 94 height 13
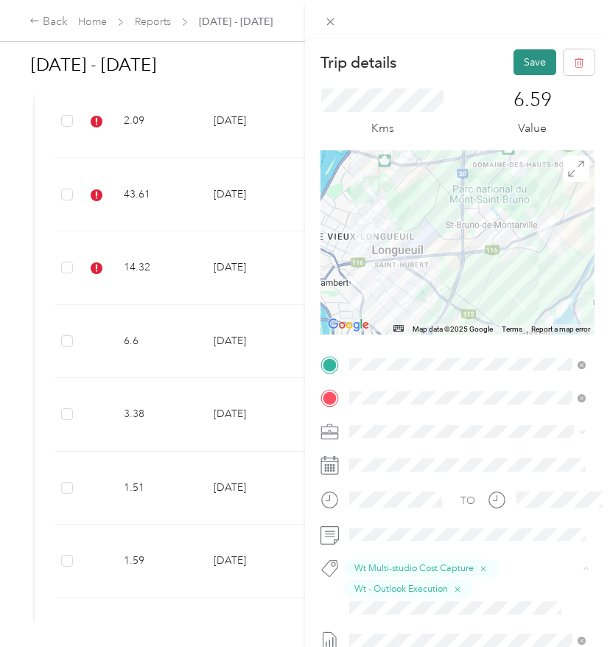
click at [524, 58] on button "Save" at bounding box center [534, 62] width 43 height 26
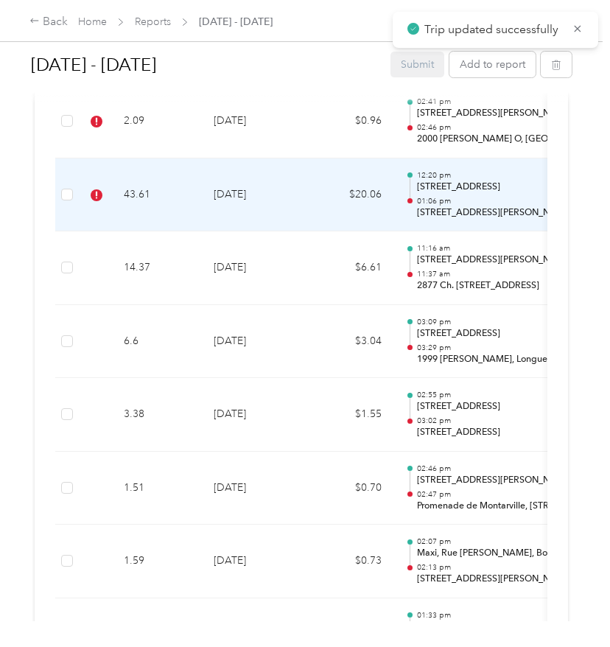
click at [311, 192] on td "$20.06" at bounding box center [349, 195] width 88 height 74
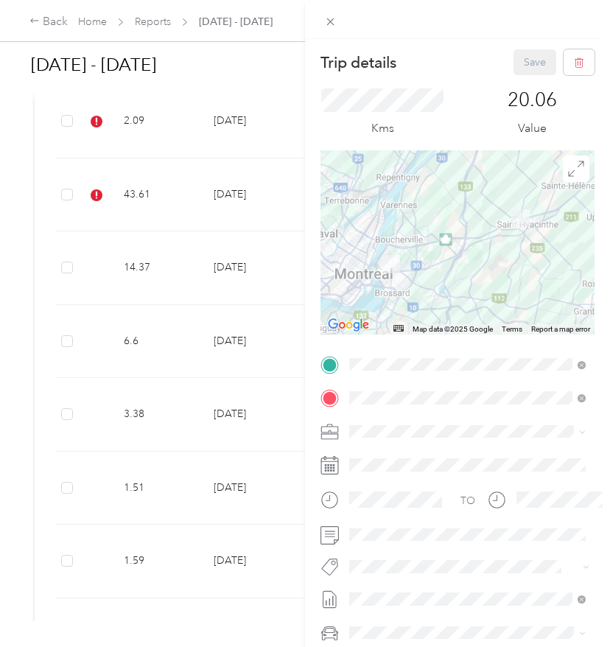
click at [395, 512] on span "P&g Continuity" at bounding box center [396, 512] width 62 height 13
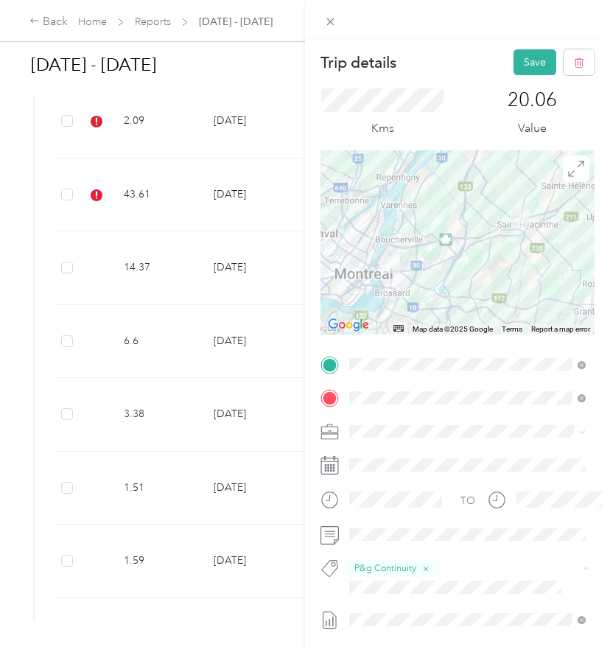
click at [408, 608] on span "Wt Multi-studio Cost Capture" at bounding box center [424, 612] width 119 height 13
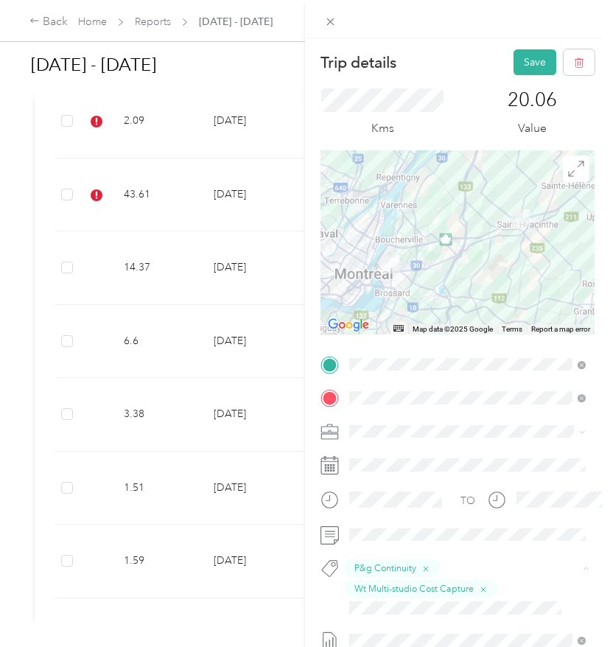
click at [421, 510] on span "Lego Canada Inc." at bounding box center [401, 513] width 72 height 13
click at [417, 543] on button "Wt - Outlook Execution" at bounding box center [411, 541] width 114 height 18
click at [539, 44] on div "Trip details Save This trip cannot be edited because it is either under review,…" at bounding box center [457, 362] width 305 height 647
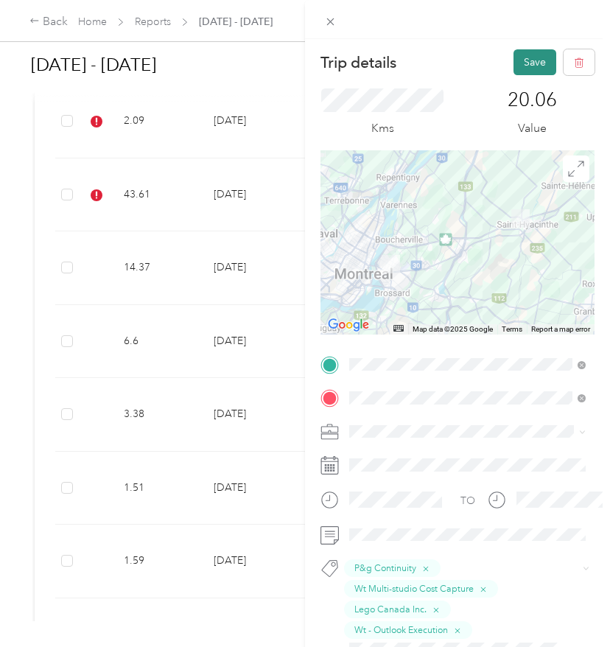
click at [534, 53] on button "Save" at bounding box center [534, 62] width 43 height 26
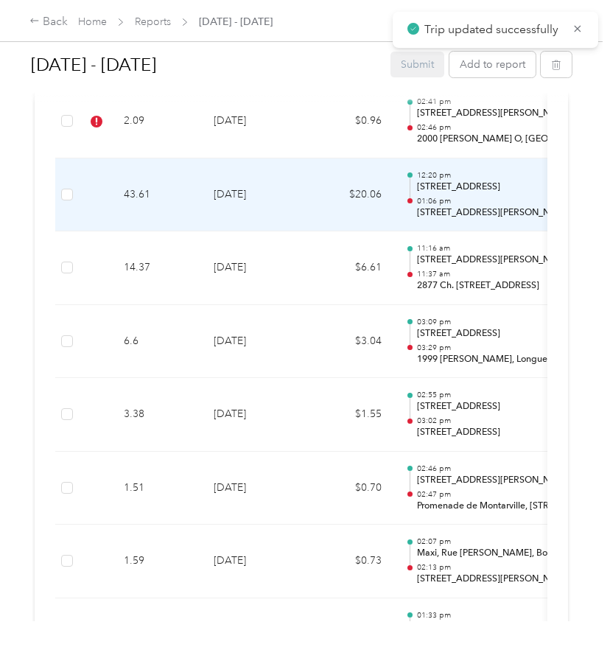
scroll to position [2091, 0]
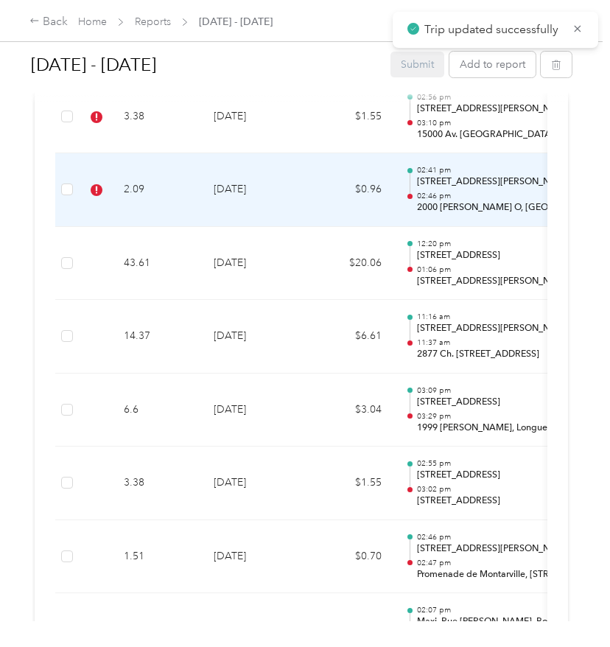
click at [172, 195] on td "2.09" at bounding box center [157, 190] width 90 height 74
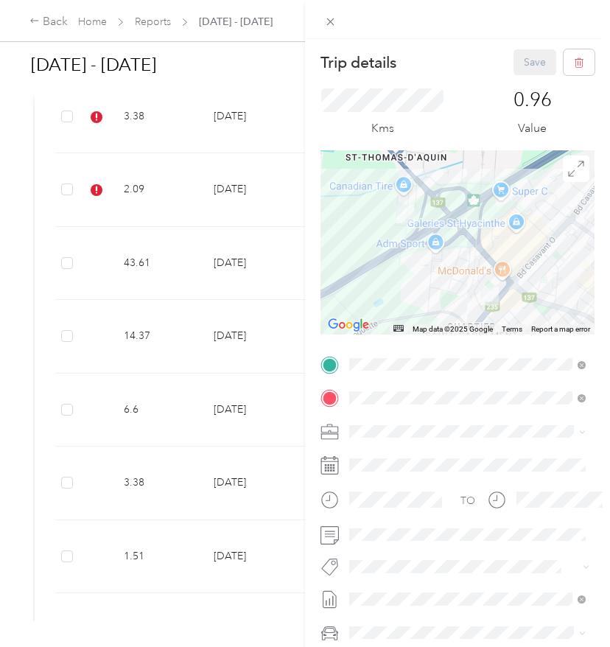
click at [384, 580] on div "TO Add photo" at bounding box center [457, 531] width 274 height 356
click at [398, 508] on span "P&g Continuity" at bounding box center [396, 513] width 62 height 13
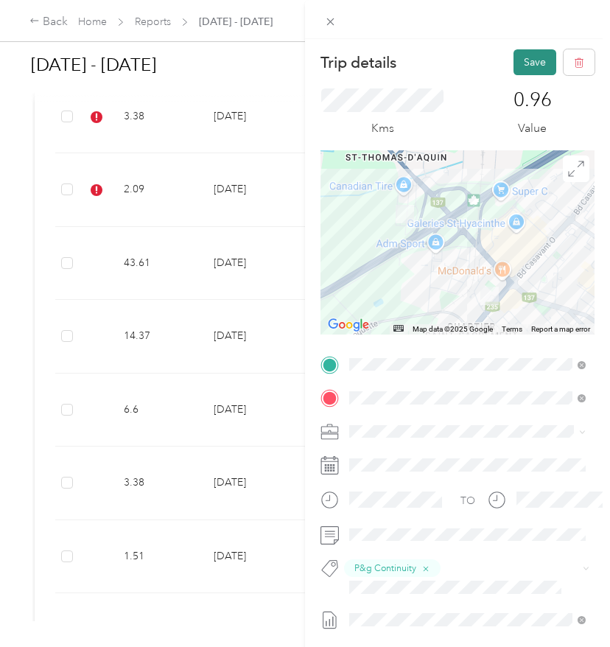
click at [525, 66] on button "Save" at bounding box center [534, 62] width 43 height 26
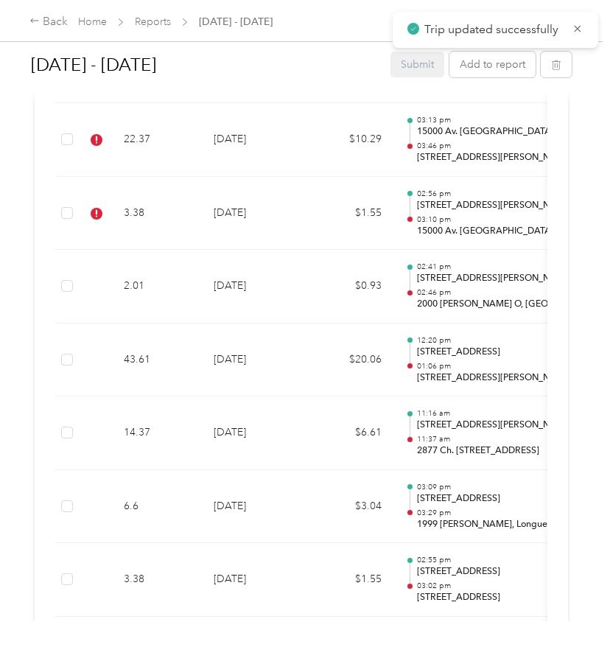
scroll to position [1980, 0]
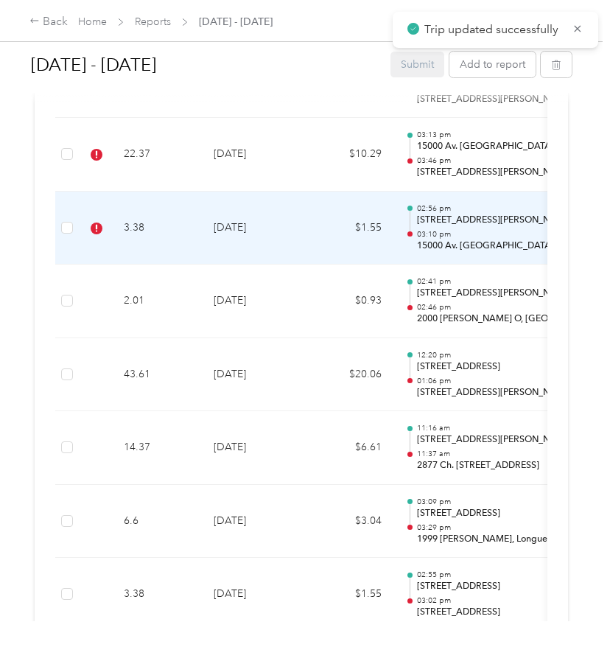
click at [285, 229] on td "[DATE]" at bounding box center [253, 229] width 103 height 74
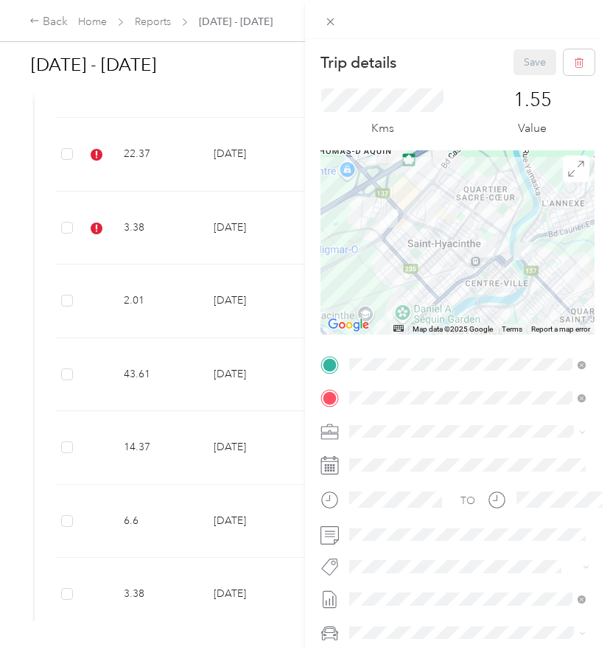
click at [404, 517] on li "P&g Continuity" at bounding box center [467, 513] width 247 height 29
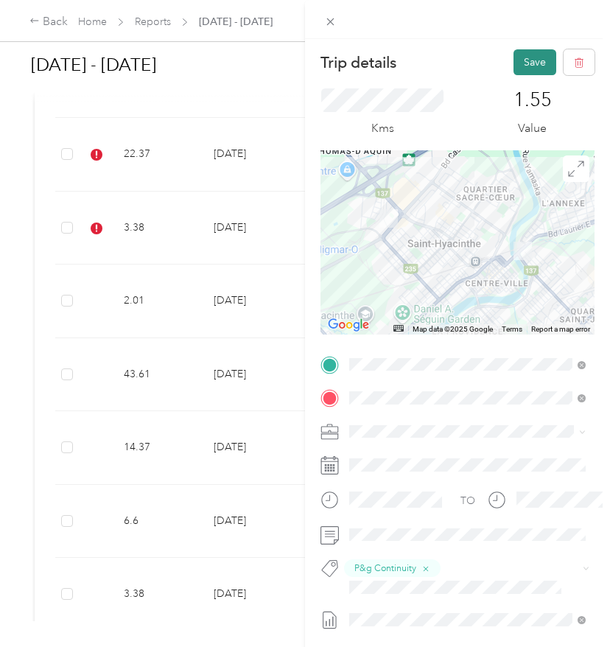
click at [546, 61] on button "Save" at bounding box center [534, 62] width 43 height 26
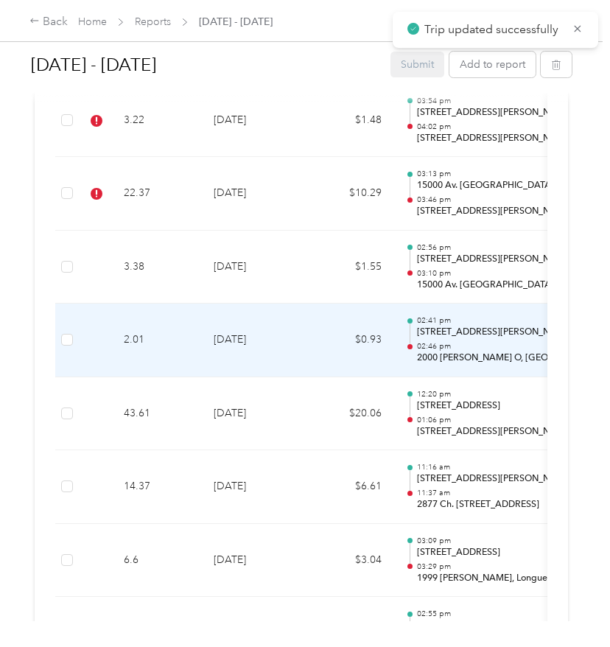
scroll to position [1926, 0]
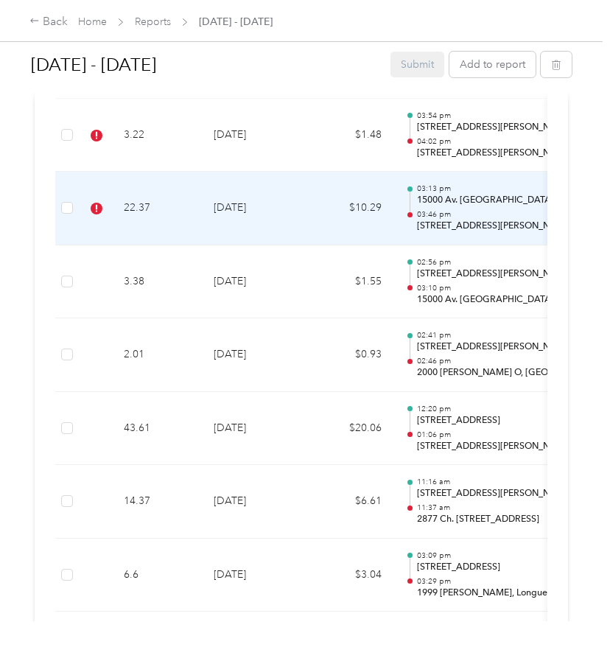
click at [175, 194] on td "22.37" at bounding box center [157, 209] width 90 height 74
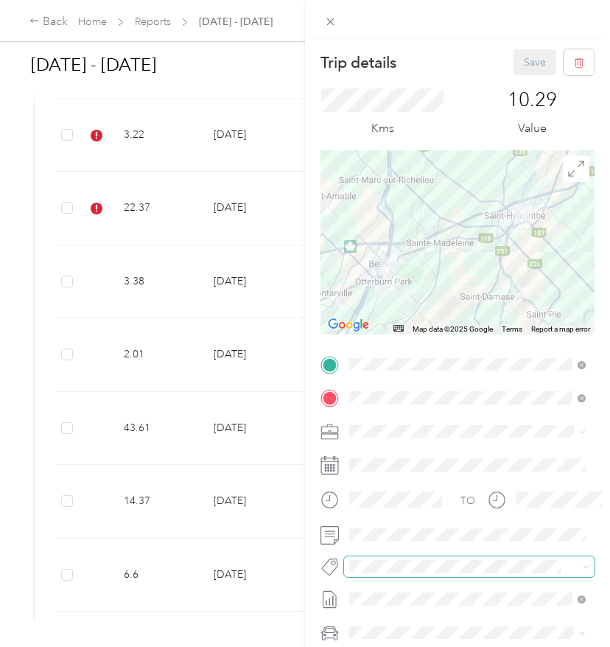
click at [372, 559] on span at bounding box center [457, 566] width 226 height 15
click at [382, 517] on ol "[PERSON_NAME] Dedicated Retail Arterra Wines Dedicated Retail Bel Dedicated Ret…" at bounding box center [467, 449] width 247 height 206
click at [387, 507] on span "P&g Continuity" at bounding box center [396, 513] width 62 height 13
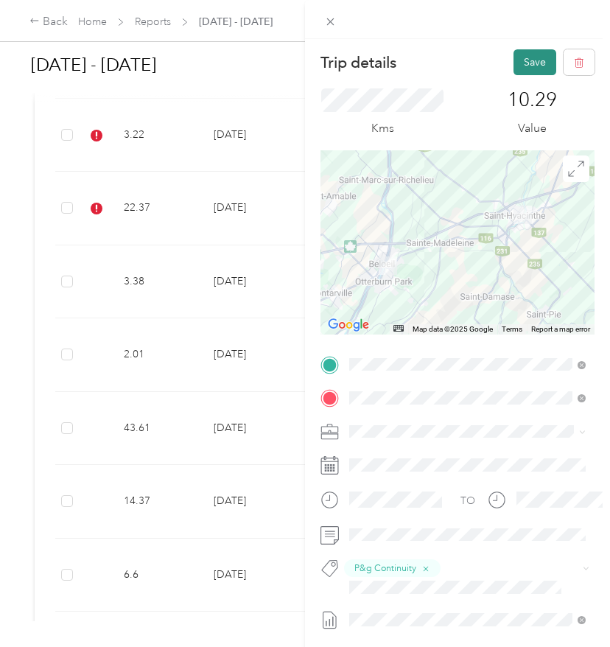
click at [536, 68] on button "Save" at bounding box center [534, 62] width 43 height 26
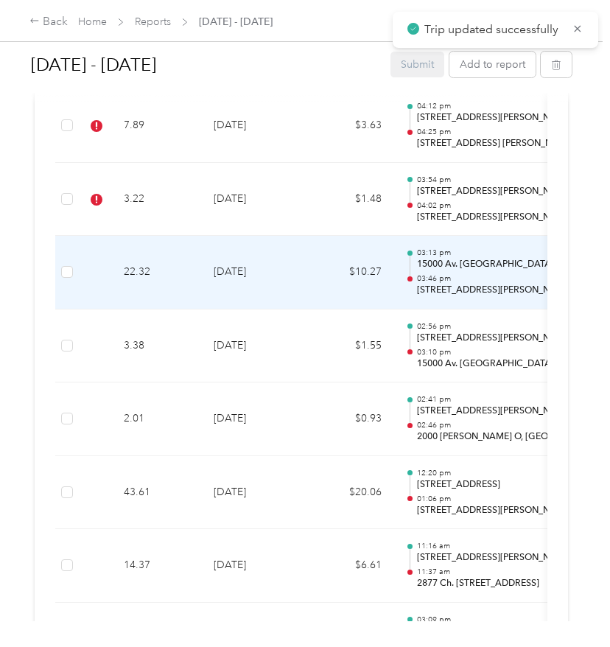
scroll to position [1834, 0]
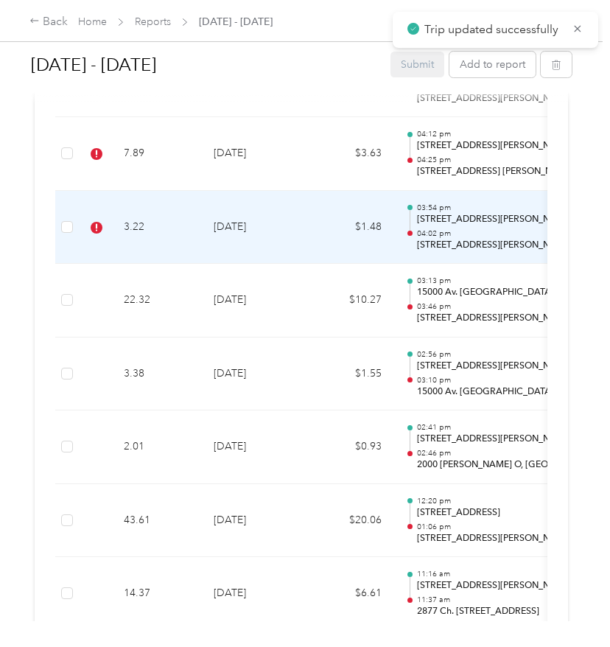
click at [298, 223] on td "[DATE]" at bounding box center [253, 228] width 103 height 74
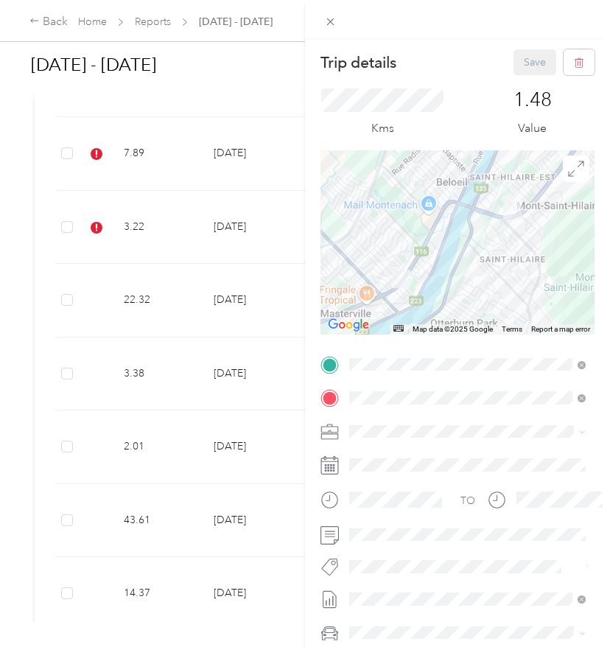
click at [389, 513] on button "P&g Continuity" at bounding box center [395, 513] width 82 height 18
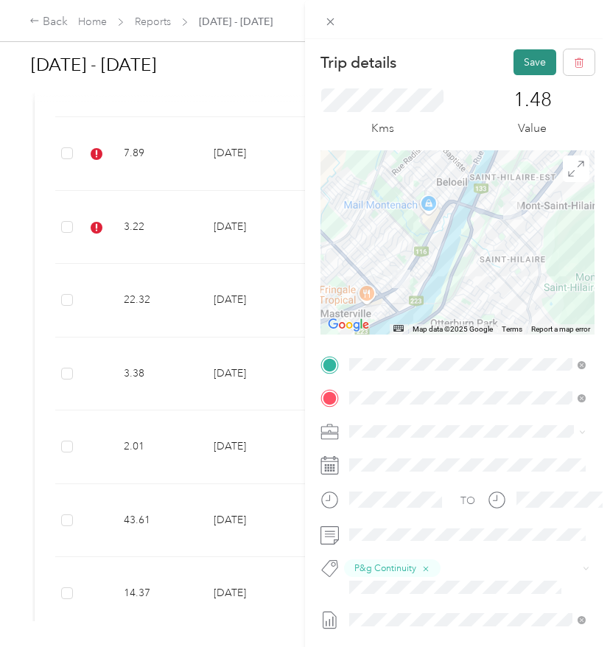
click at [529, 52] on button "Save" at bounding box center [534, 62] width 43 height 26
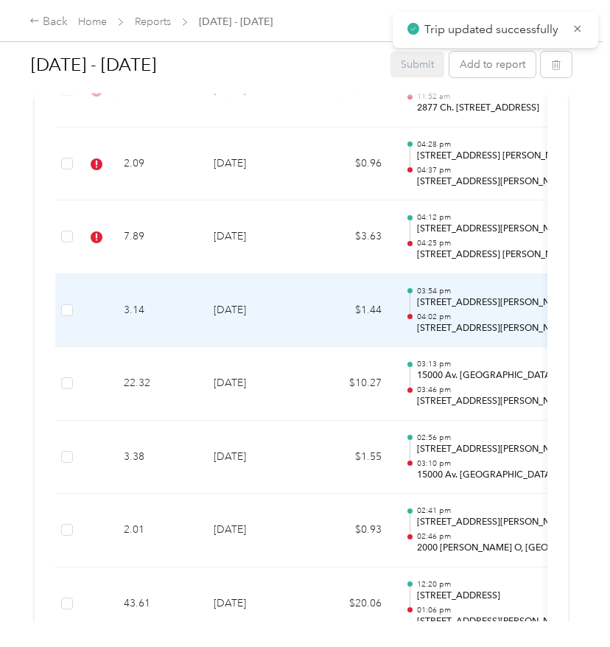
scroll to position [1714, 0]
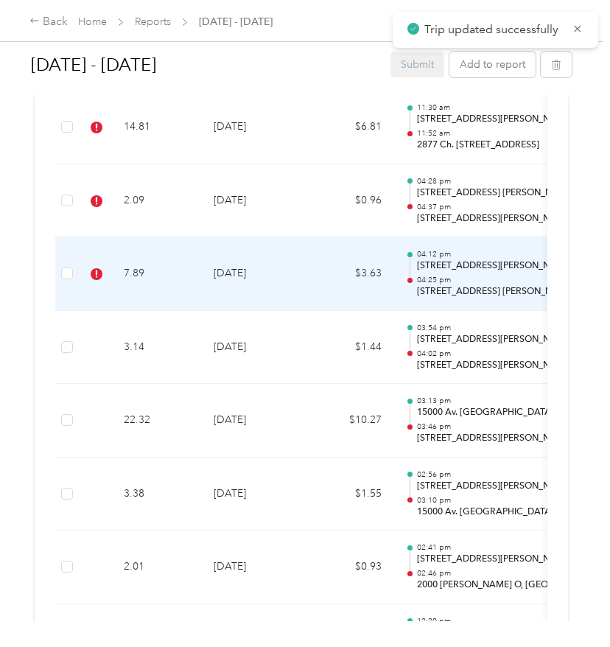
click at [189, 266] on td "7.89" at bounding box center [157, 274] width 90 height 74
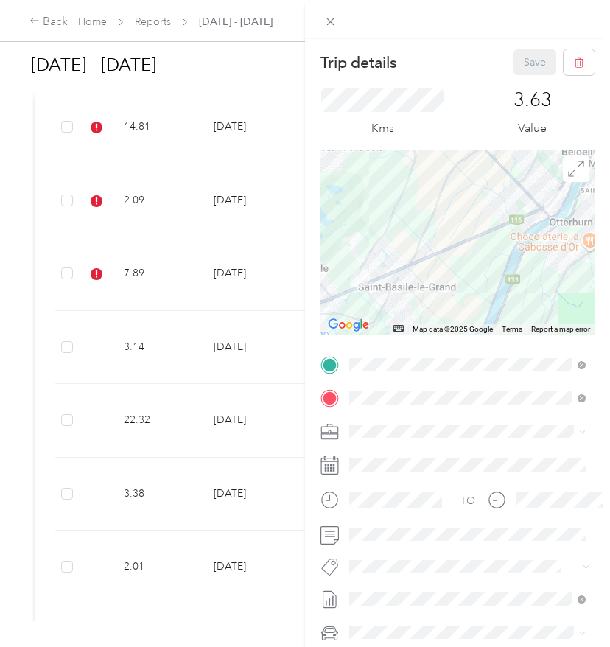
click at [429, 520] on li "P&g Continuity" at bounding box center [467, 511] width 247 height 29
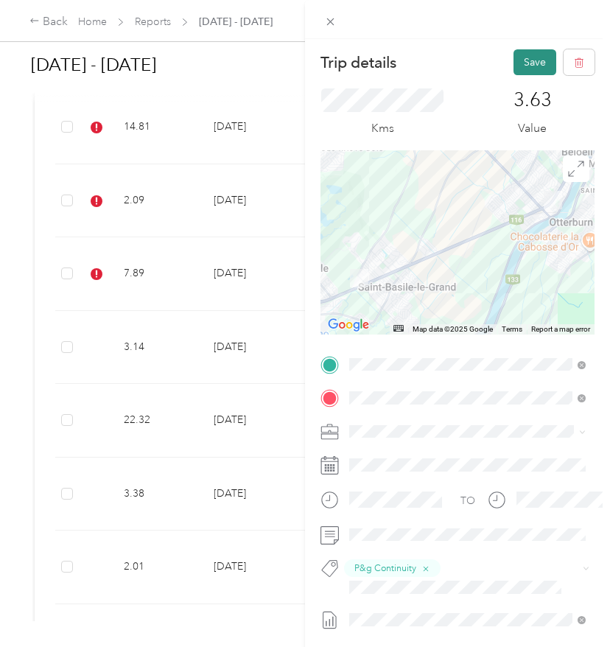
click at [527, 71] on button "Save" at bounding box center [534, 62] width 43 height 26
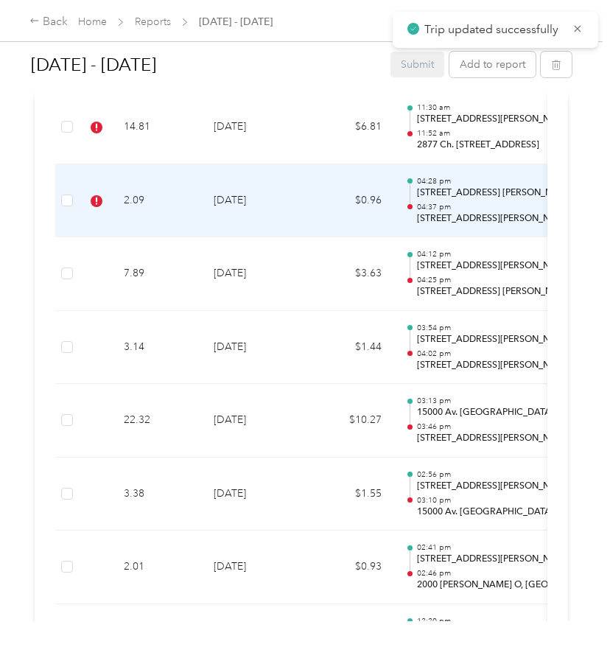
click at [326, 209] on td "$0.96" at bounding box center [349, 201] width 88 height 74
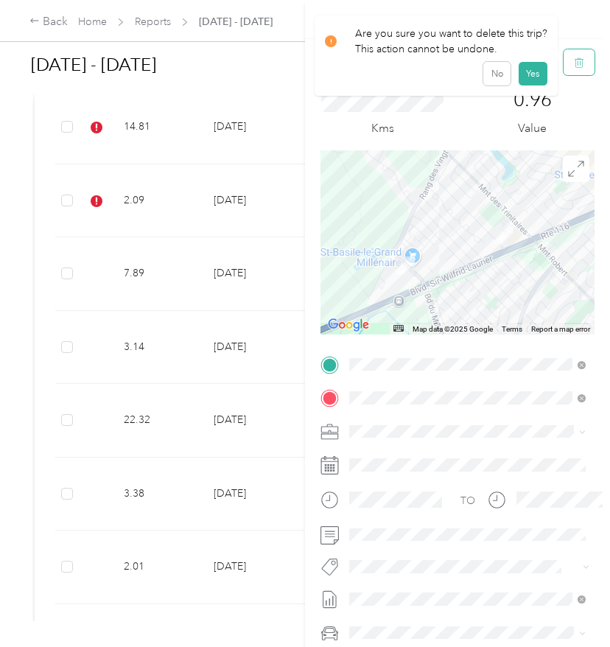
click at [587, 58] on button "button" at bounding box center [578, 62] width 31 height 26
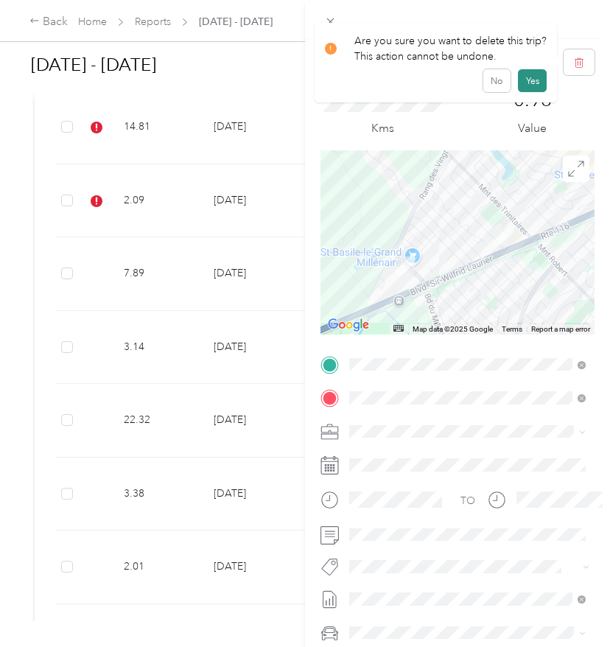
click at [532, 87] on button "Yes" at bounding box center [532, 81] width 29 height 24
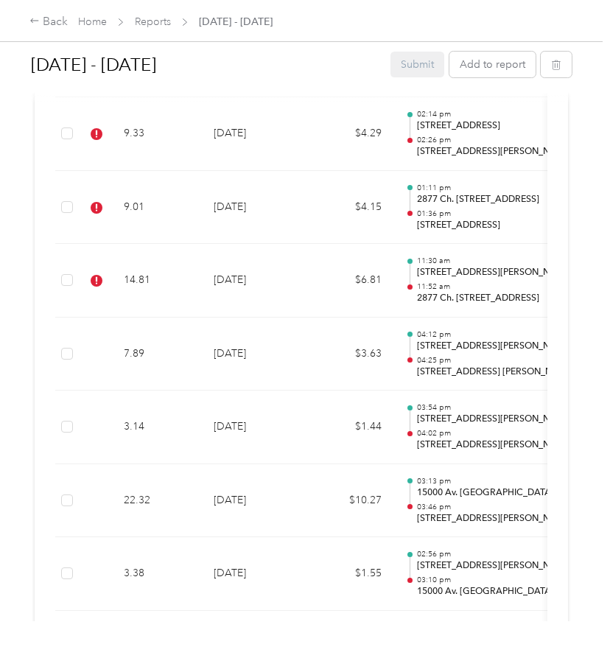
scroll to position [1560, 0]
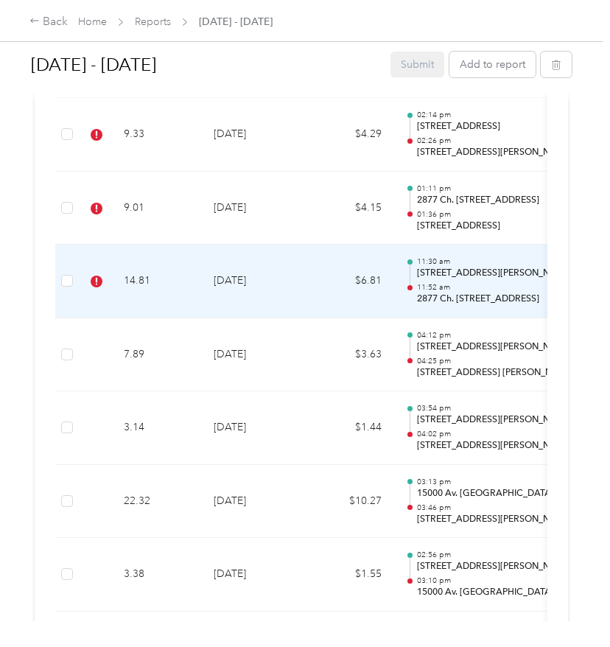
click at [187, 292] on td "14.81" at bounding box center [157, 282] width 90 height 74
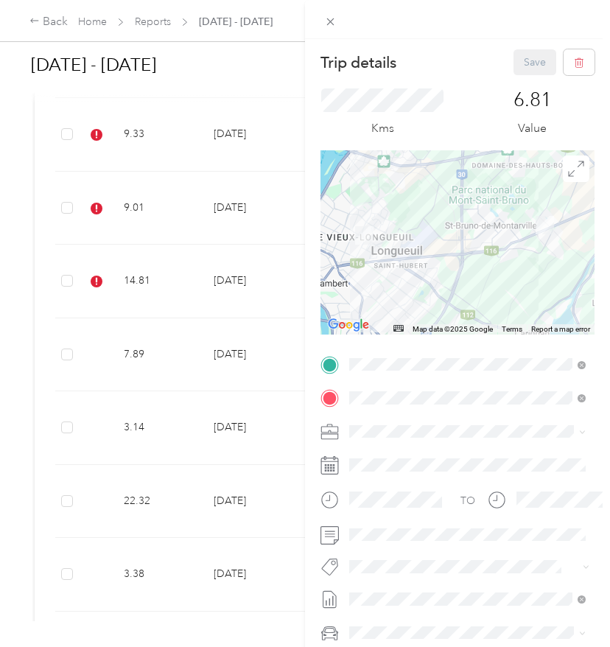
click at [382, 534] on span "Wt Walmart Signage" at bounding box center [408, 539] width 86 height 13
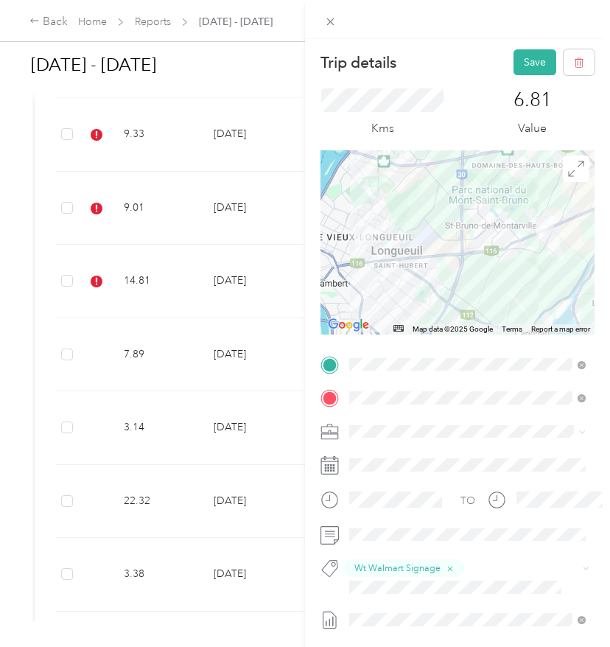
click at [420, 512] on span "P&g Continuity" at bounding box center [396, 513] width 62 height 13
click at [402, 614] on span "Wt Multi-studio Cost Capture" at bounding box center [424, 609] width 119 height 13
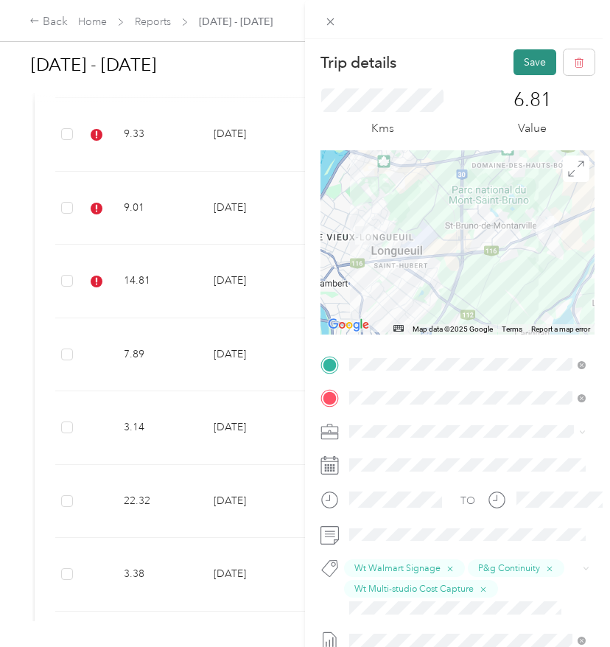
click at [534, 66] on button "Save" at bounding box center [534, 62] width 43 height 26
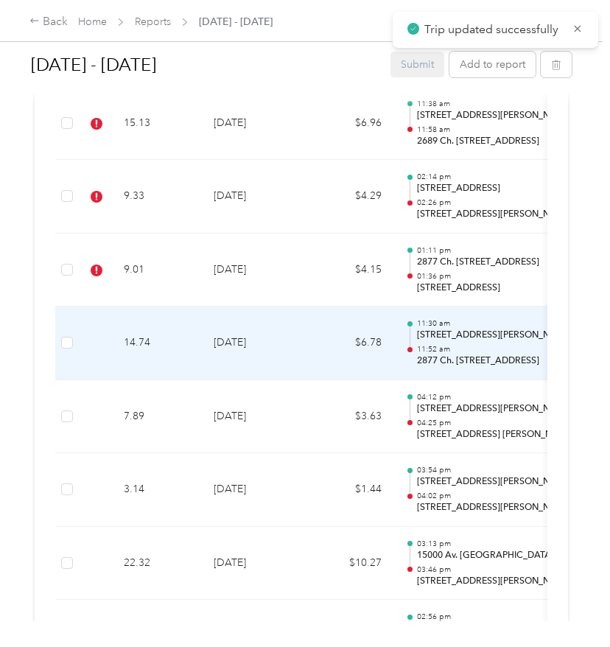
scroll to position [1489, 0]
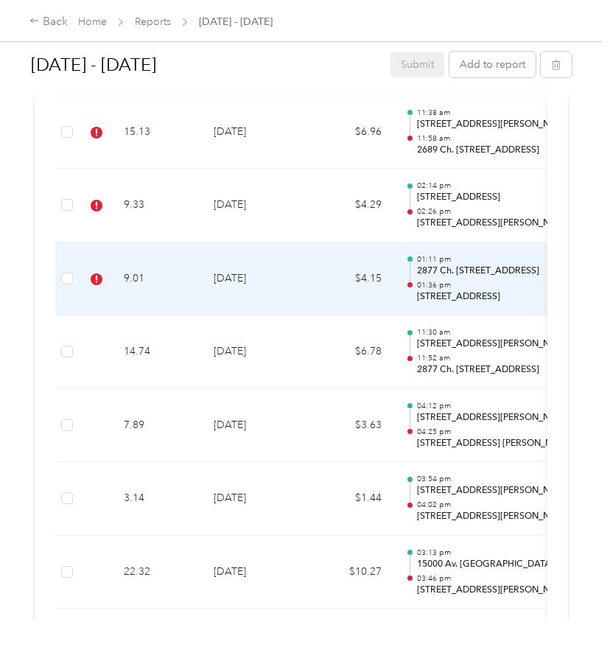
click at [301, 278] on td "[DATE]" at bounding box center [253, 279] width 103 height 74
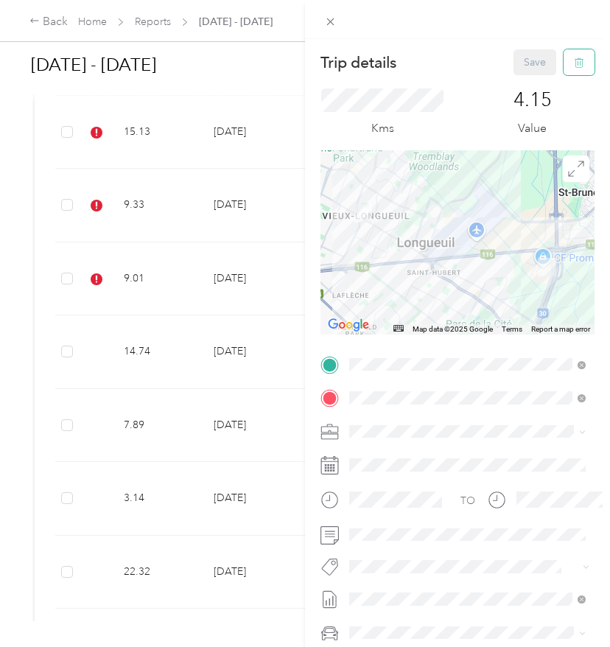
click at [574, 71] on button "button" at bounding box center [578, 62] width 31 height 26
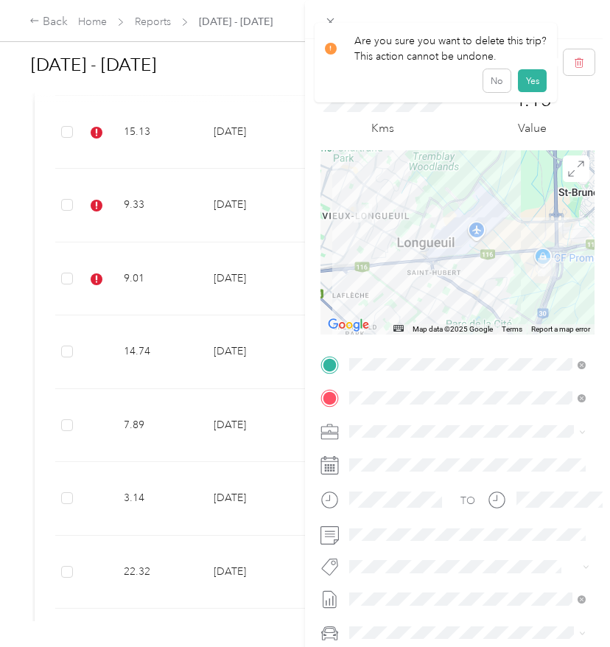
click at [543, 92] on div "Are you sure you want to delete this trip? This action cannot be undone. No Yes" at bounding box center [436, 63] width 243 height 80
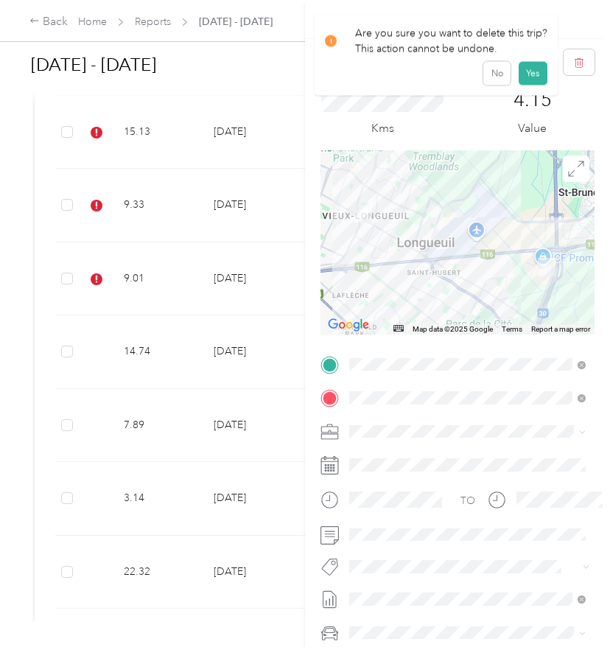
click at [536, 87] on div "Kms 4.15 Value" at bounding box center [457, 112] width 274 height 75
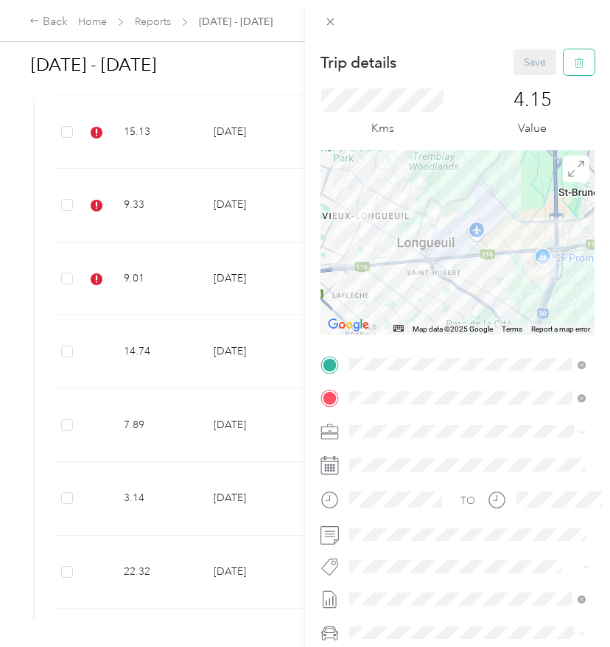
click at [576, 72] on button "button" at bounding box center [578, 62] width 31 height 26
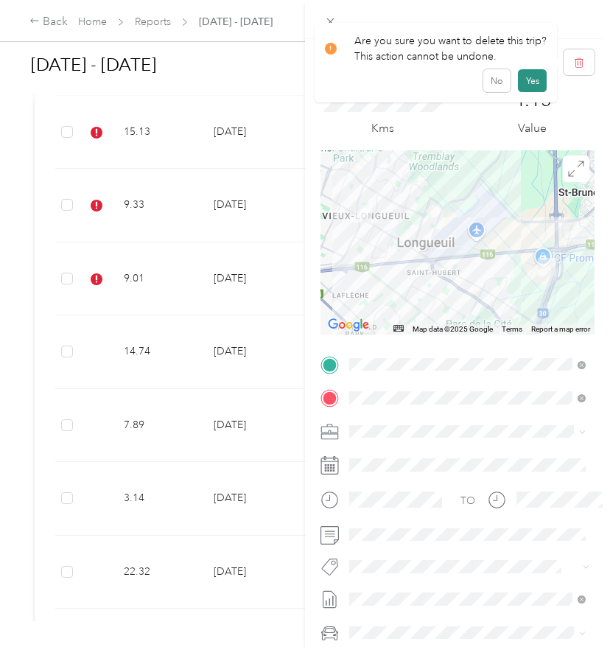
click at [531, 76] on button "Yes" at bounding box center [532, 81] width 29 height 24
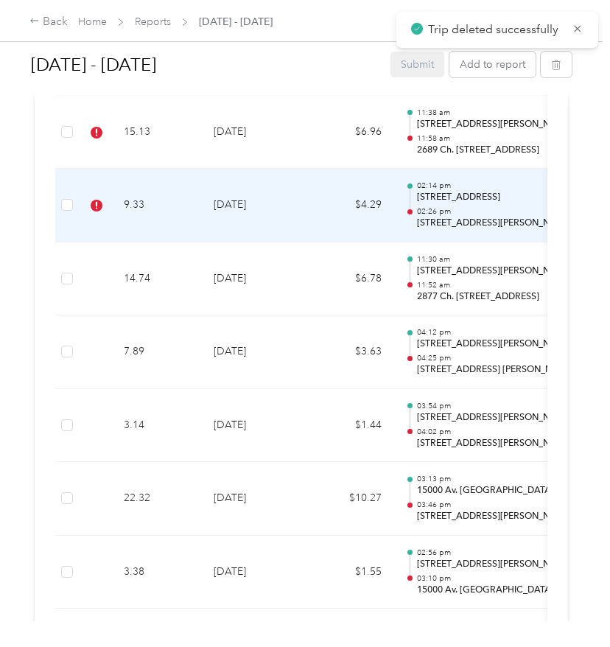
click at [162, 205] on td "9.33" at bounding box center [157, 206] width 90 height 74
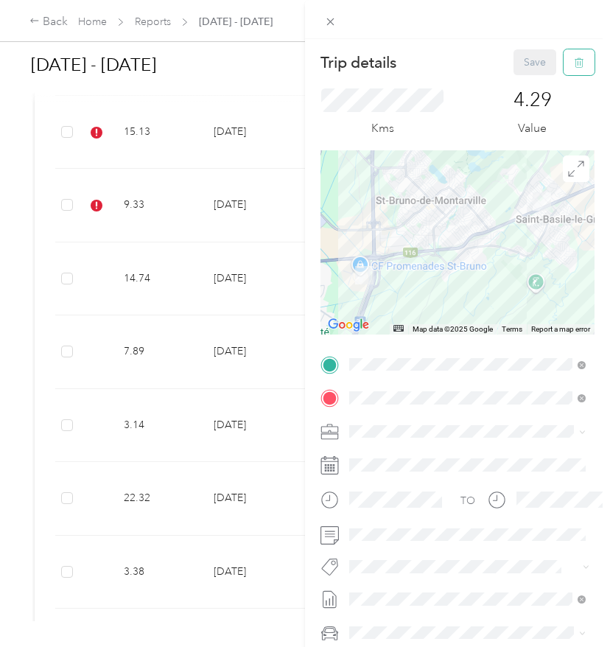
click at [563, 60] on button "button" at bounding box center [578, 62] width 31 height 26
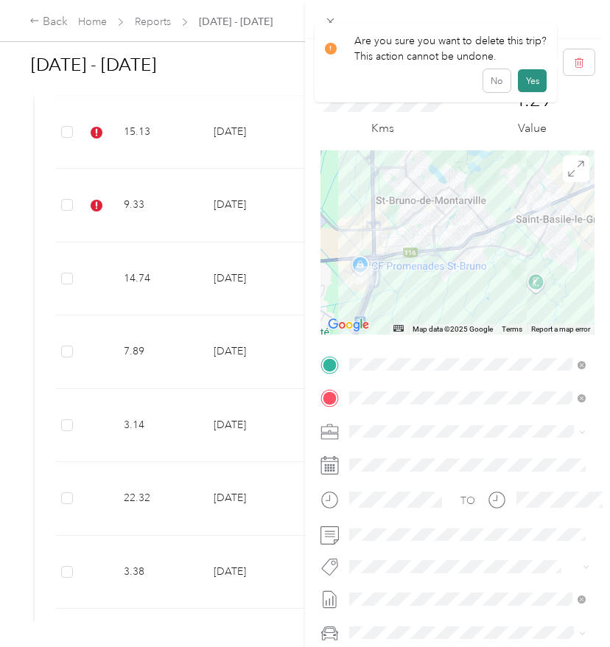
click at [533, 82] on button "Yes" at bounding box center [532, 81] width 29 height 24
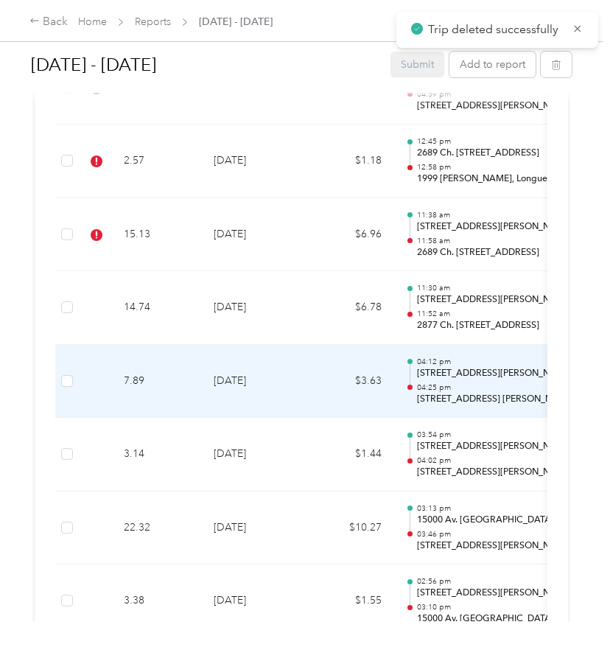
scroll to position [1347, 0]
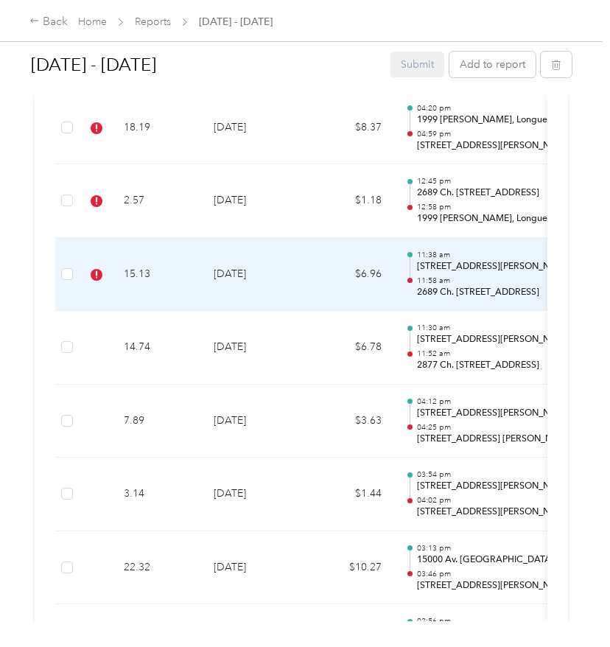
click at [302, 288] on td "[DATE]" at bounding box center [253, 275] width 103 height 74
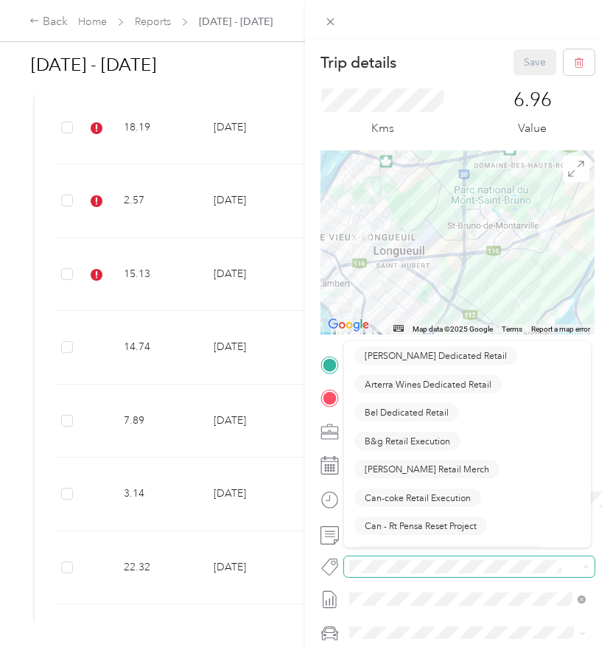
click at [368, 573] on span at bounding box center [457, 566] width 226 height 15
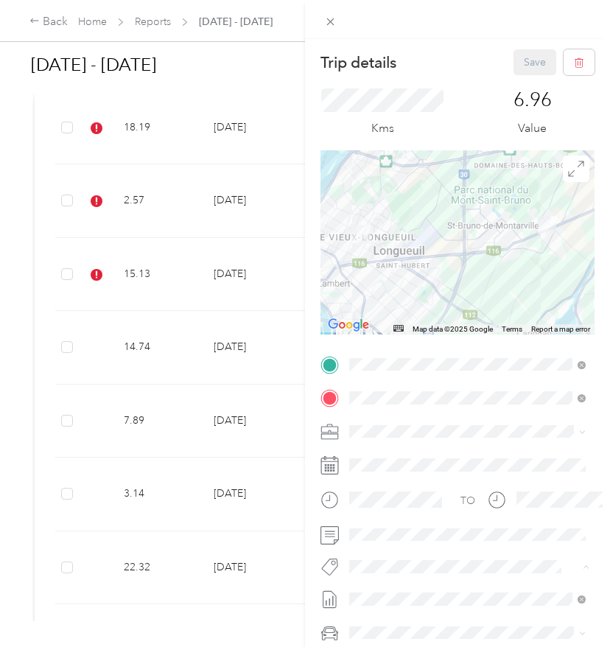
click at [418, 518] on ol "Fit P&g Team P&g Continuity P&g Projects & Blitzes" at bounding box center [467, 513] width 247 height 85
click at [373, 511] on span "P&g Continuity" at bounding box center [396, 508] width 62 height 13
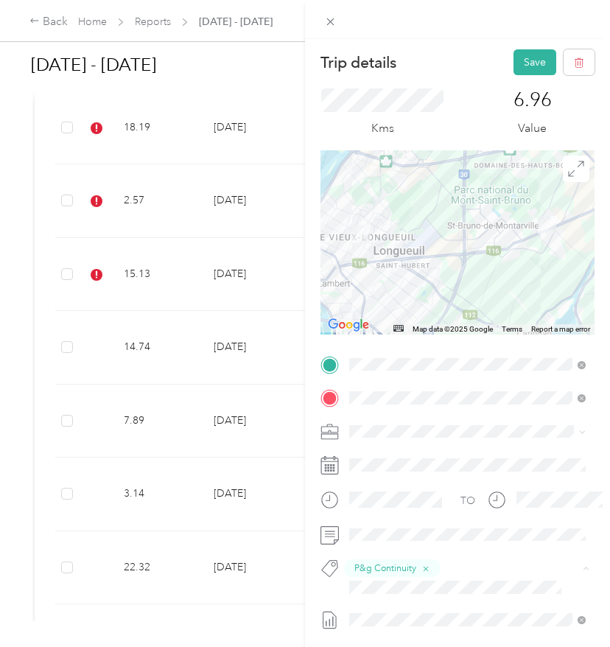
click at [397, 619] on li "Wt Multi-studio Cost Capture" at bounding box center [467, 612] width 247 height 29
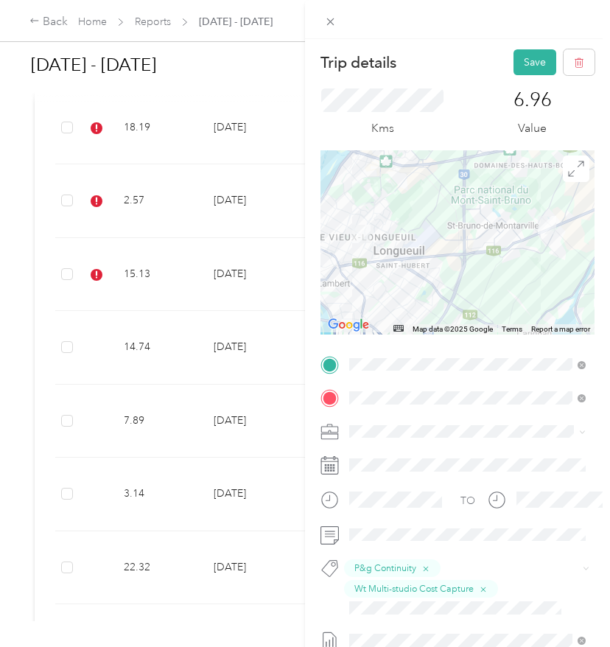
click at [426, 545] on button "Wt Walmart Signage" at bounding box center [407, 542] width 107 height 18
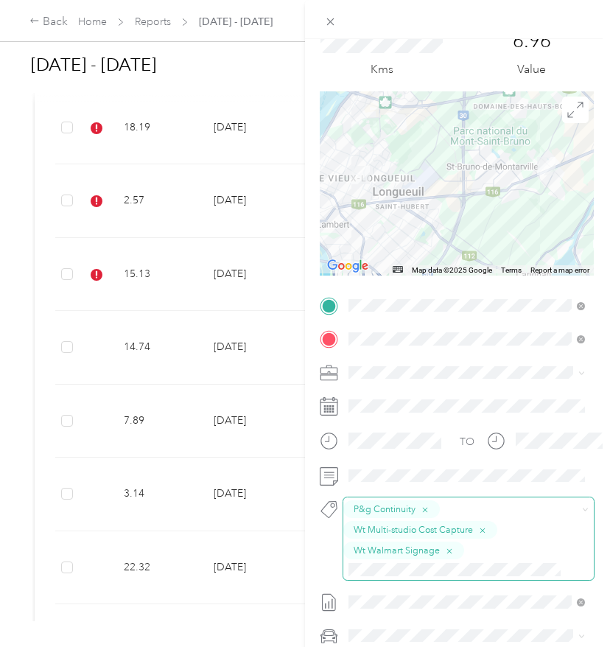
scroll to position [59, 2]
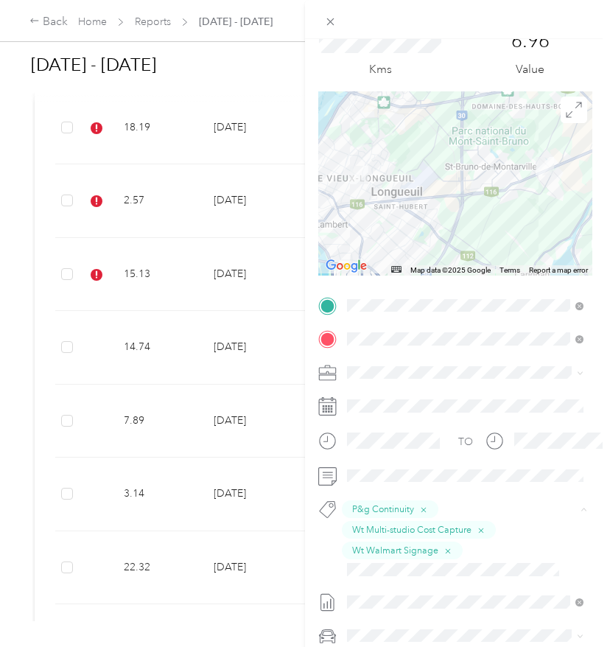
click at [389, 589] on span "Wt Bic Multi-banner Coverage" at bounding box center [424, 594] width 124 height 13
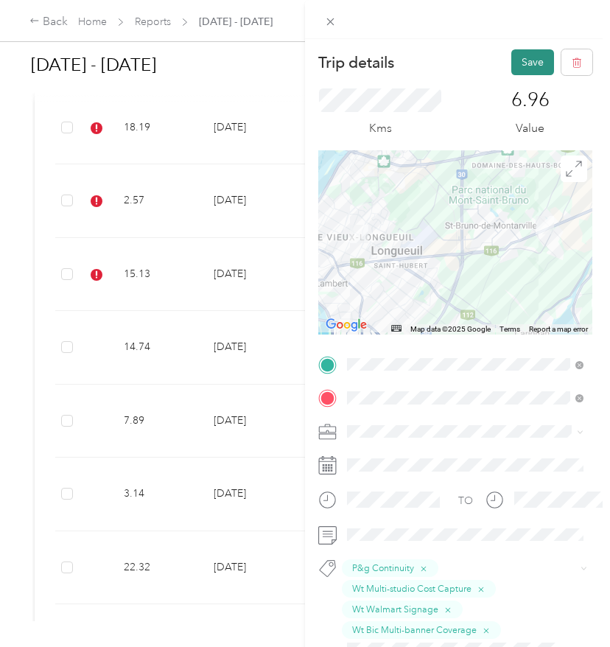
scroll to position [0, 2]
click at [524, 70] on button "Save" at bounding box center [532, 62] width 43 height 26
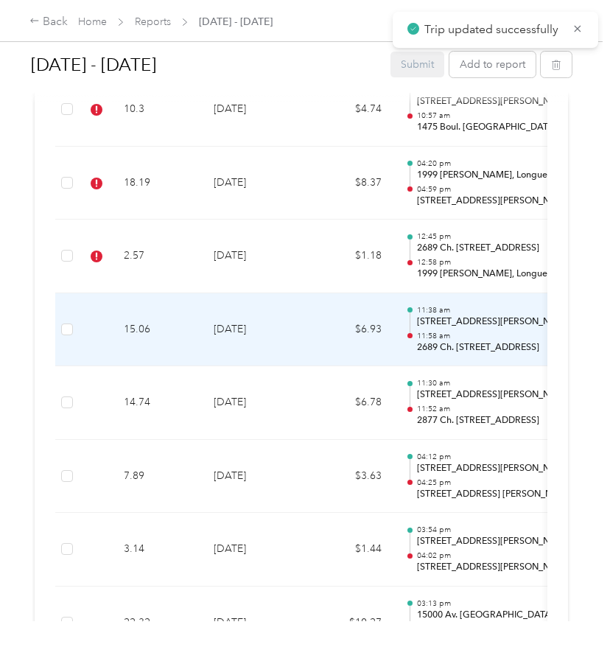
scroll to position [1110, 0]
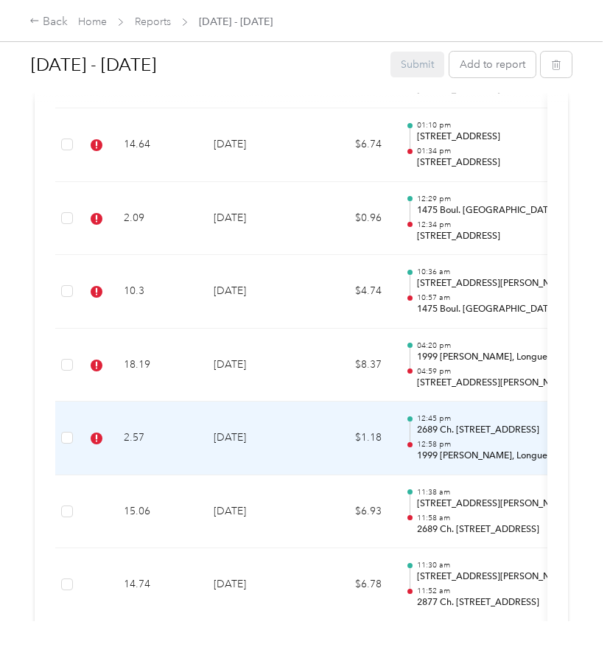
click at [194, 448] on td "2.57" at bounding box center [157, 438] width 90 height 74
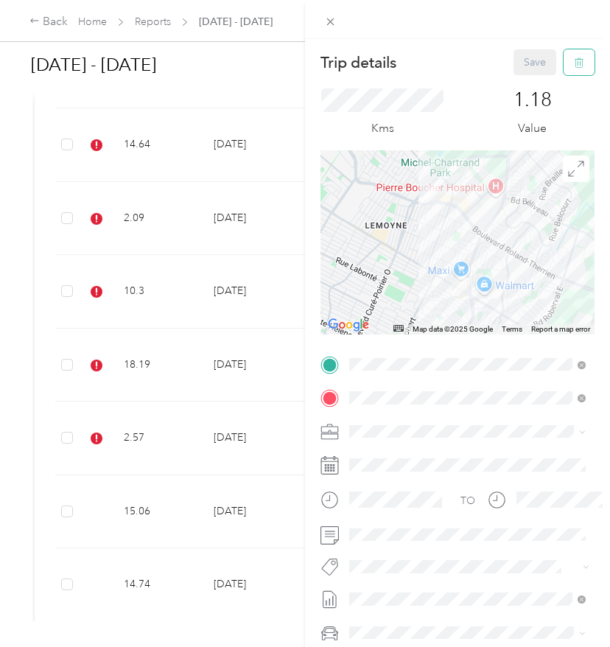
click at [569, 65] on button "button" at bounding box center [578, 62] width 31 height 26
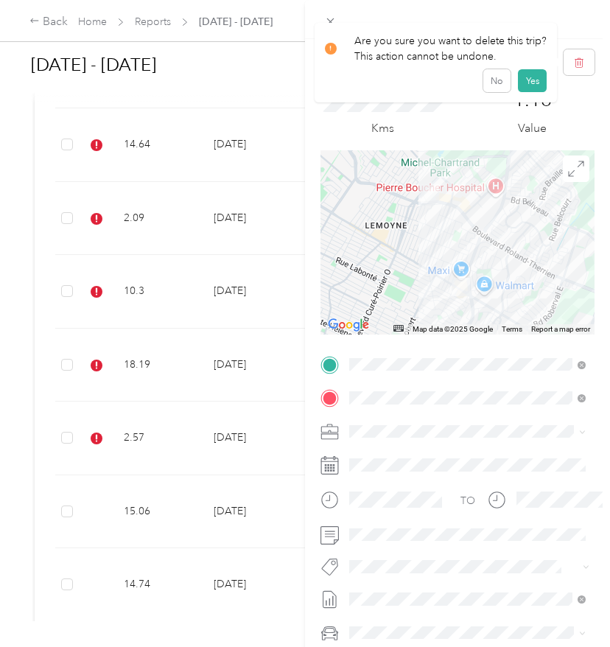
click at [545, 78] on div "Are you sure you want to delete this trip? This action cannot be undone. No Yes" at bounding box center [436, 63] width 243 height 80
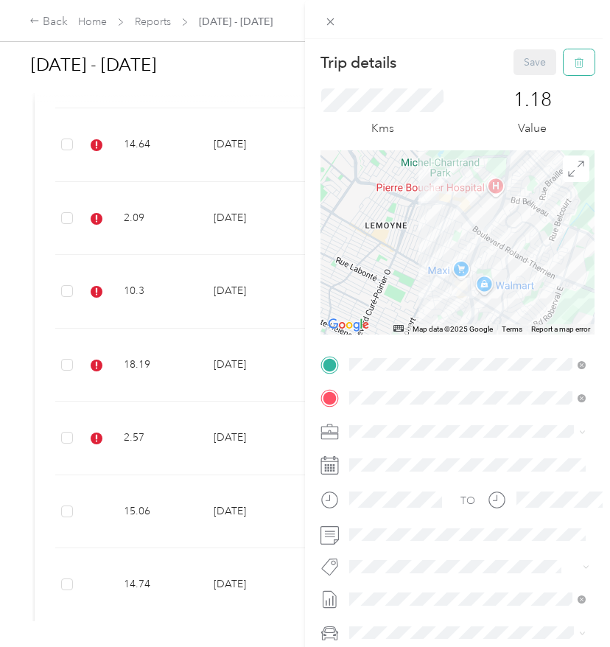
click at [574, 59] on icon "button" at bounding box center [579, 62] width 10 height 10
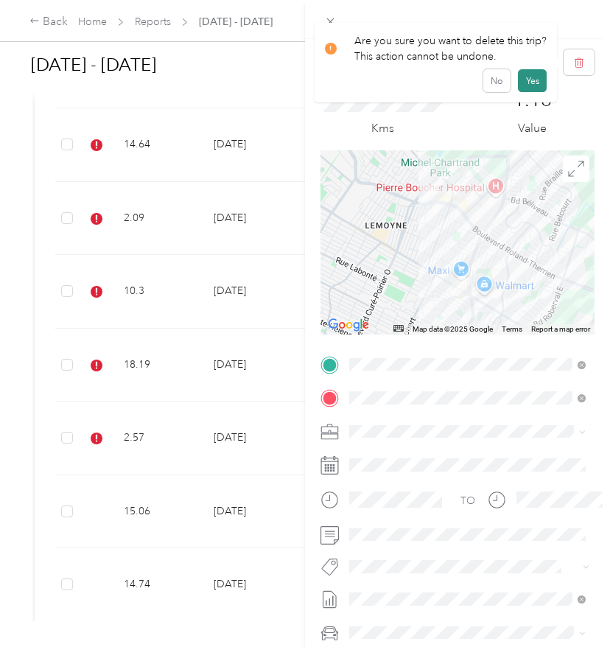
click at [530, 81] on button "Yes" at bounding box center [532, 81] width 29 height 24
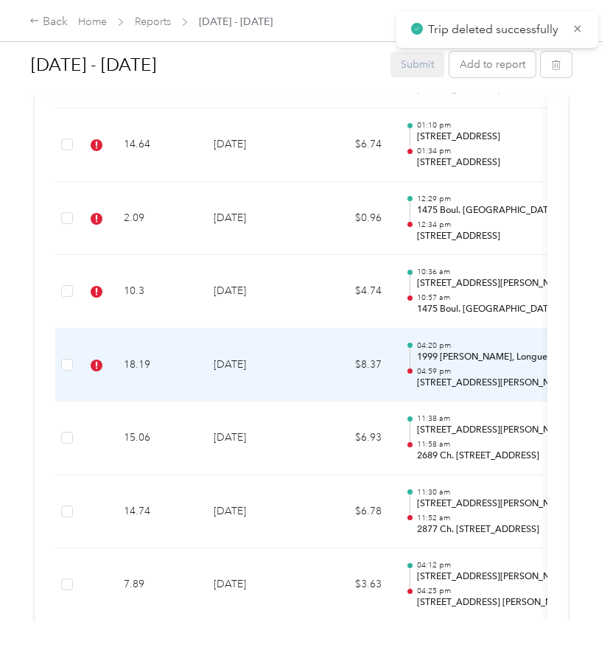
click at [287, 357] on td "[DATE]" at bounding box center [253, 365] width 103 height 74
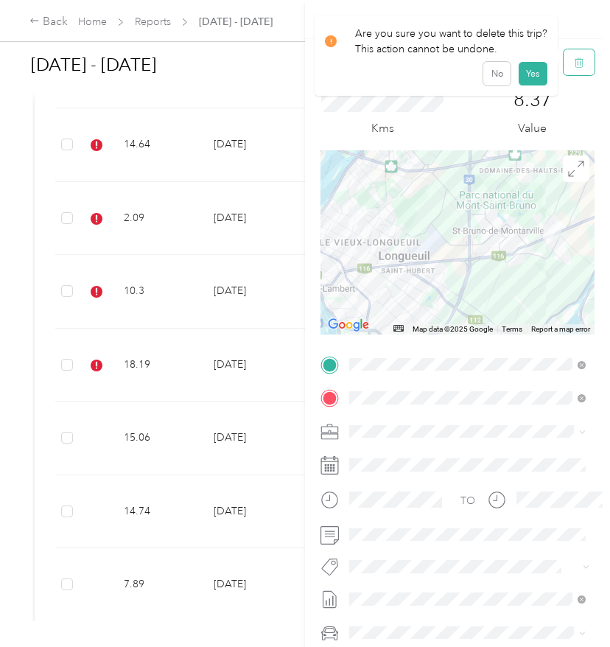
click at [574, 67] on icon "button" at bounding box center [579, 62] width 10 height 10
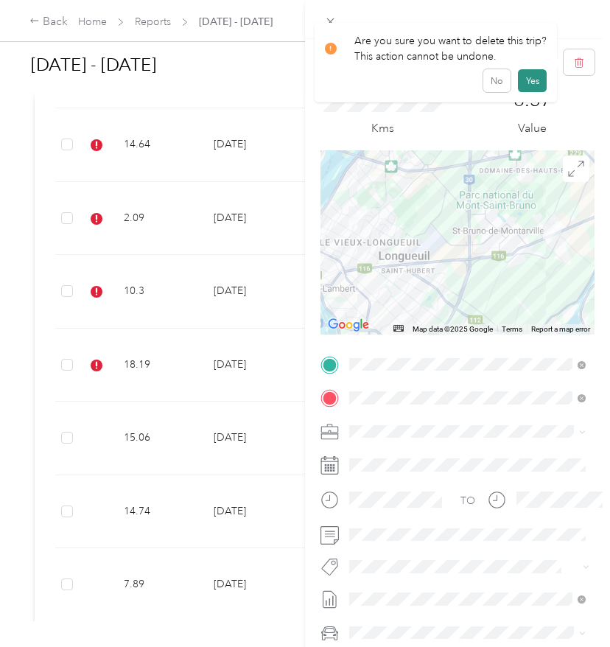
click at [527, 89] on button "Yes" at bounding box center [532, 81] width 29 height 24
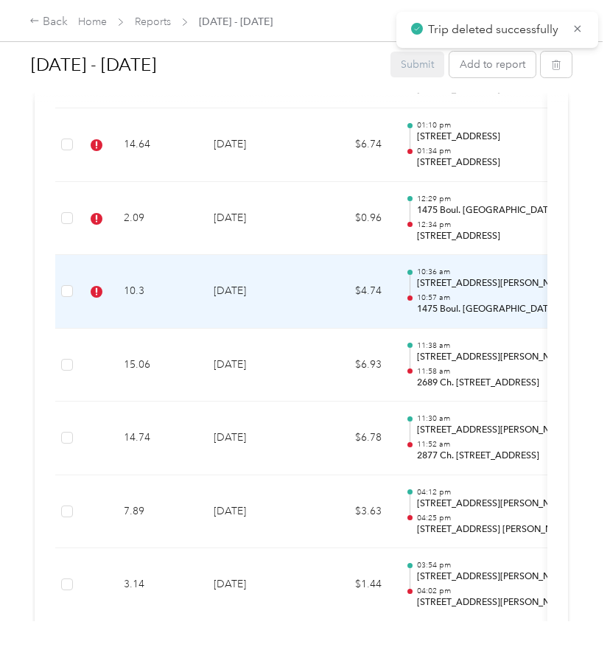
click at [309, 303] on td "$4.74" at bounding box center [349, 292] width 88 height 74
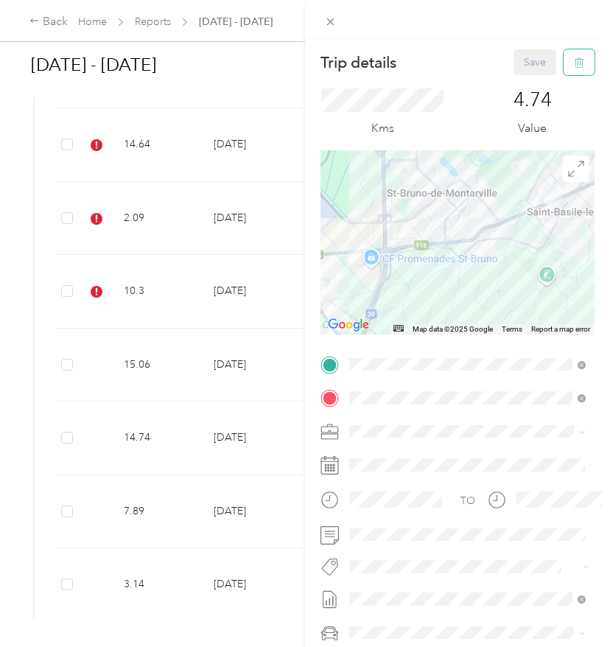
click at [575, 65] on icon "button" at bounding box center [579, 62] width 10 height 10
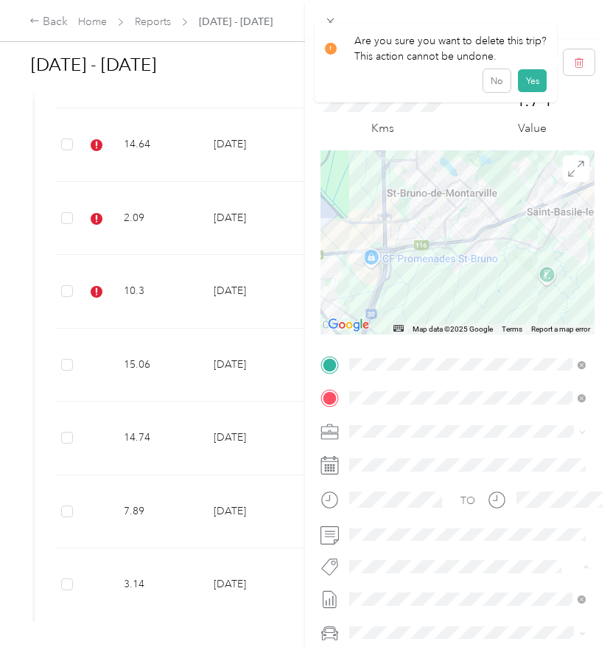
click at [414, 591] on span "Wt Multi-studio Cost Capture" at bounding box center [424, 592] width 119 height 13
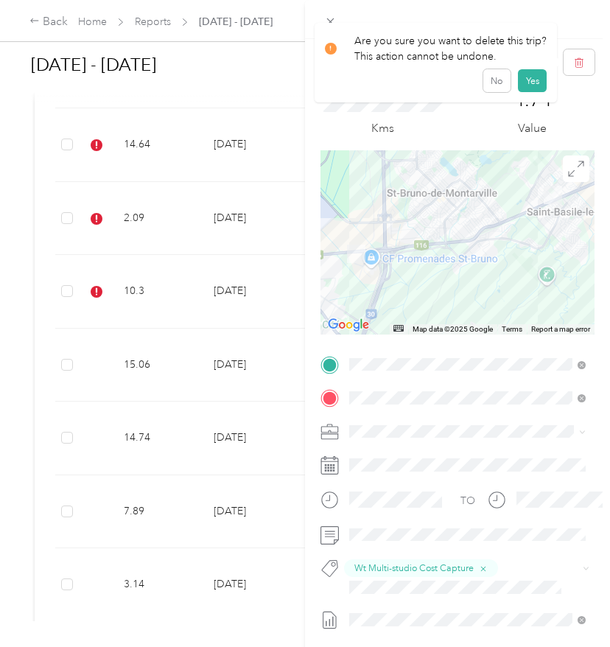
click at [499, 109] on div "4.74 Value" at bounding box center [533, 112] width 124 height 49
click at [496, 91] on button "No" at bounding box center [496, 81] width 27 height 24
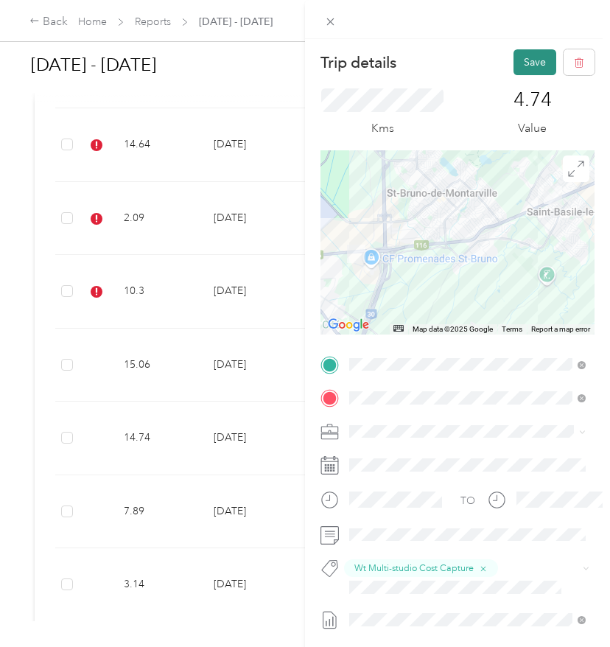
click at [526, 64] on button "Save" at bounding box center [534, 62] width 43 height 26
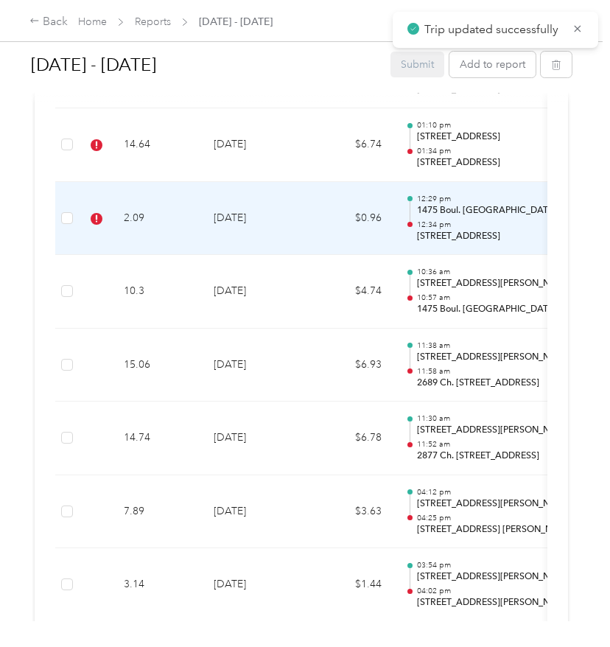
click at [298, 219] on td "[DATE]" at bounding box center [253, 219] width 103 height 74
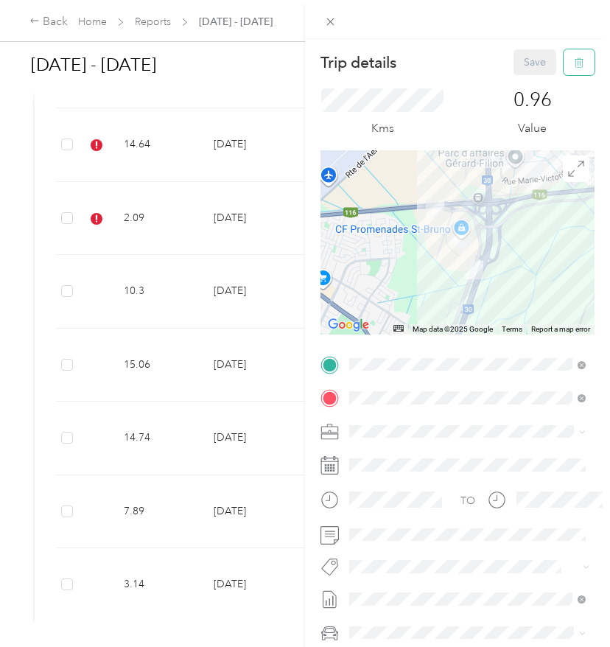
click at [579, 63] on icon "button" at bounding box center [579, 62] width 10 height 10
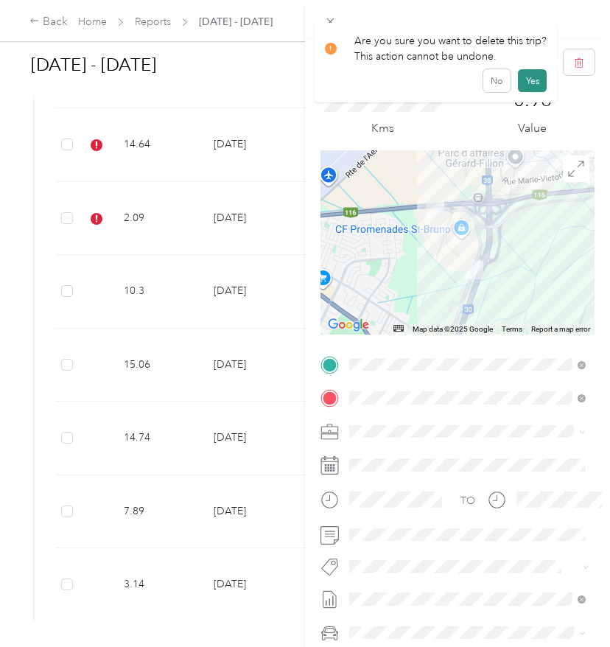
click at [531, 85] on button "Yes" at bounding box center [532, 81] width 29 height 24
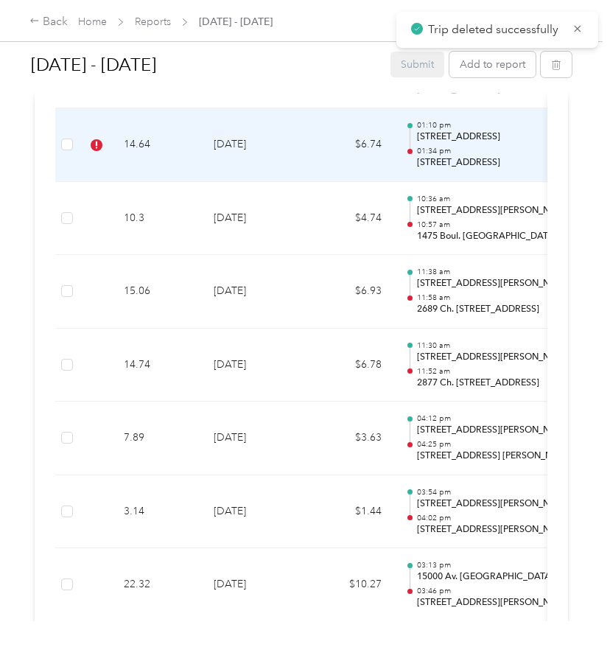
click at [334, 164] on td "$6.74" at bounding box center [349, 145] width 88 height 74
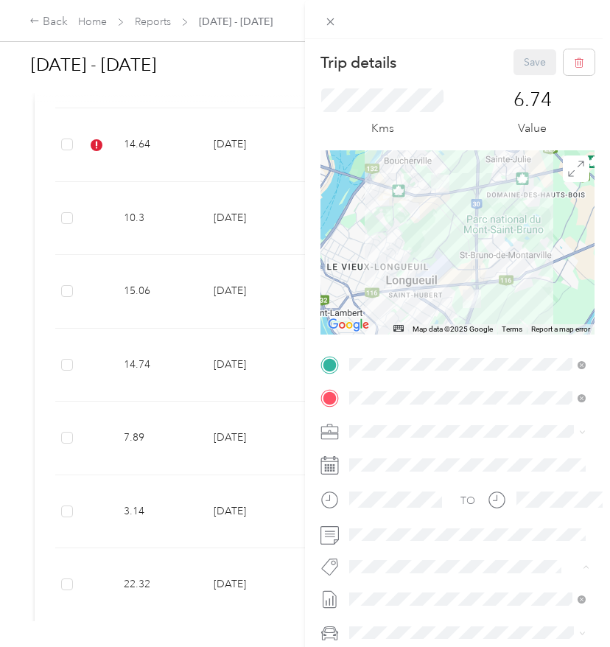
click at [385, 587] on span "Wt - Outlook Execution" at bounding box center [412, 592] width 94 height 13
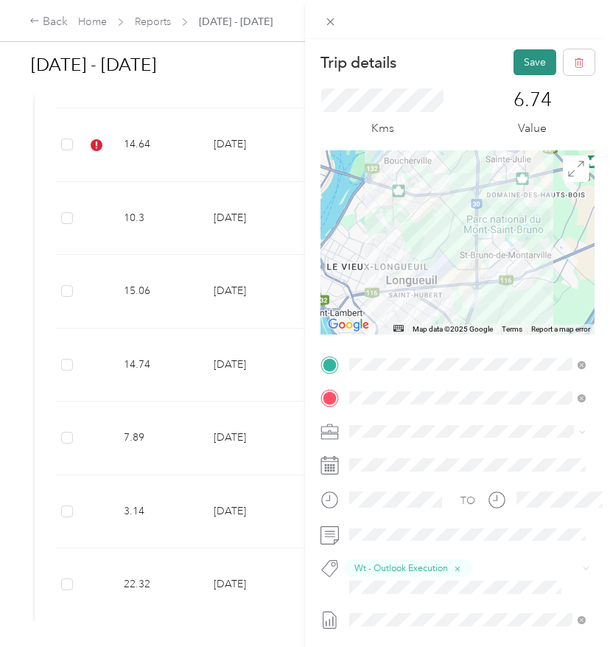
click at [533, 68] on button "Save" at bounding box center [534, 62] width 43 height 26
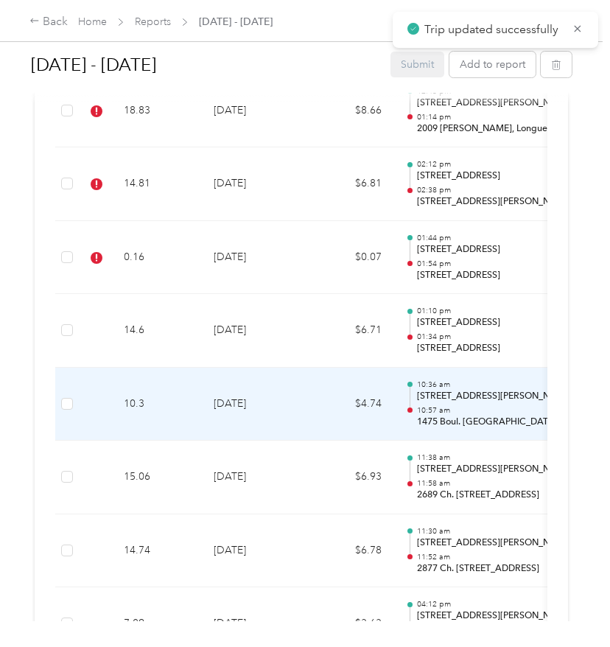
scroll to position [893, 0]
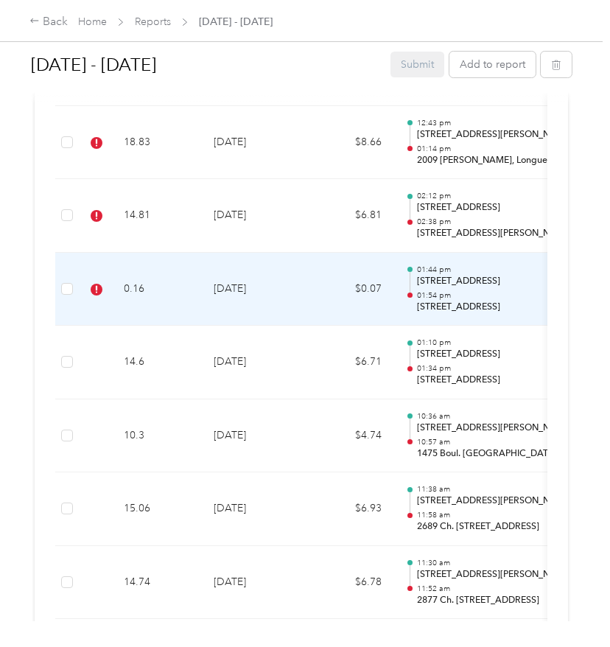
click at [250, 289] on td "[DATE]" at bounding box center [253, 290] width 103 height 74
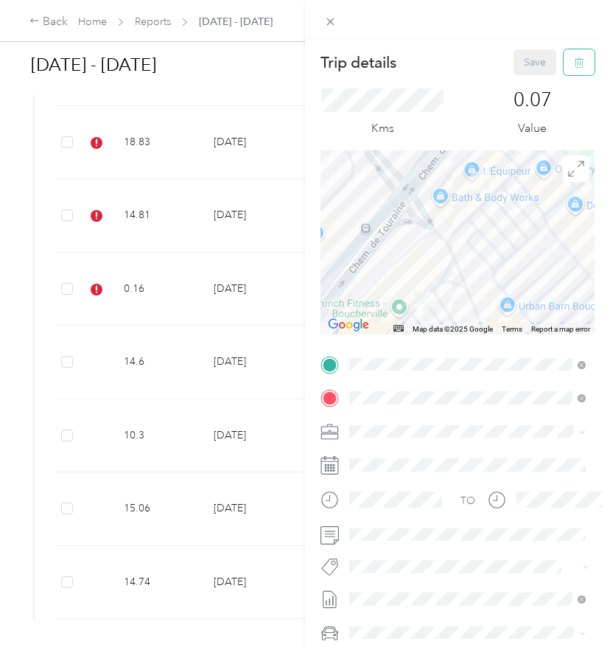
click at [574, 59] on icon "button" at bounding box center [579, 62] width 10 height 10
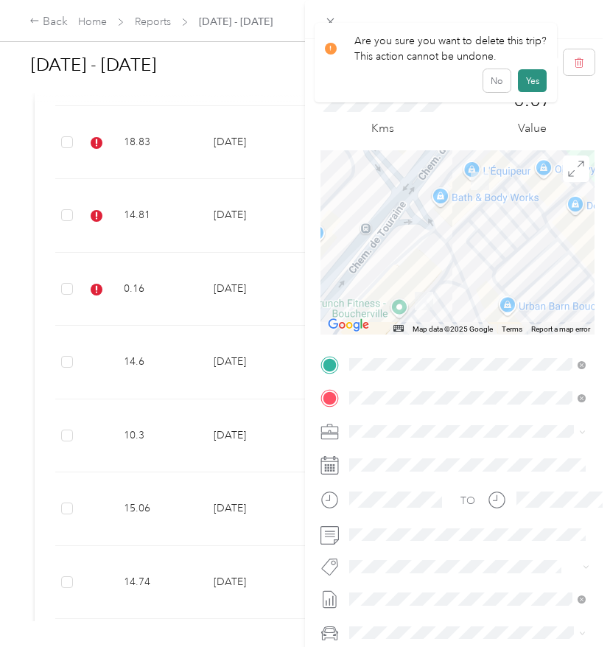
click at [528, 78] on button "Yes" at bounding box center [532, 81] width 29 height 24
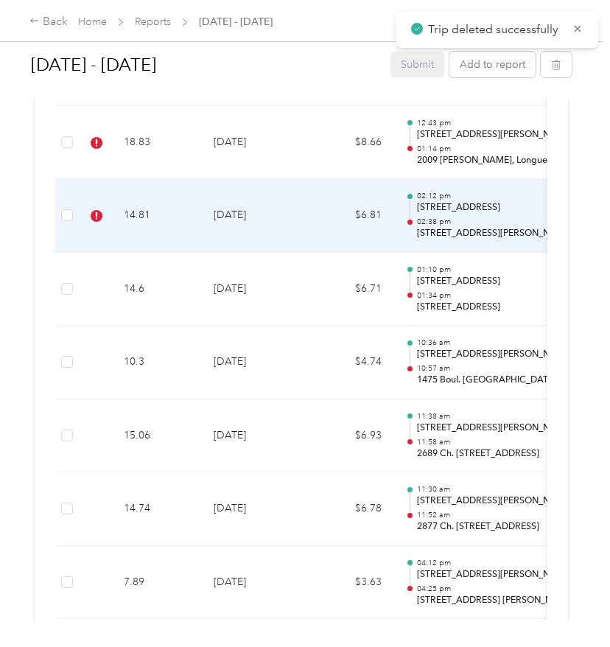
click at [292, 218] on td "[DATE]" at bounding box center [253, 216] width 103 height 74
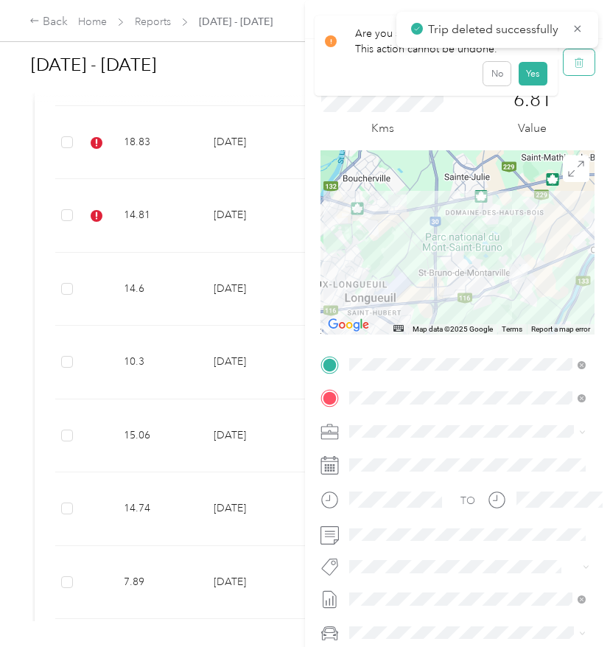
click at [577, 63] on icon "button" at bounding box center [577, 63] width 0 height 4
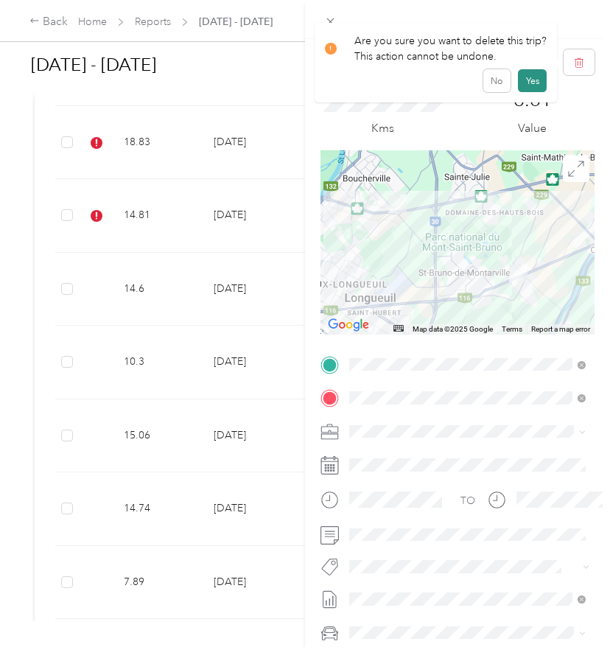
click at [521, 75] on button "Yes" at bounding box center [532, 81] width 29 height 24
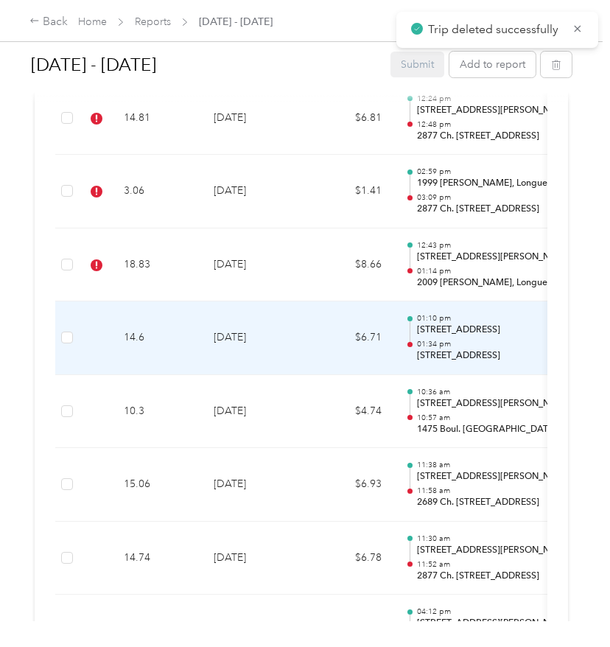
scroll to position [679, 0]
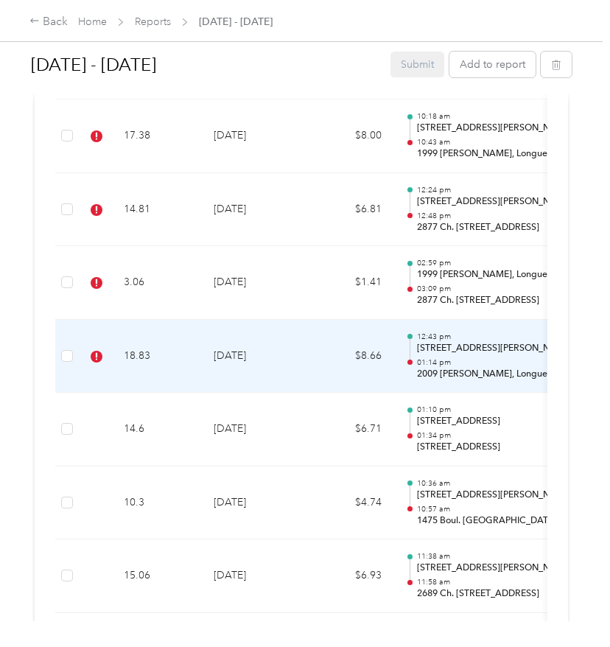
click at [181, 370] on td "18.83" at bounding box center [157, 357] width 90 height 74
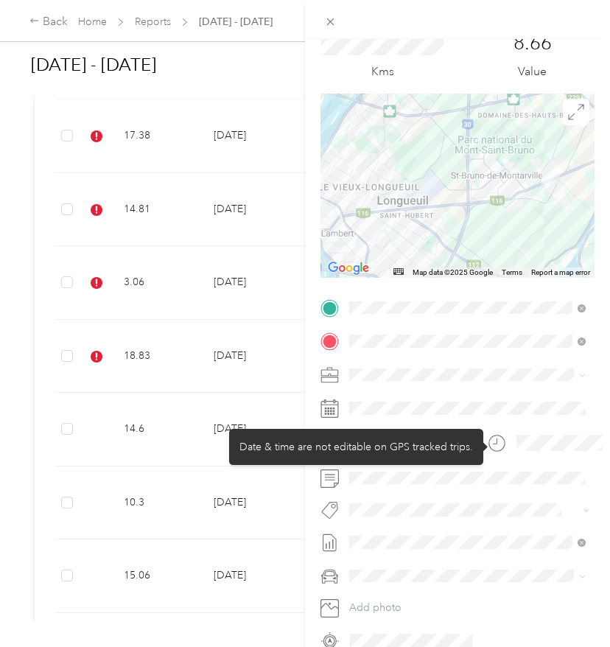
scroll to position [58, 0]
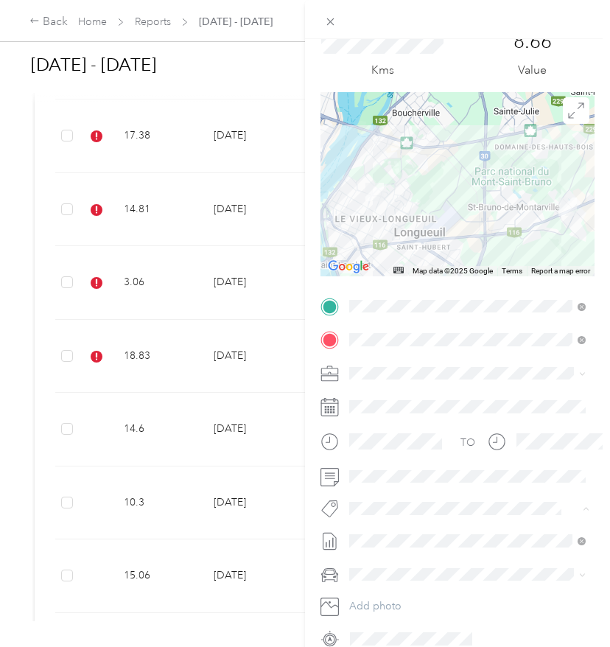
click at [379, 529] on span "Wt Multi-studio Cost Capture" at bounding box center [424, 534] width 119 height 13
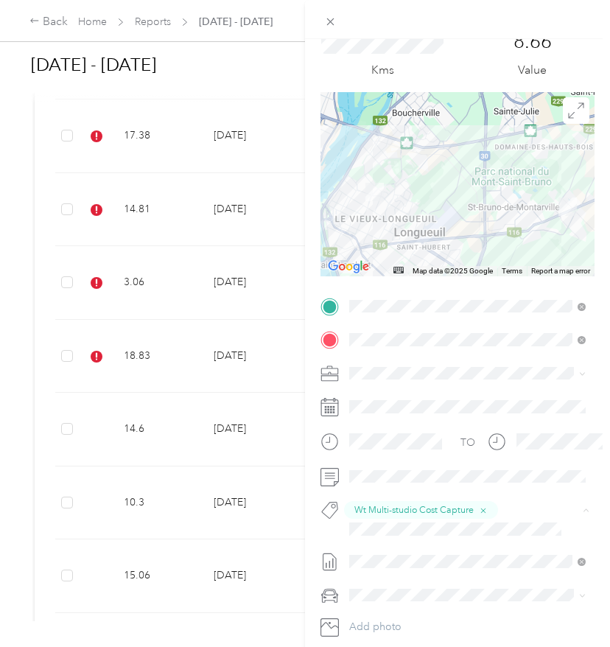
click at [384, 605] on span "Wt Walmart Signage" at bounding box center [408, 611] width 86 height 13
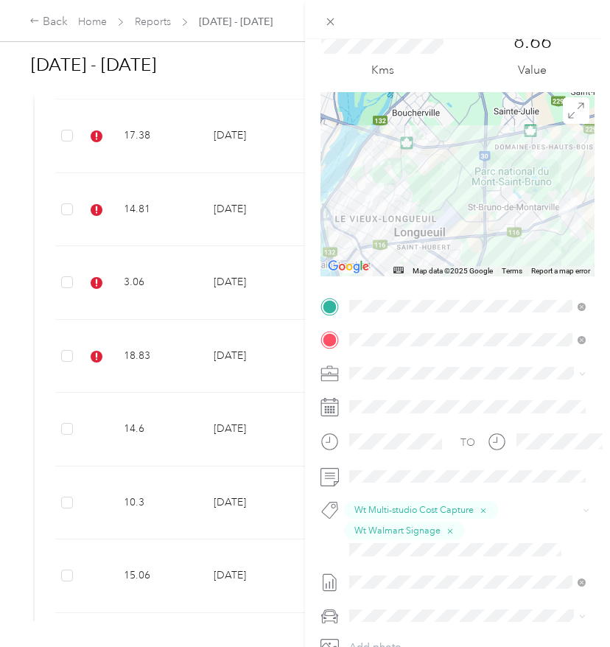
click at [409, 260] on div at bounding box center [457, 184] width 274 height 184
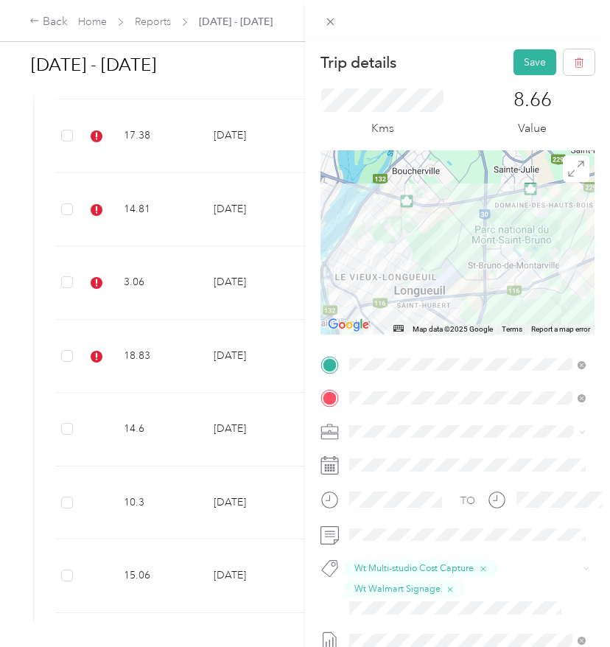
scroll to position [0, 0]
click at [543, 62] on button "Save" at bounding box center [534, 62] width 43 height 26
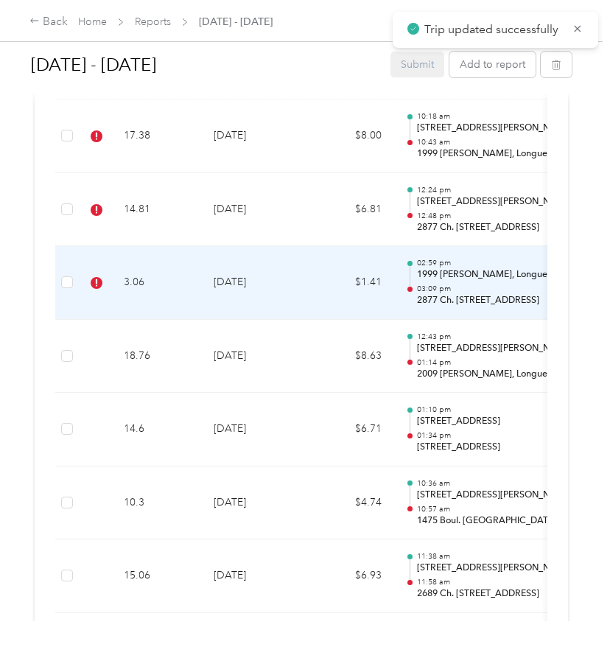
click at [185, 303] on td "3.06" at bounding box center [157, 283] width 90 height 74
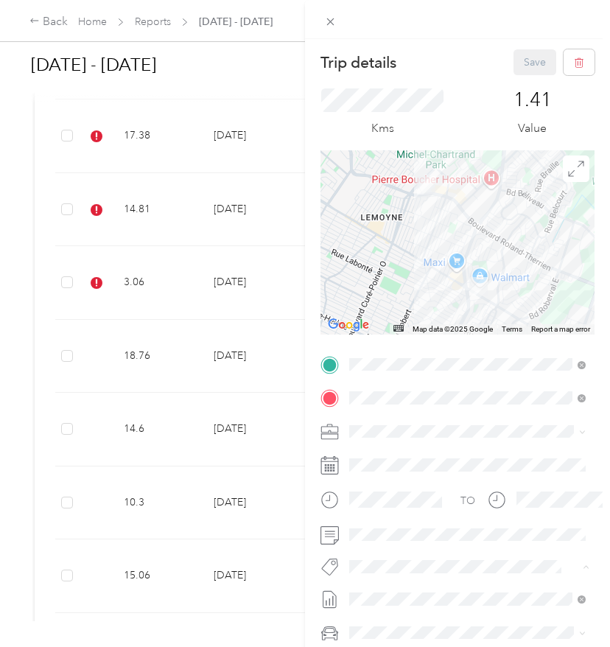
click at [394, 647] on div "Trip details Save This trip cannot be edited because it is either under review,…" at bounding box center [301, 647] width 602 height 0
click at [391, 647] on div "Trip details Save This trip cannot be edited because it is either under review,…" at bounding box center [301, 647] width 602 height 0
click at [390, 575] on span at bounding box center [469, 566] width 250 height 21
click at [376, 573] on span at bounding box center [457, 566] width 226 height 15
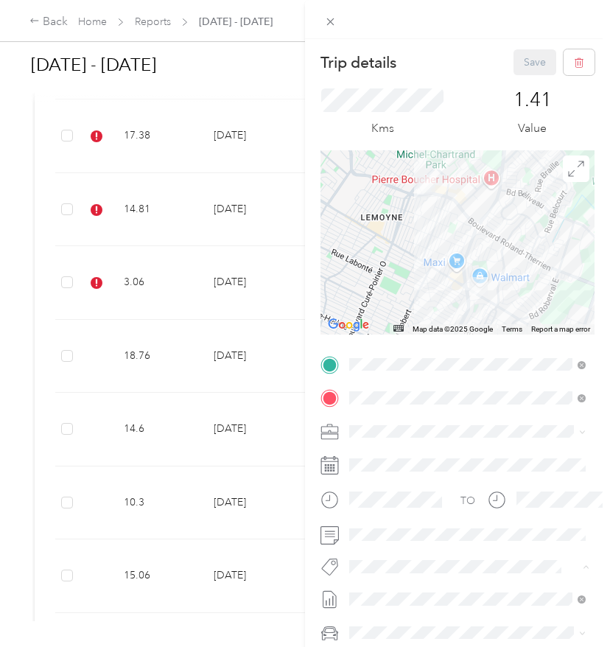
click at [385, 592] on span "Wt Multi-studio Cost Capture" at bounding box center [424, 592] width 119 height 13
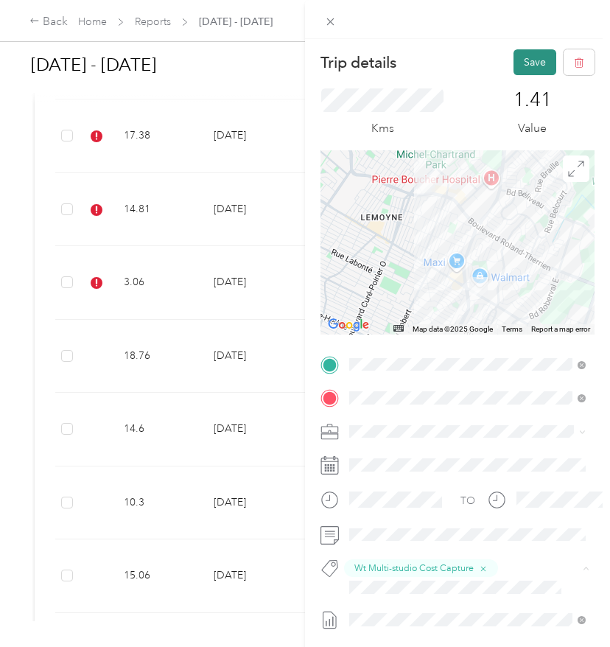
click at [538, 65] on button "Save" at bounding box center [534, 62] width 43 height 26
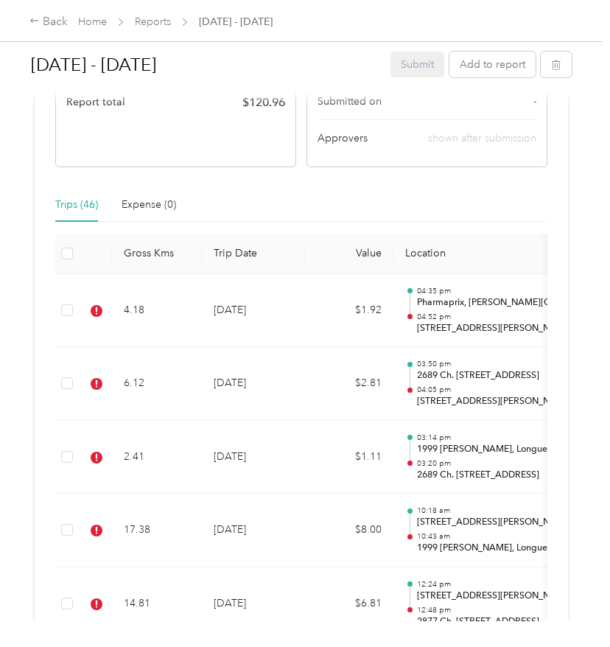
scroll to position [503, 0]
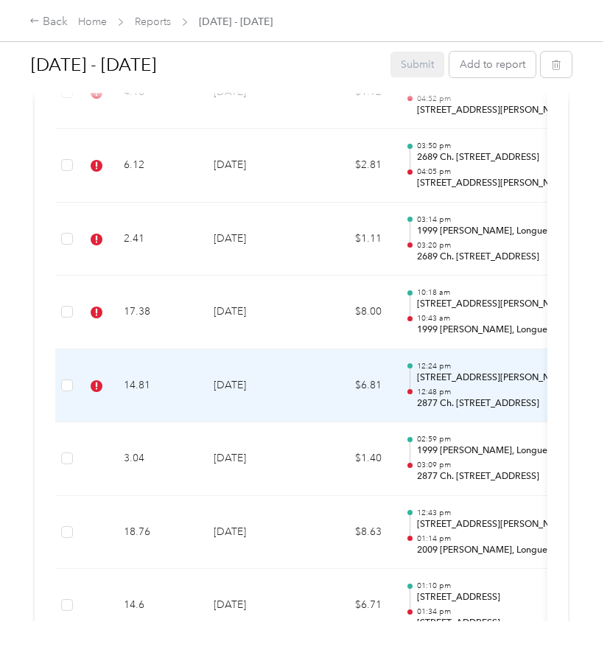
click at [290, 401] on td "[DATE]" at bounding box center [253, 386] width 103 height 74
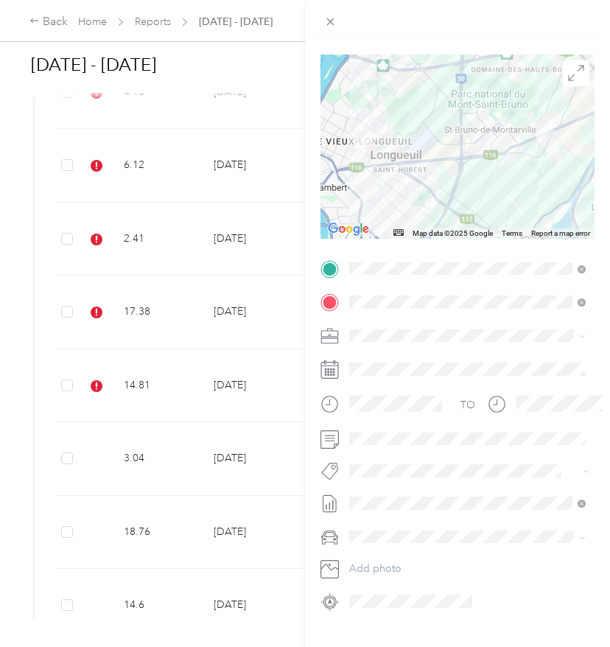
scroll to position [99, 0]
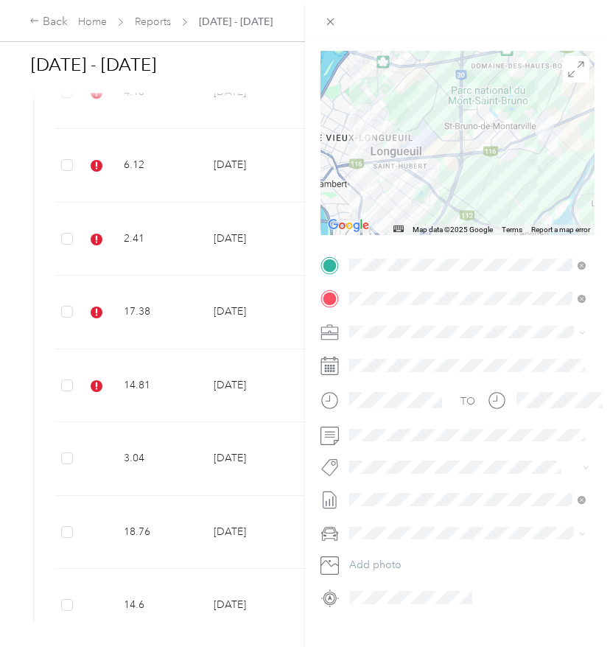
click at [412, 231] on span "Map data ©2025 Google" at bounding box center [452, 229] width 80 height 8
click at [384, 549] on span "Wt Walmart Signage" at bounding box center [408, 550] width 86 height 13
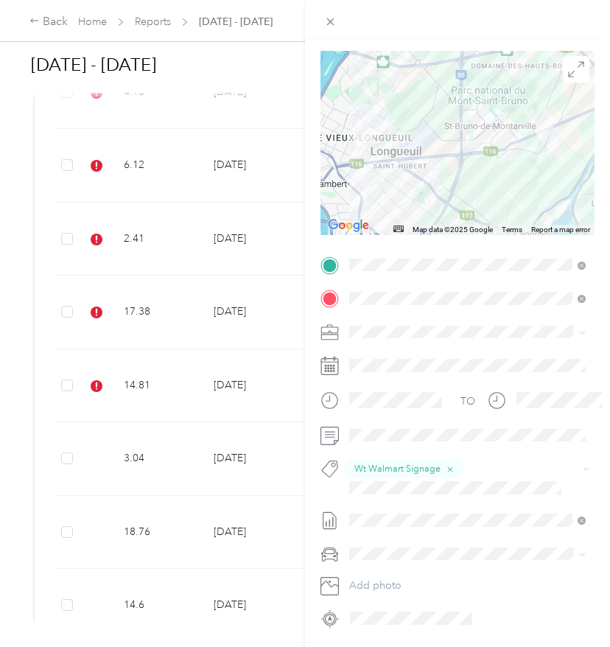
click at [399, 517] on li "Wt Multi-studio Cost Capture" at bounding box center [467, 513] width 247 height 29
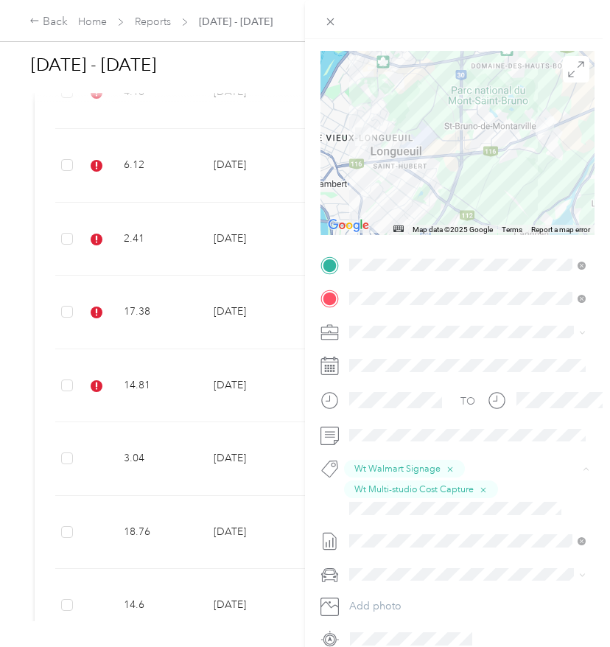
click at [394, 533] on span "Wt - Outlook Execution" at bounding box center [412, 533] width 94 height 13
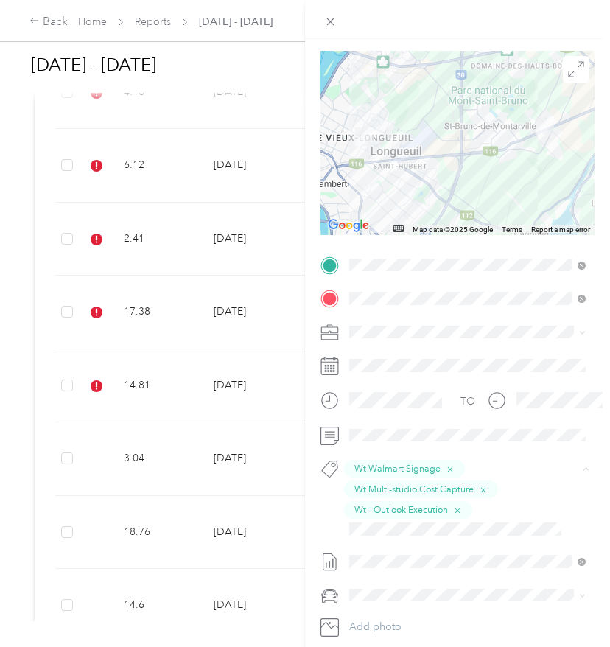
click at [407, 578] on span "P&g Continuity" at bounding box center [396, 581] width 62 height 13
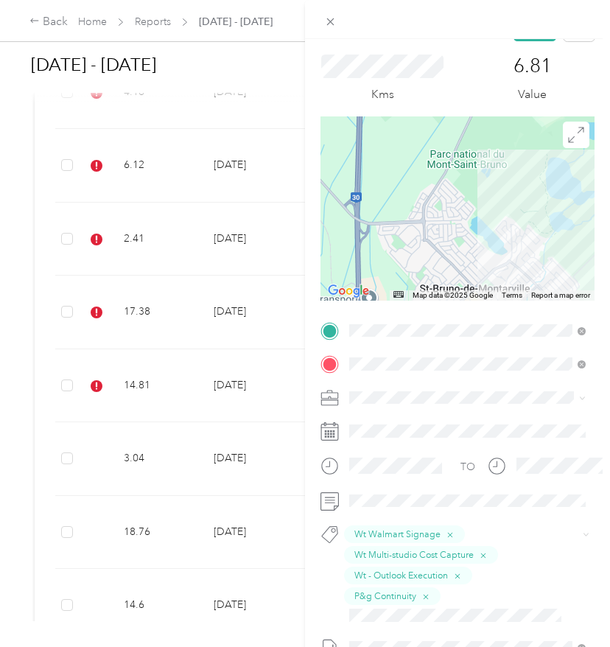
scroll to position [14, 0]
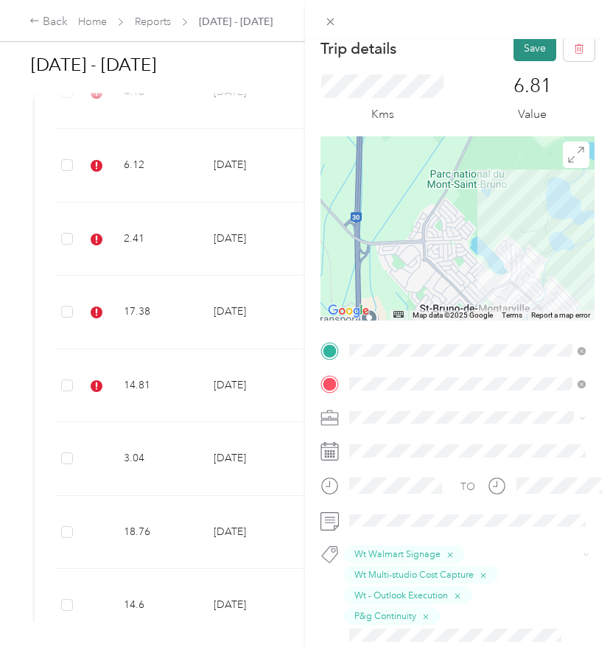
click at [532, 59] on button "Save" at bounding box center [534, 48] width 43 height 26
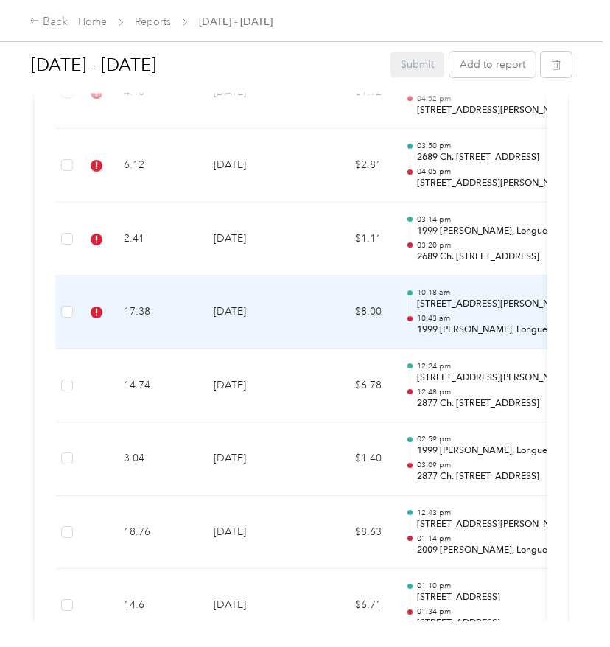
click at [189, 318] on td "17.38" at bounding box center [157, 312] width 90 height 74
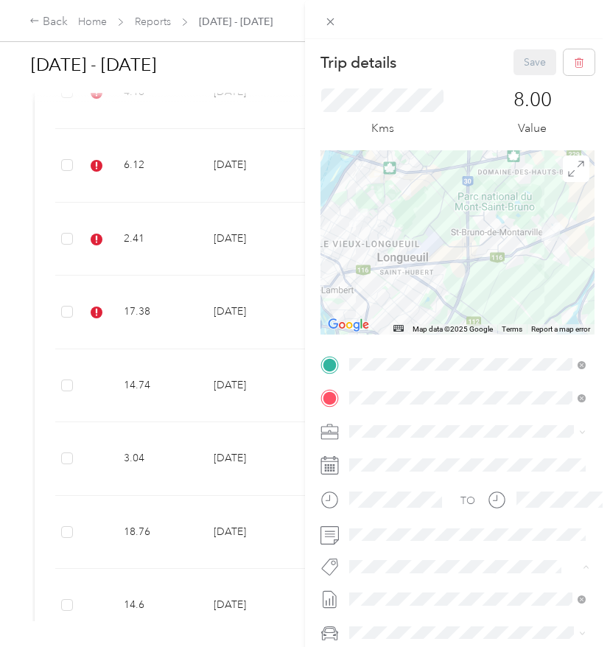
click at [377, 601] on li "Wt Multi-studio Cost Capture" at bounding box center [467, 592] width 247 height 29
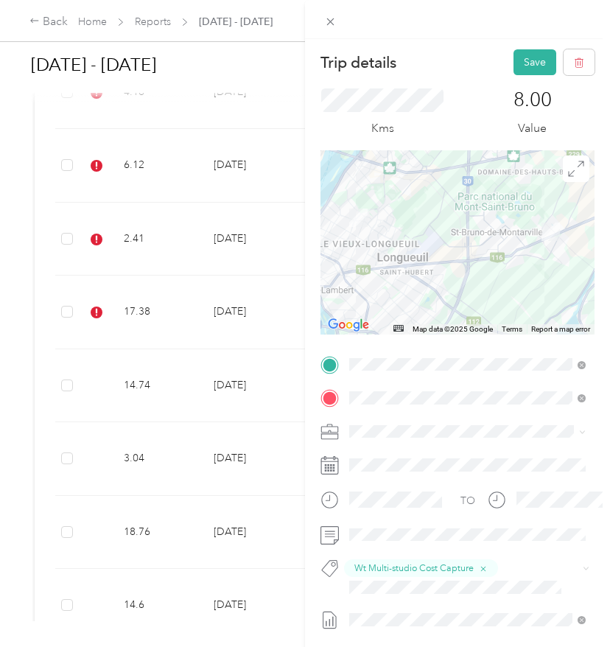
click at [412, 618] on li "Wt - Outlook Execution" at bounding box center [467, 612] width 247 height 29
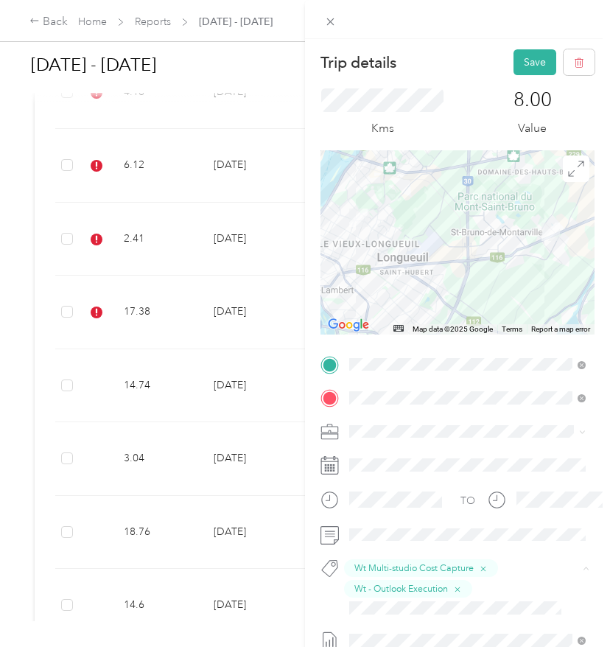
click at [398, 516] on li "P&g Continuity" at bounding box center [467, 513] width 247 height 29
click at [417, 547] on li "Wt Bic Multi-banner Coverage" at bounding box center [467, 534] width 247 height 29
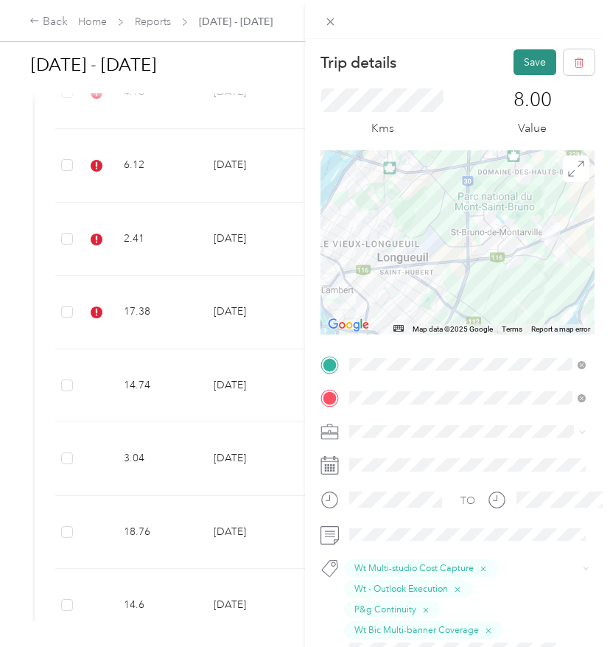
scroll to position [0, 0]
click at [524, 63] on button "Save" at bounding box center [534, 62] width 43 height 26
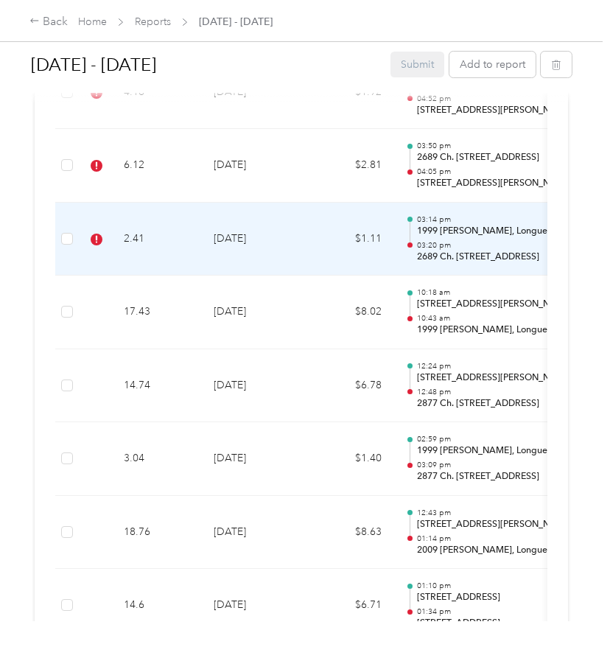
click at [217, 231] on td "[DATE]" at bounding box center [253, 240] width 103 height 74
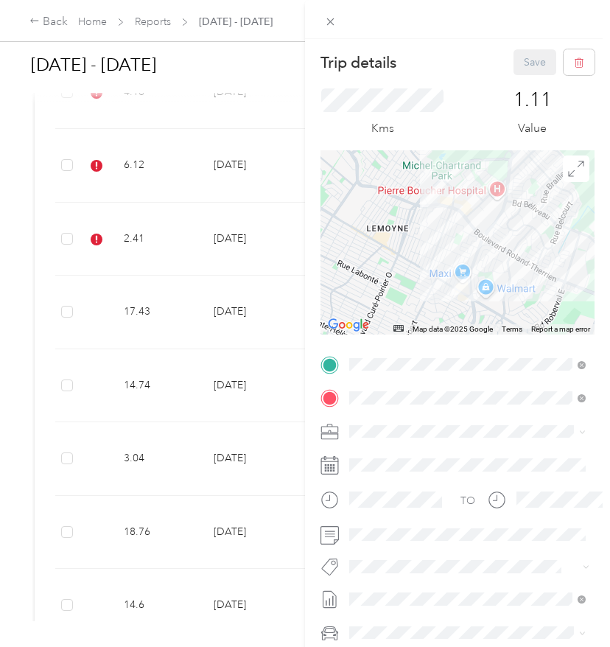
click at [429, 522] on ol "Fit P&g Team P&g Continuity P&g Projects & Blitzes" at bounding box center [467, 510] width 247 height 85
click at [394, 516] on li "P&g Continuity" at bounding box center [467, 513] width 247 height 29
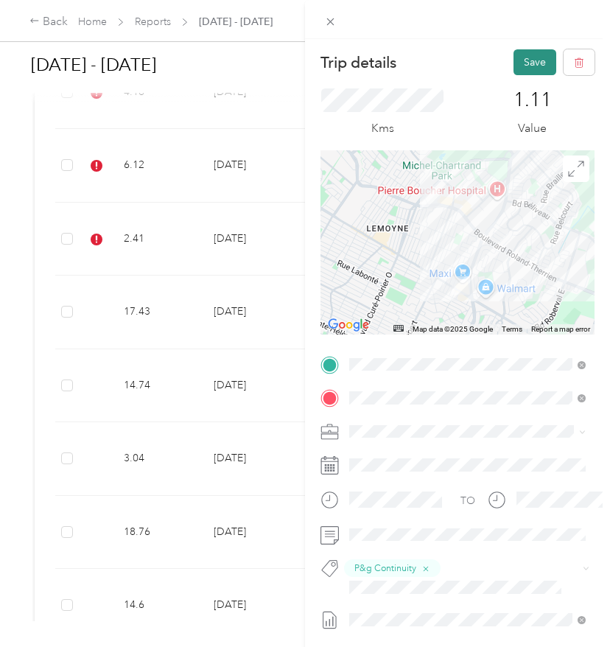
click at [530, 66] on button "Save" at bounding box center [534, 62] width 43 height 26
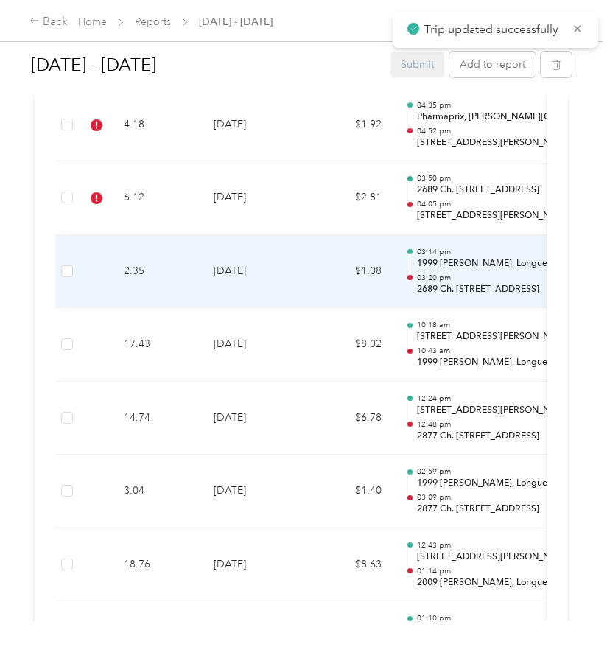
scroll to position [451, 0]
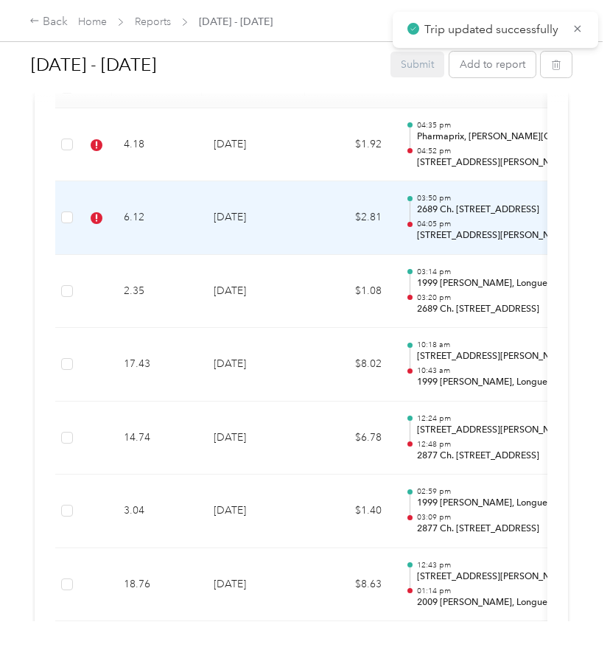
click at [200, 235] on td "6.12" at bounding box center [157, 218] width 90 height 74
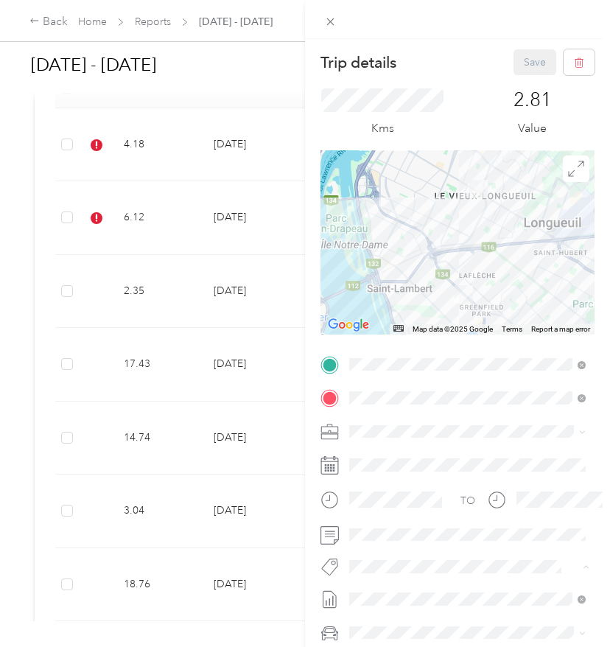
click at [398, 519] on li "P&g Continuity" at bounding box center [467, 513] width 247 height 29
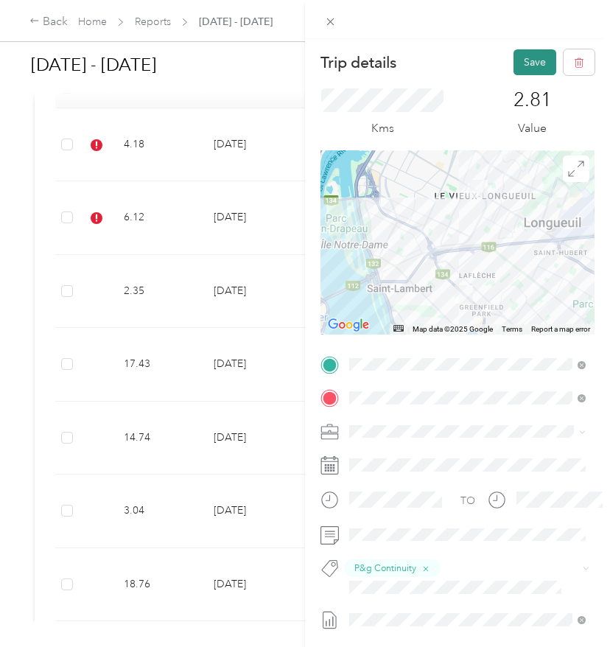
click at [537, 65] on button "Save" at bounding box center [534, 62] width 43 height 26
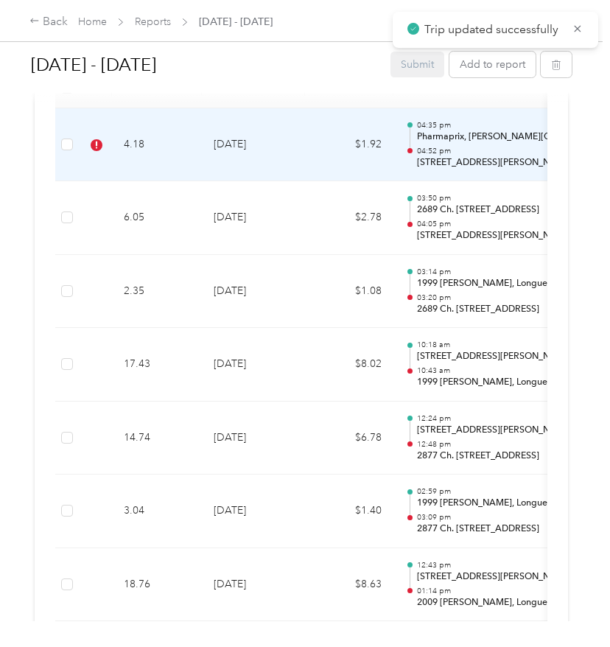
click at [304, 178] on td "[DATE]" at bounding box center [253, 145] width 103 height 74
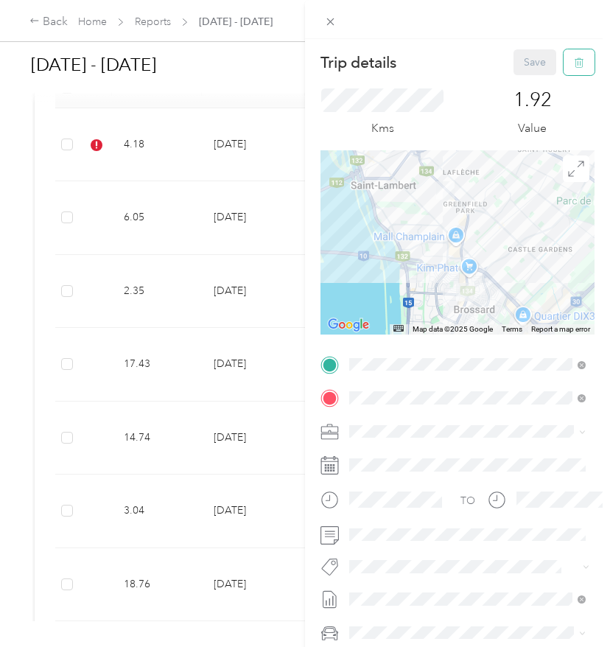
click at [577, 68] on icon "button" at bounding box center [579, 62] width 10 height 10
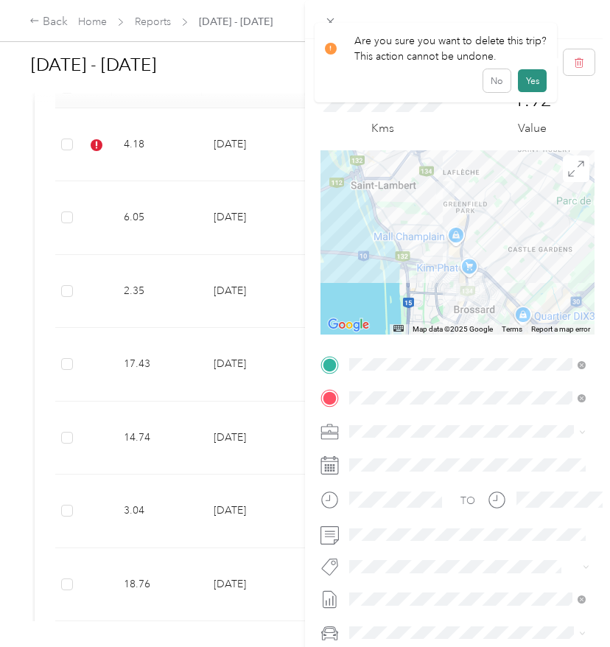
click at [537, 74] on button "Yes" at bounding box center [532, 81] width 29 height 24
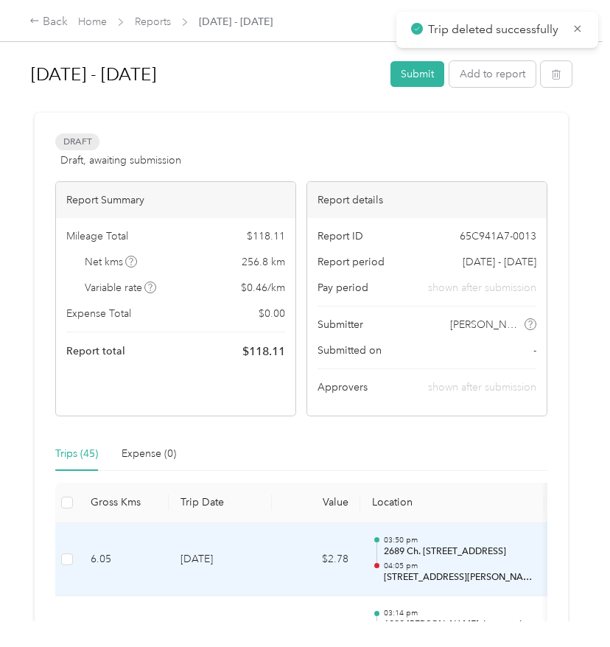
scroll to position [0, 0]
click at [421, 78] on button "Submit" at bounding box center [417, 74] width 54 height 26
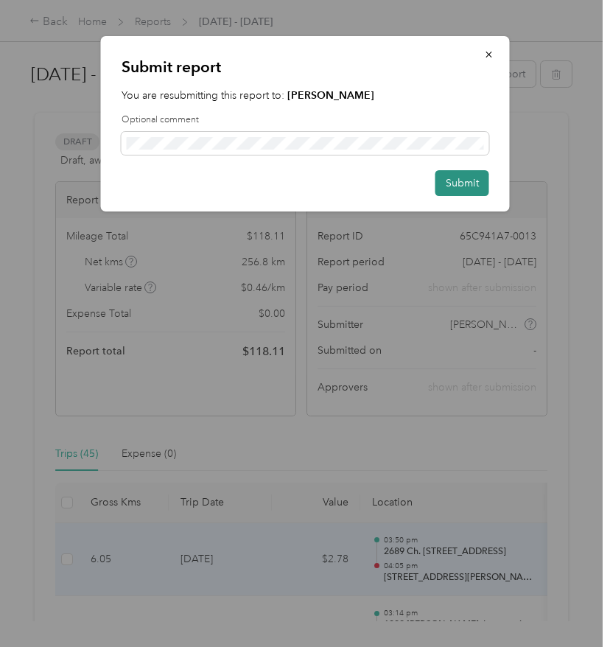
click at [472, 183] on button "Submit" at bounding box center [462, 183] width 54 height 26
